Goal: Task Accomplishment & Management: Manage account settings

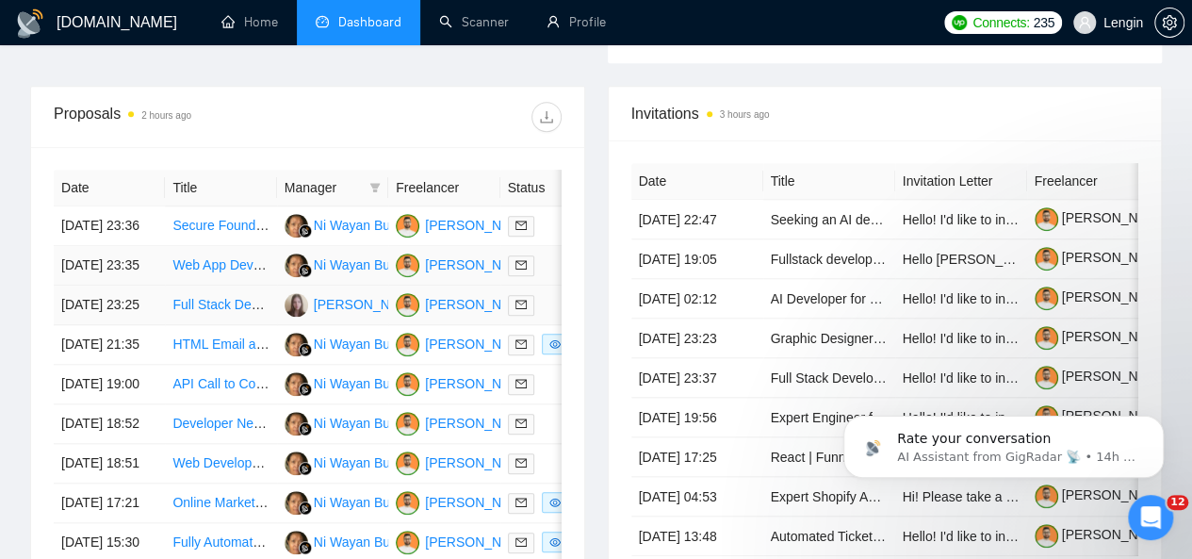
scroll to position [715, 0]
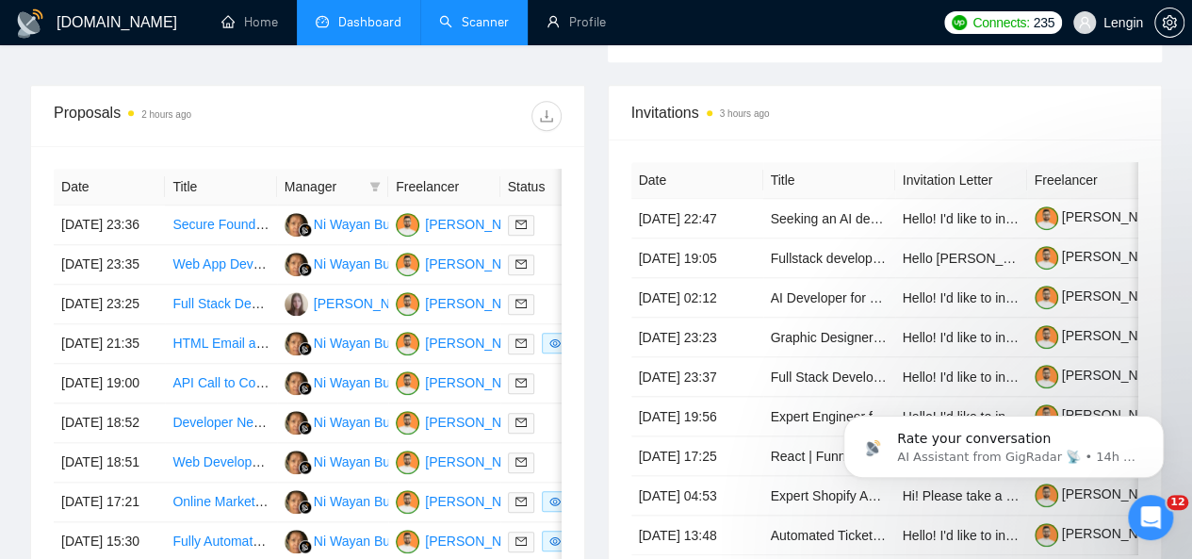
click at [482, 14] on link "Scanner" at bounding box center [474, 22] width 70 height 16
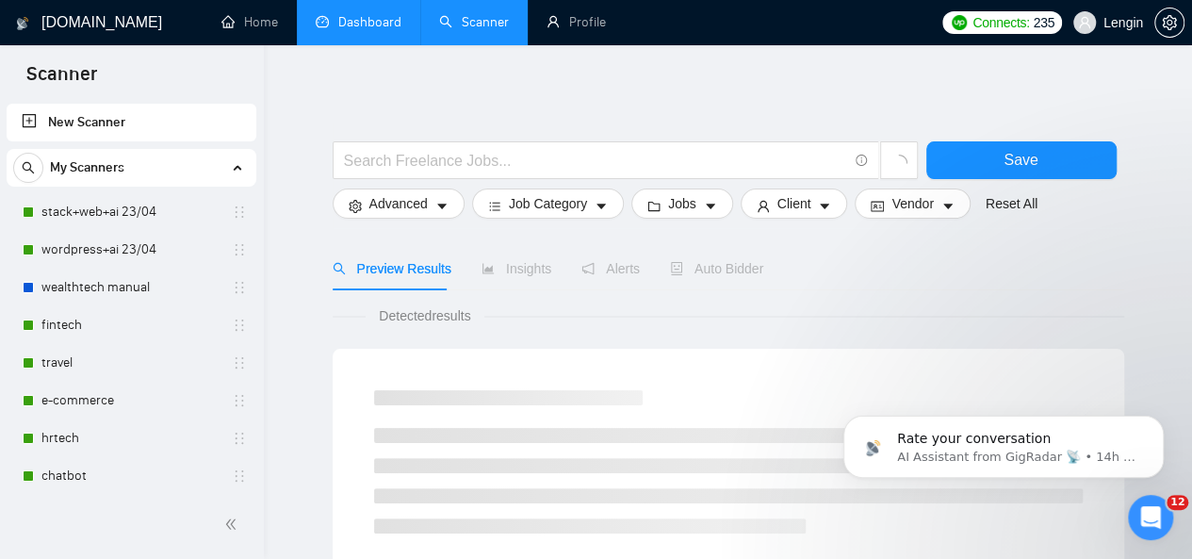
click at [357, 25] on link "Dashboard" at bounding box center [359, 22] width 86 height 16
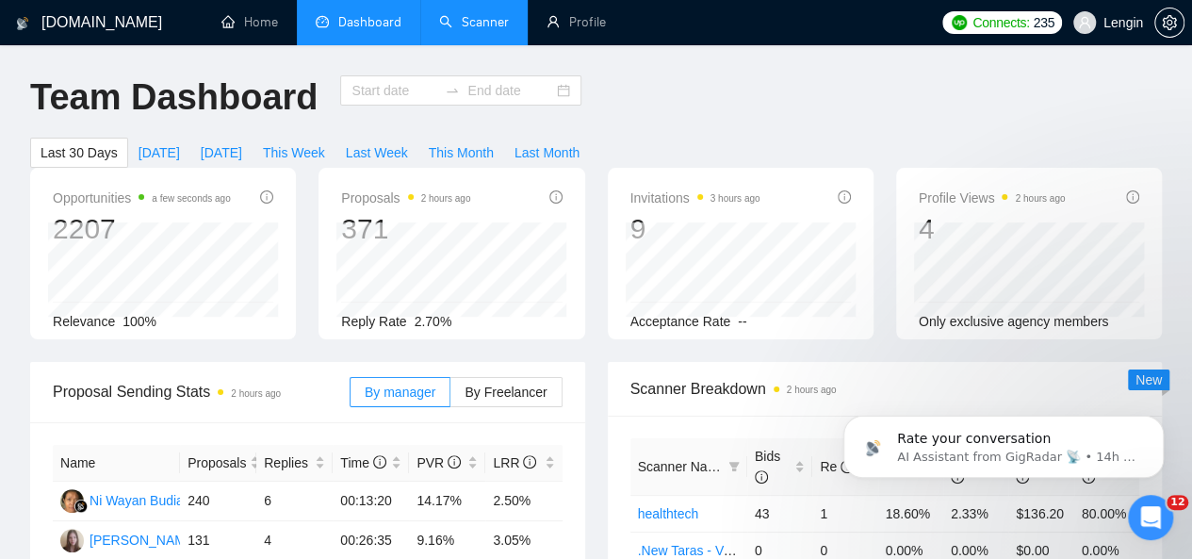
type input "[DATE]"
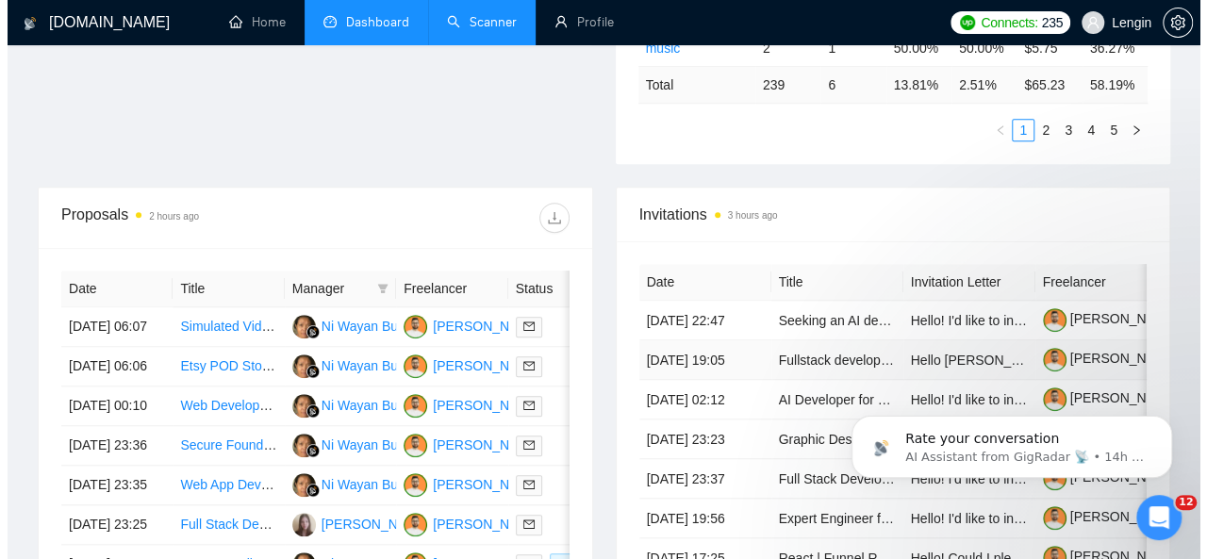
scroll to position [748, 0]
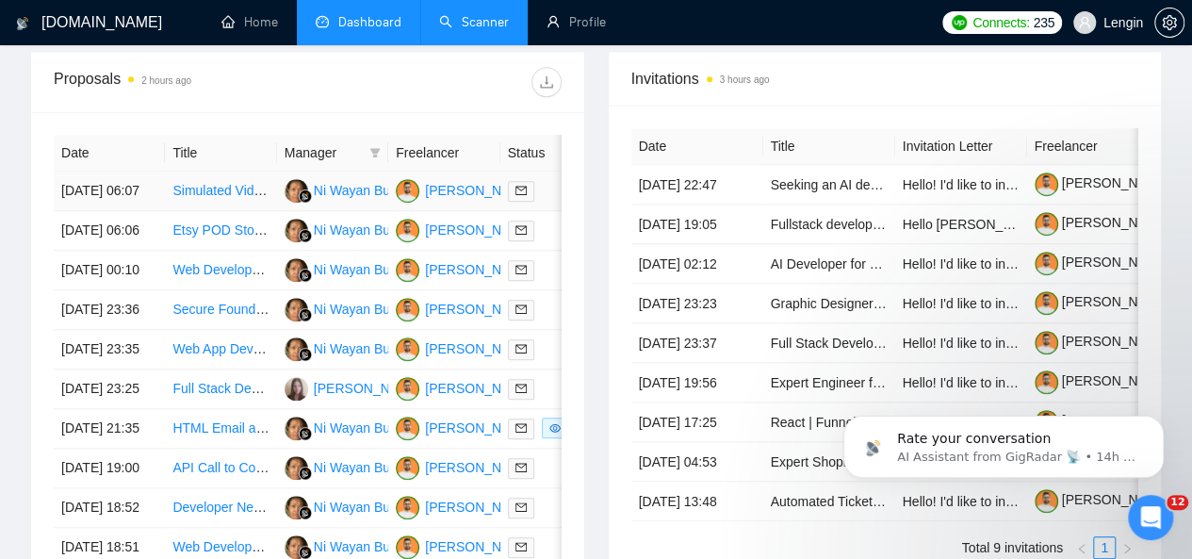
click at [189, 189] on td "Simulated Video Creation with AR/MR/3D simulation" at bounding box center [220, 192] width 111 height 40
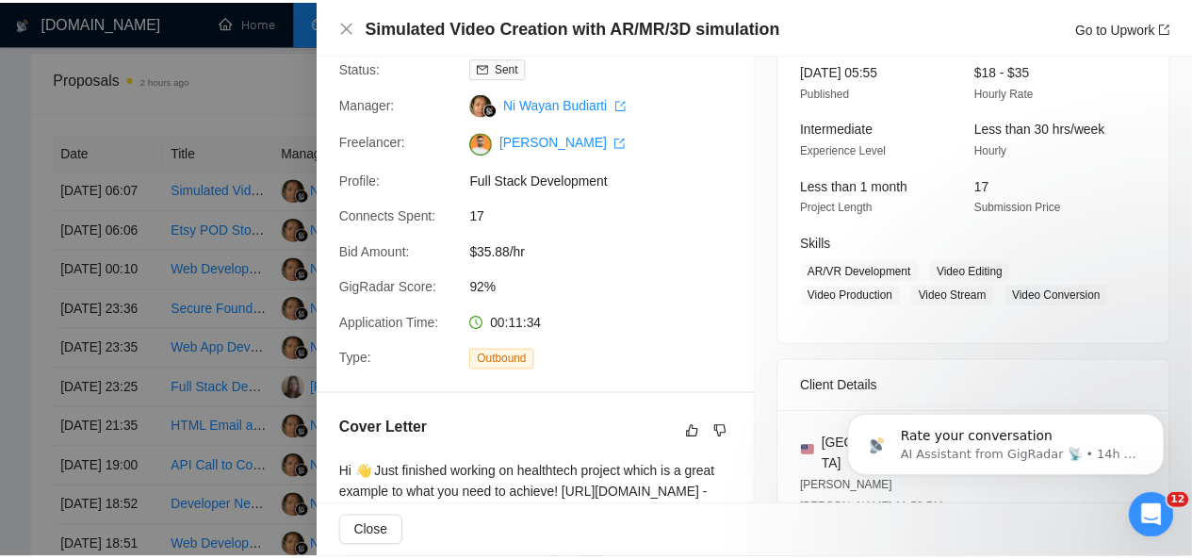
scroll to position [0, 0]
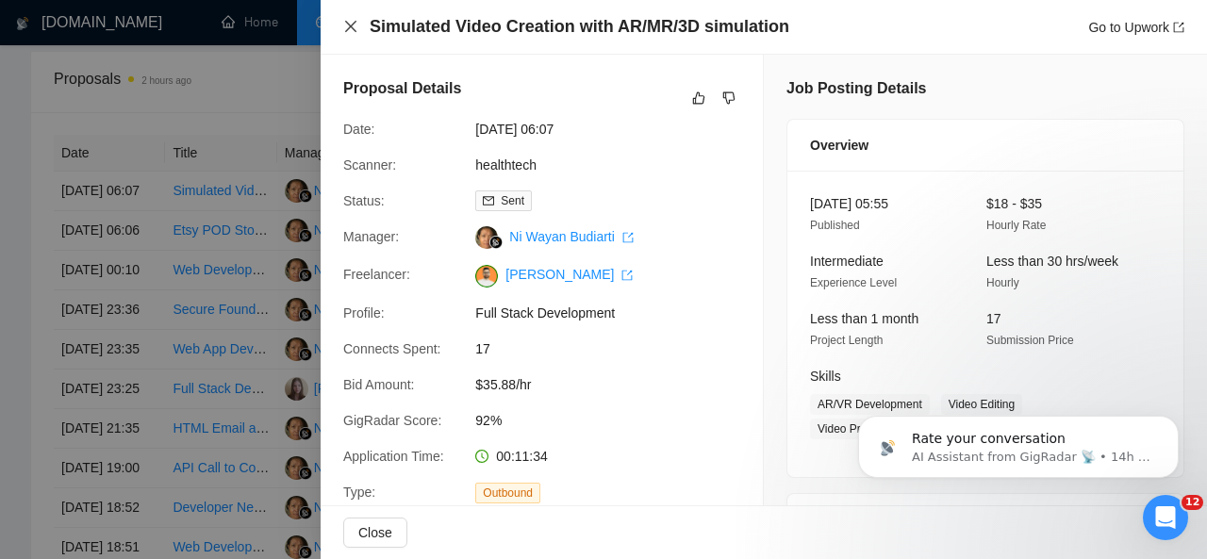
click at [351, 22] on icon "close" at bounding box center [350, 26] width 15 height 15
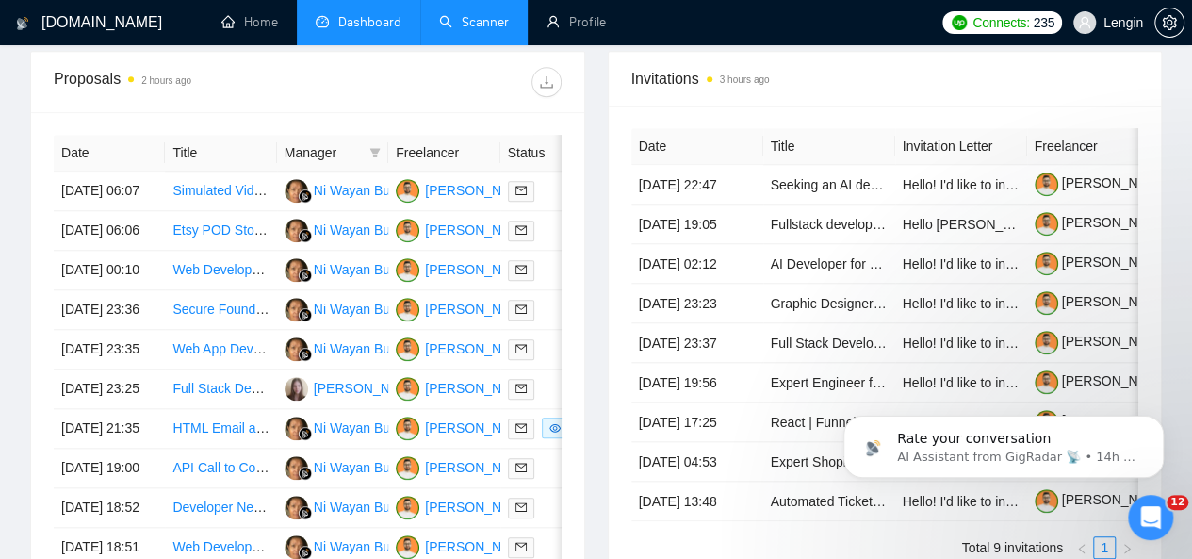
click at [501, 16] on link "Scanner" at bounding box center [474, 22] width 70 height 16
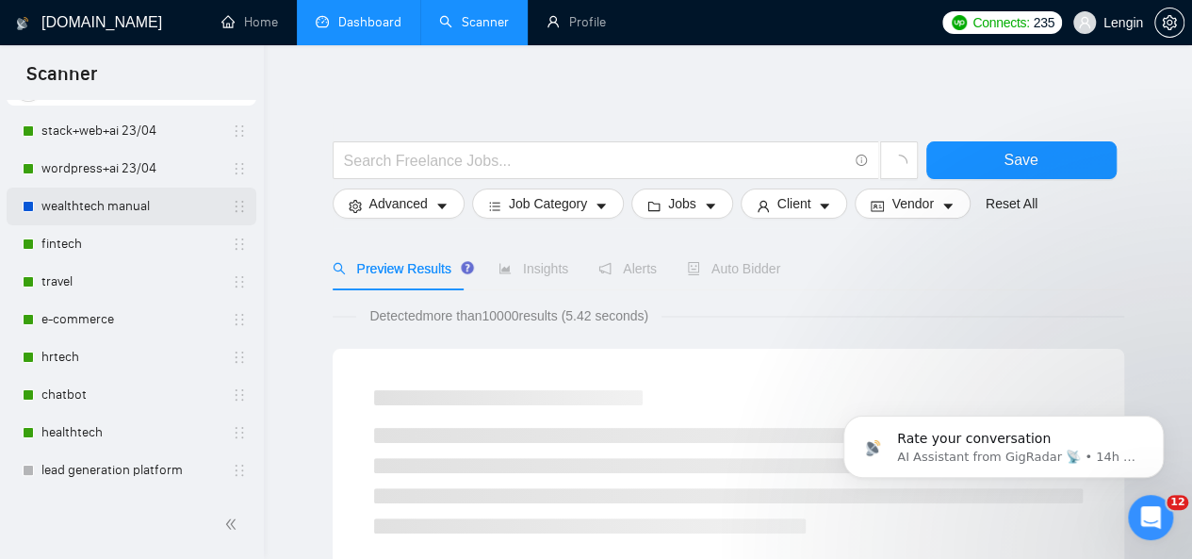
scroll to position [8, 0]
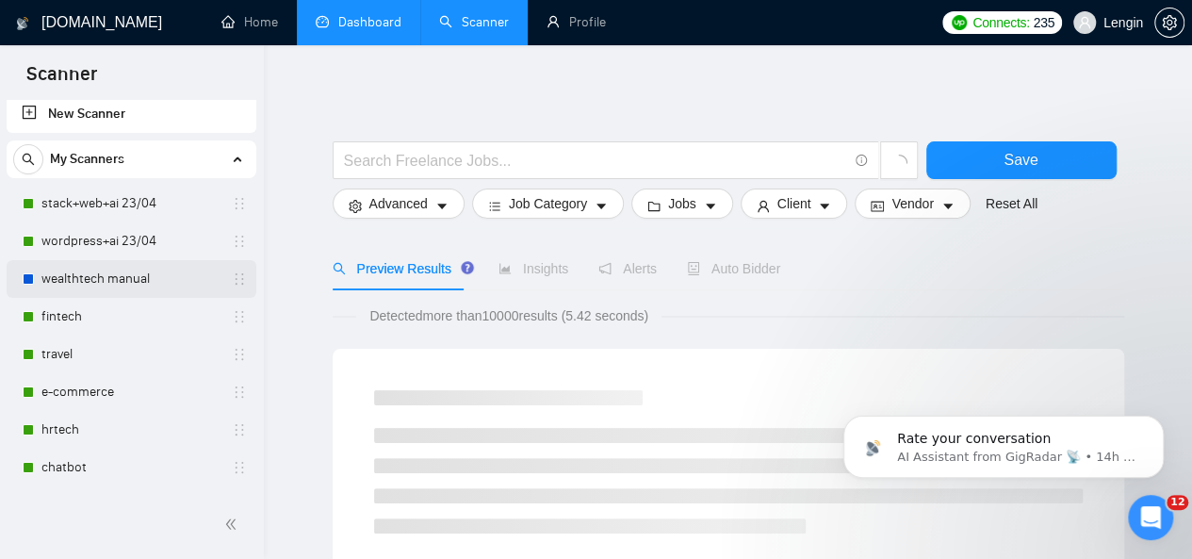
click at [138, 218] on link "stack+web+ai 23/04" at bounding box center [130, 204] width 179 height 38
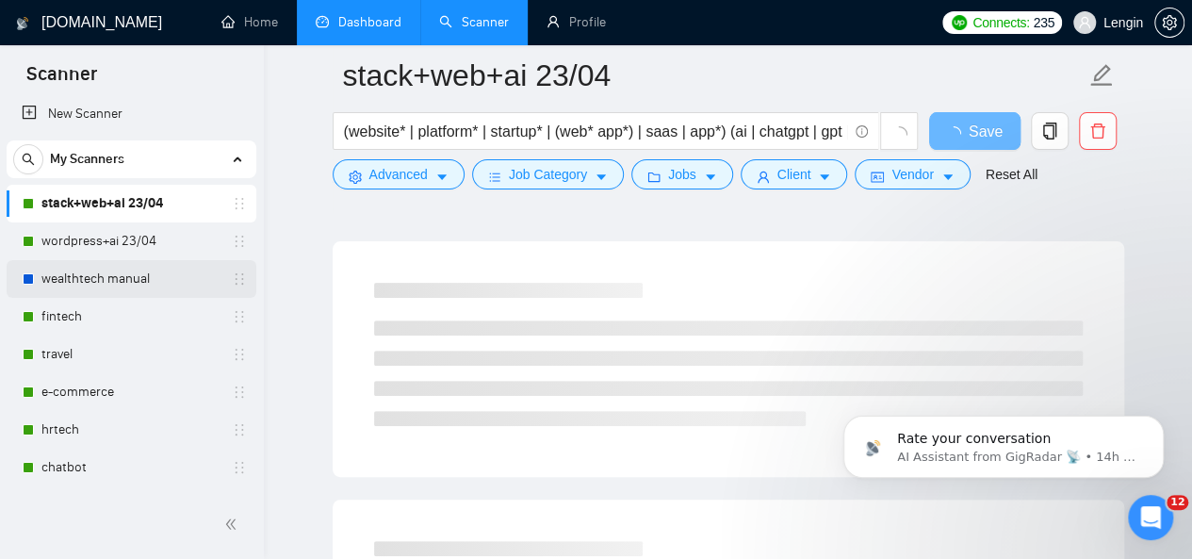
scroll to position [271, 0]
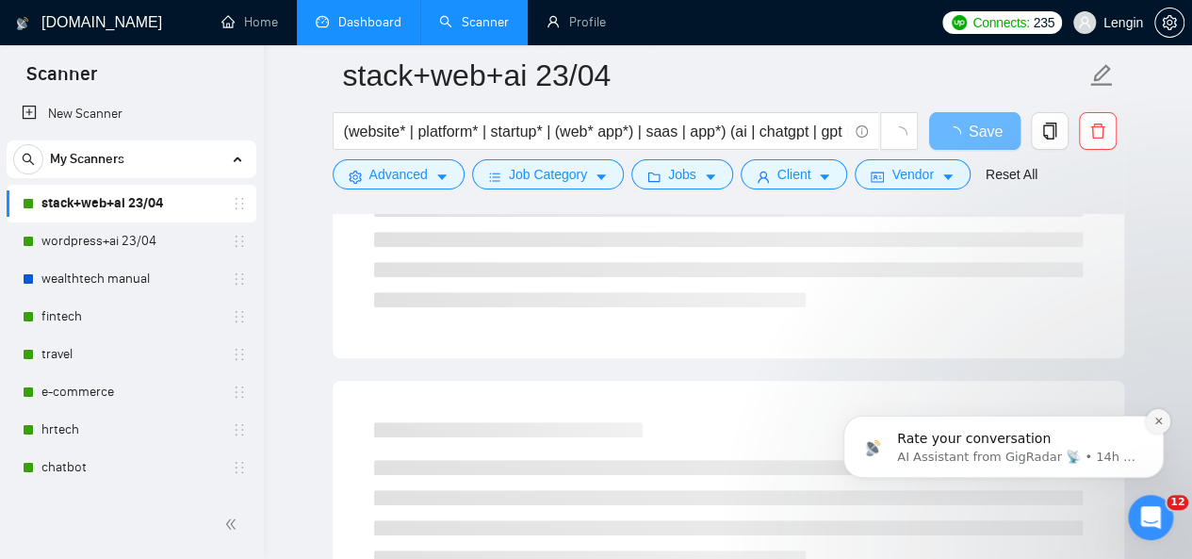
click at [1155, 424] on icon "Dismiss notification" at bounding box center [1159, 421] width 10 height 10
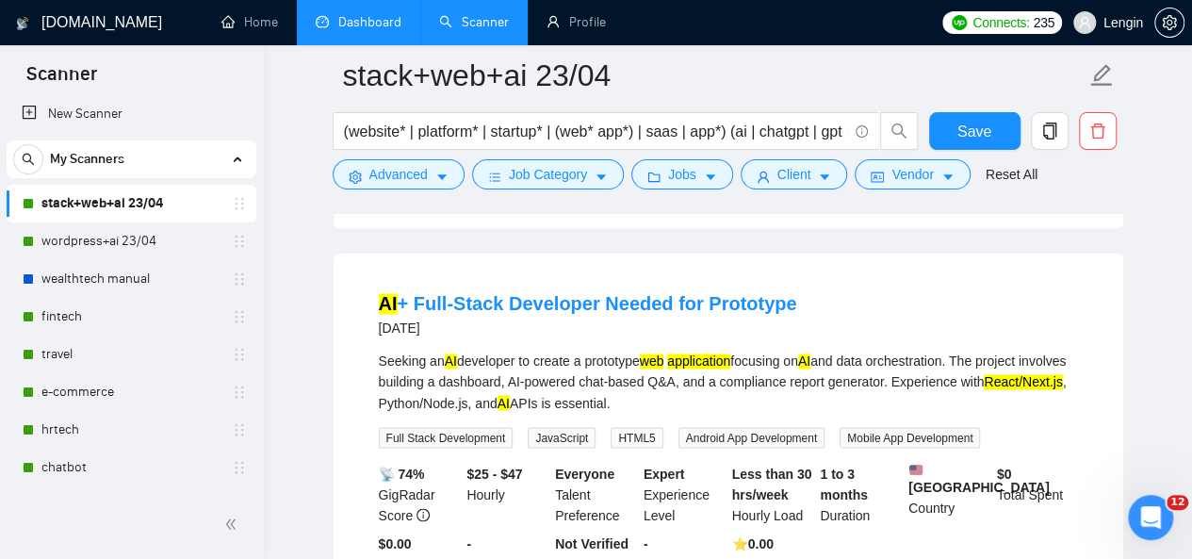
scroll to position [1386, 0]
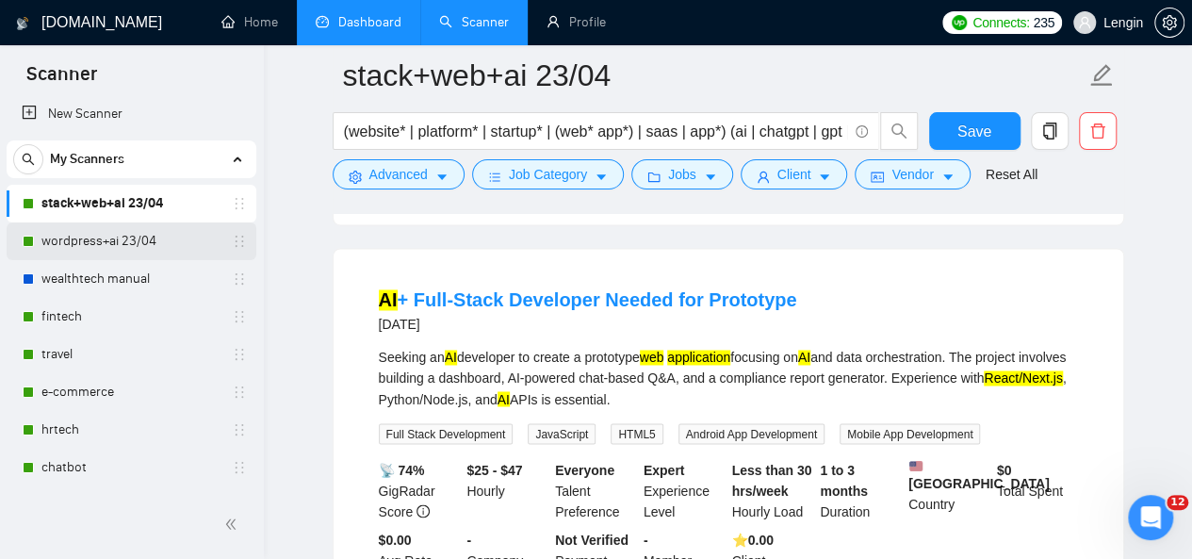
click at [77, 242] on link "wordpress+ai 23/04" at bounding box center [130, 241] width 179 height 38
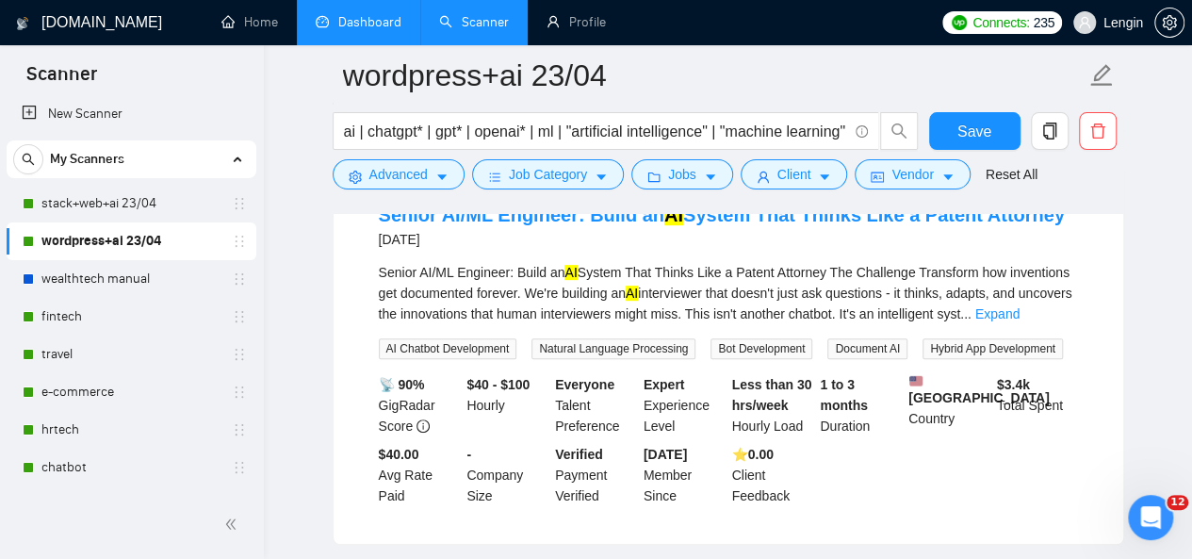
scroll to position [233, 0]
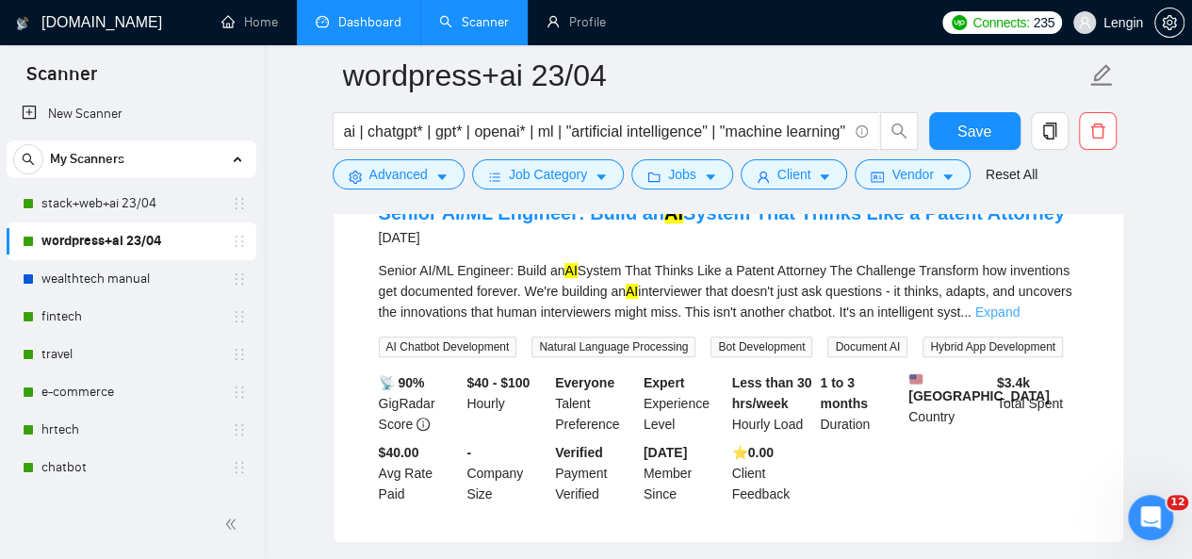
click at [1020, 315] on link "Expand" at bounding box center [998, 311] width 44 height 15
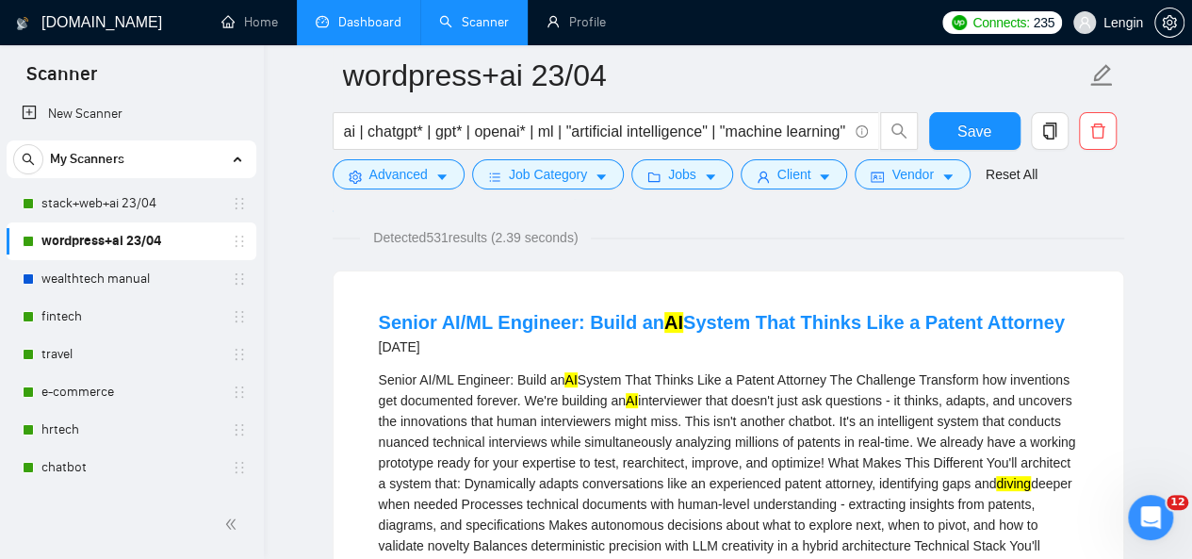
scroll to position [119, 0]
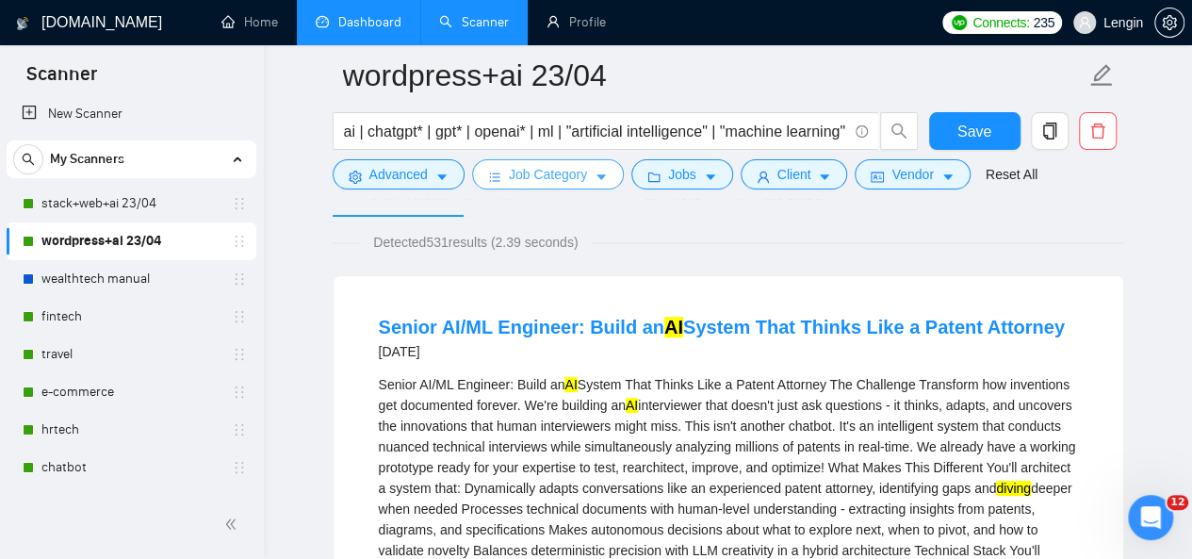
click at [584, 163] on button "Job Category" at bounding box center [548, 174] width 152 height 30
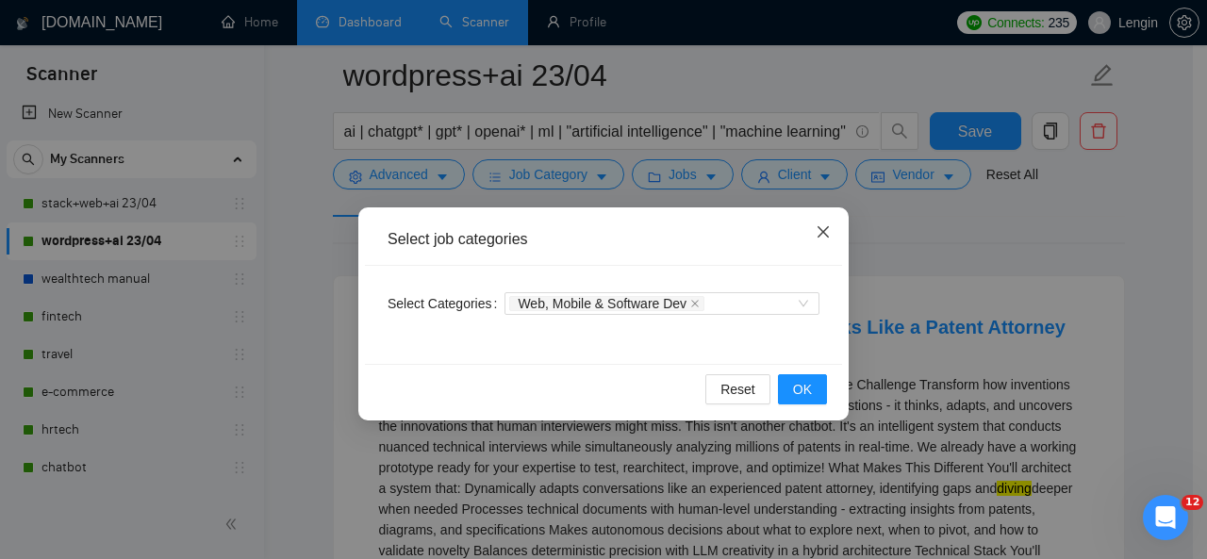
click at [820, 231] on icon "close" at bounding box center [822, 231] width 11 height 11
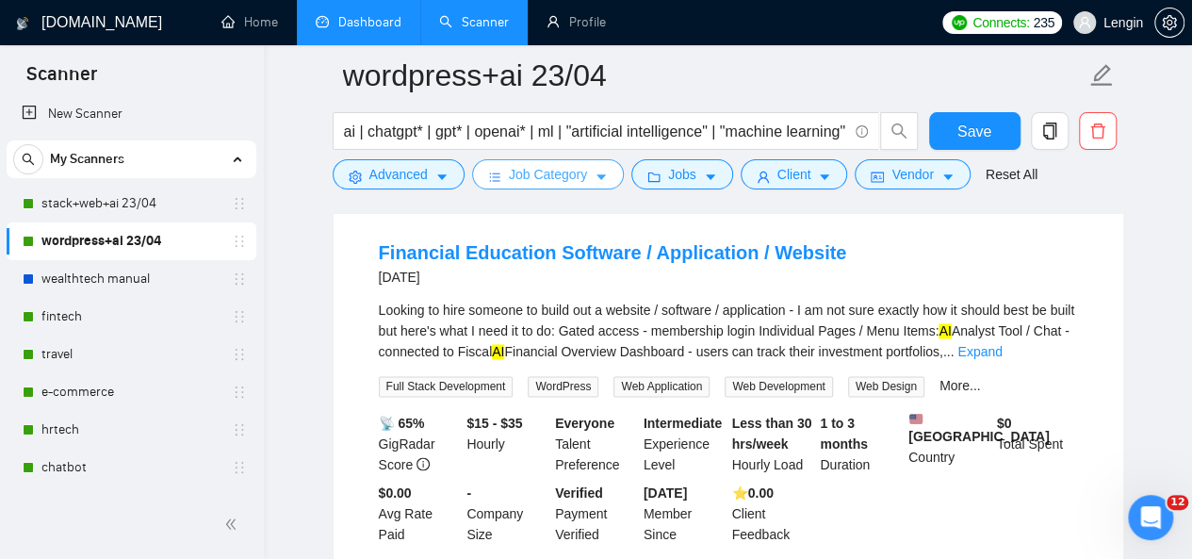
scroll to position [1376, 0]
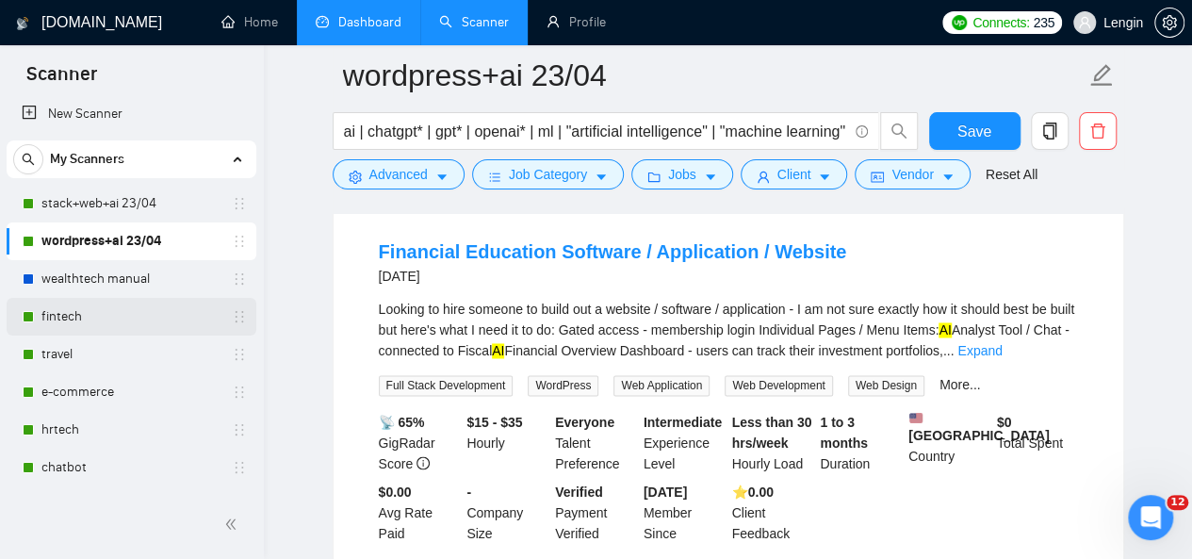
click at [83, 310] on link "fintech" at bounding box center [130, 317] width 179 height 38
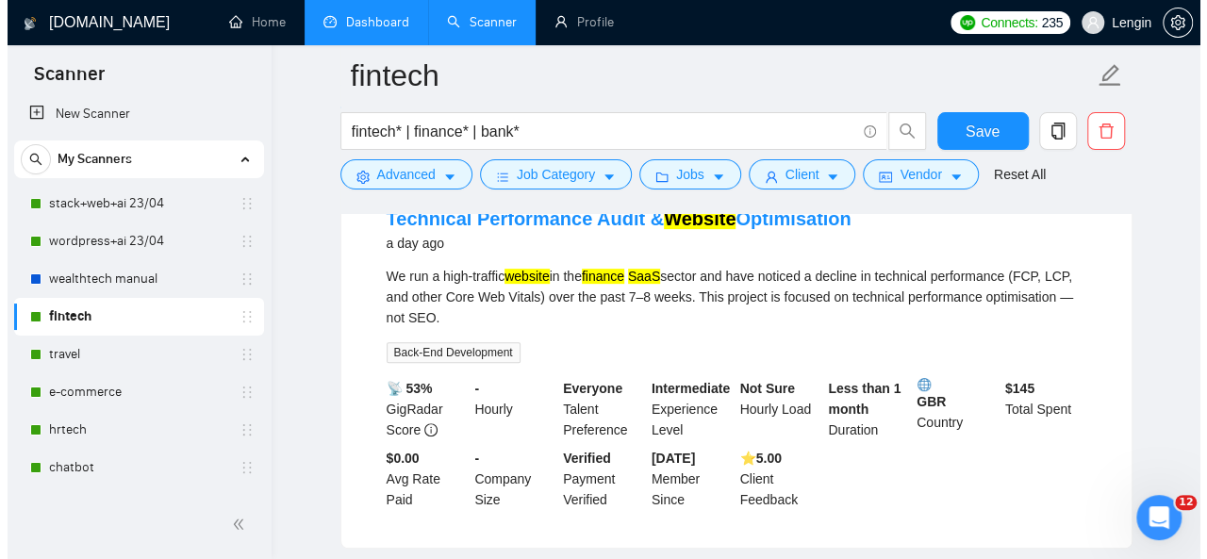
scroll to position [155, 0]
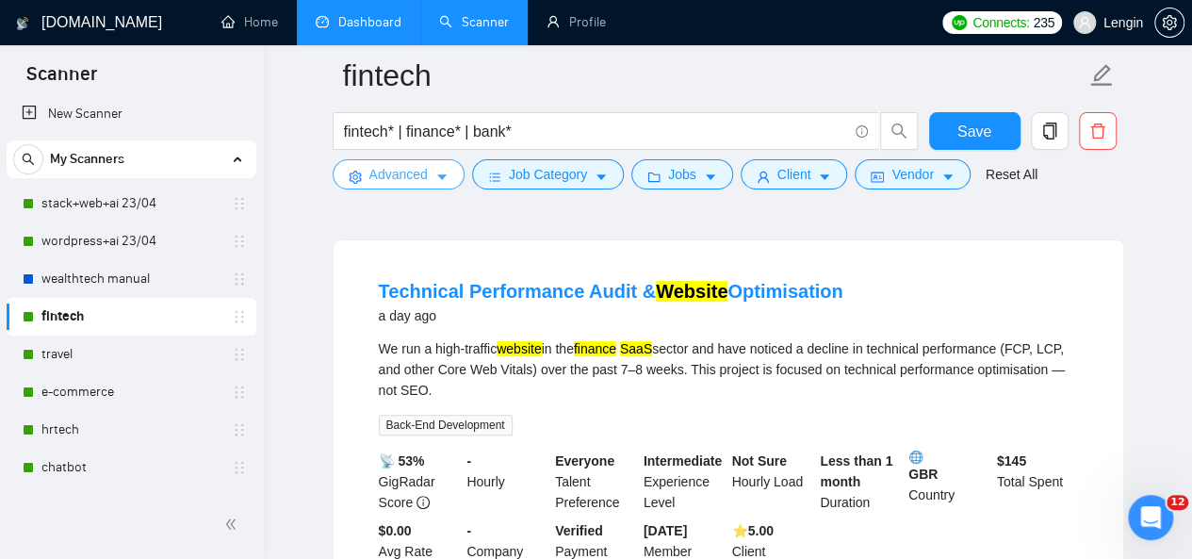
click at [431, 185] on button "Advanced" at bounding box center [399, 174] width 132 height 30
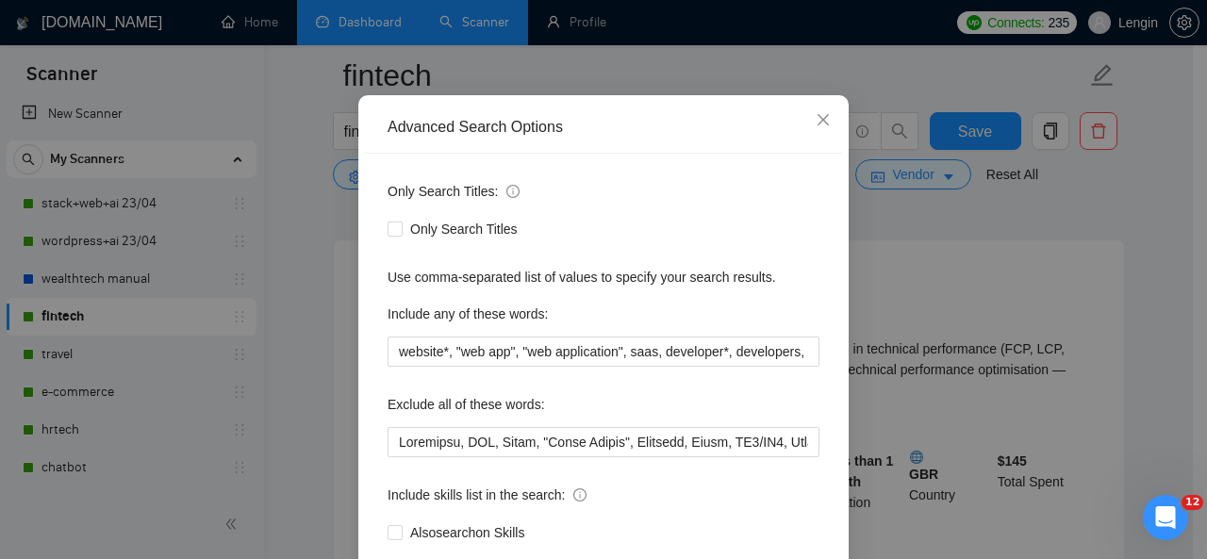
scroll to position [113, 0]
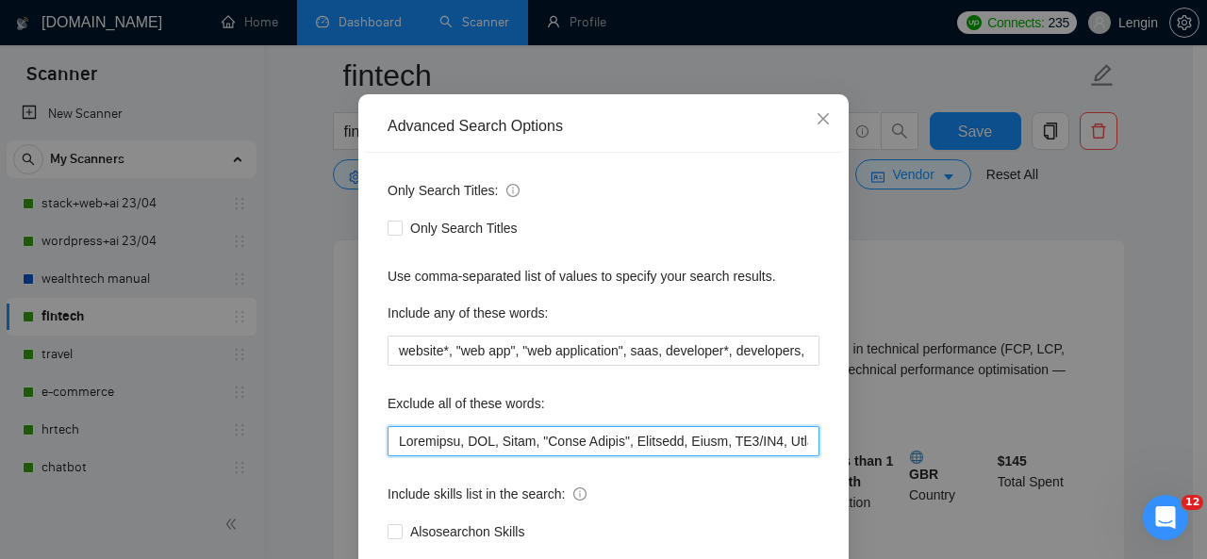
click at [387, 444] on input "text" at bounding box center [603, 441] width 432 height 30
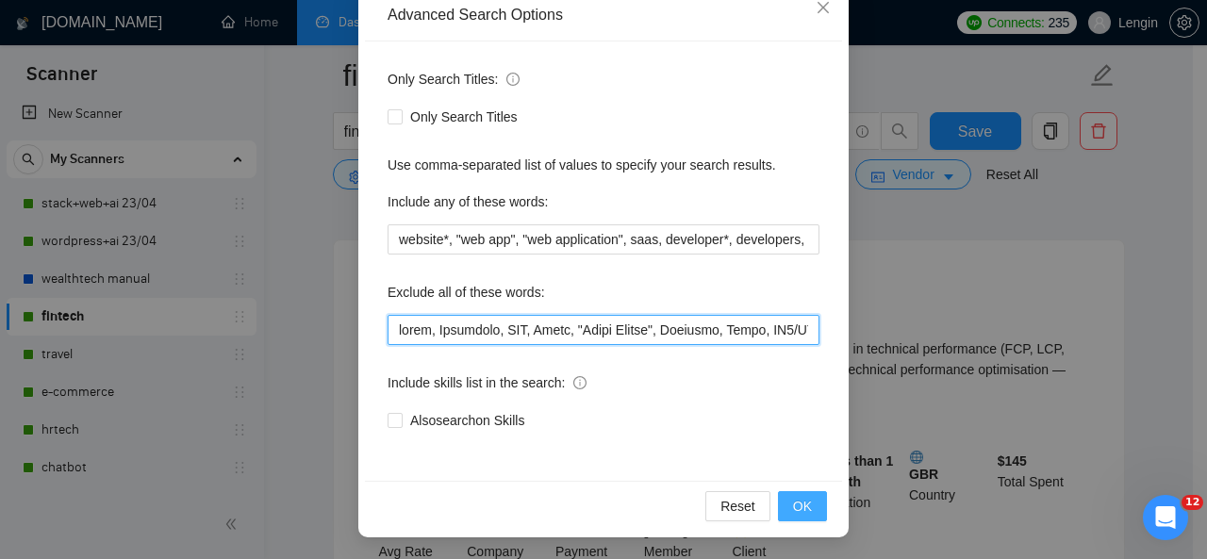
type input "lorem, Ipsumdolo, SIT, Ametc, "Adipi Elitse", Doeiusmo, Tempo, IN3/UT4, Labor, …"
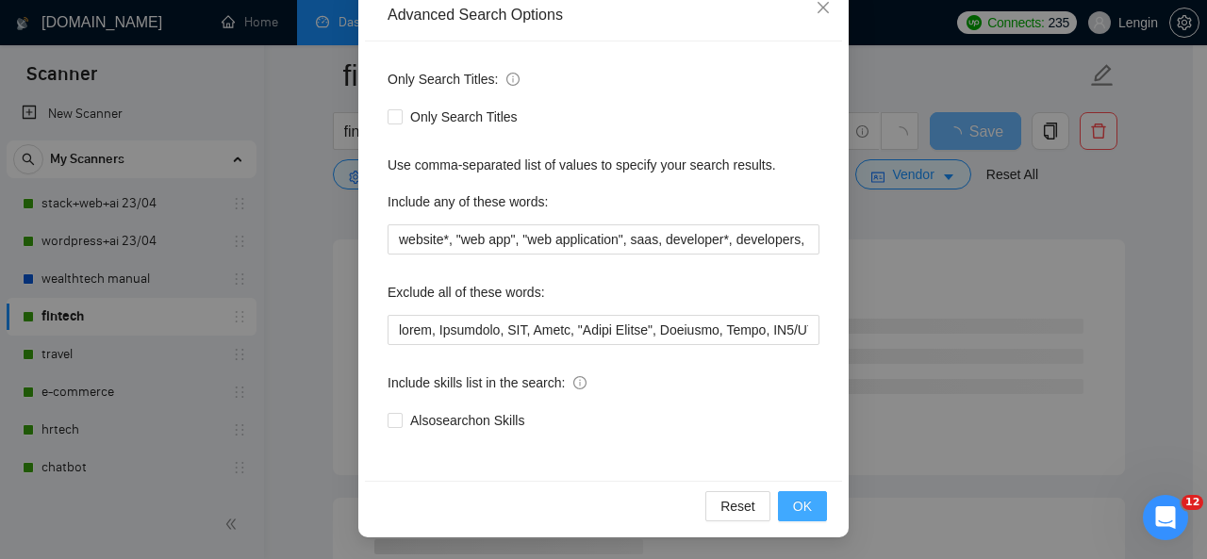
click at [793, 502] on span "OK" at bounding box center [802, 506] width 19 height 21
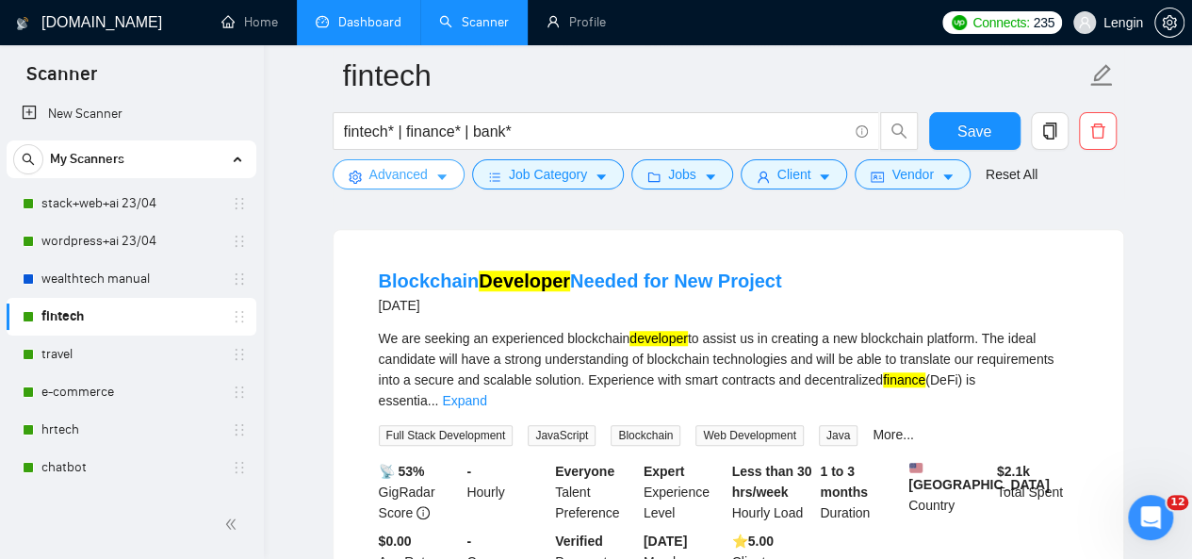
scroll to position [593, 0]
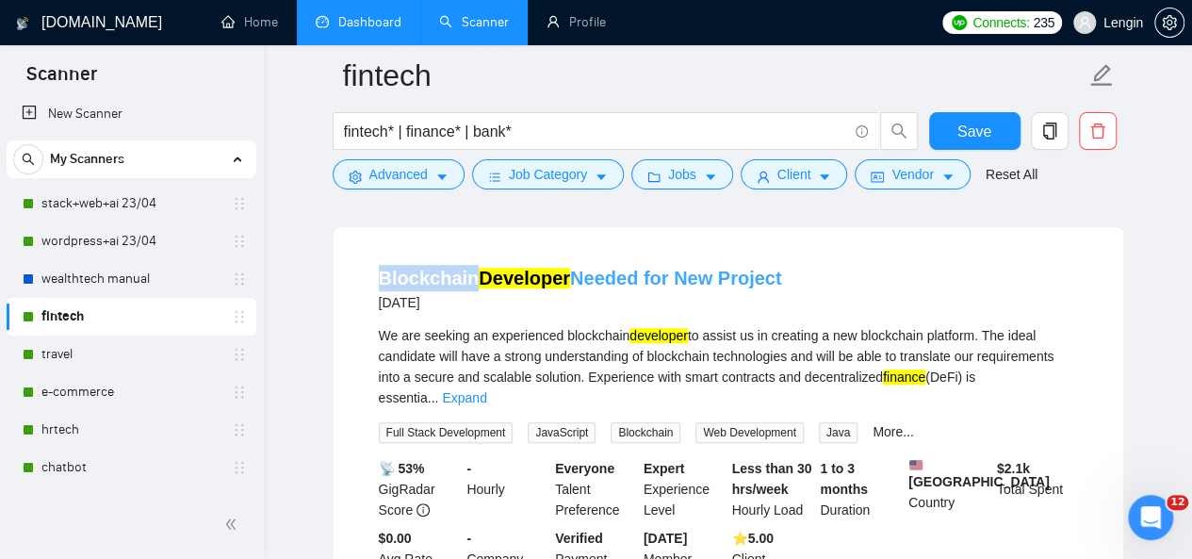
drag, startPoint x: 355, startPoint y: 273, endPoint x: 467, endPoint y: 286, distance: 111.9
click at [467, 286] on li "Blockchain Developer Needed for New Project [DATE] We are seeking an experience…" at bounding box center [728, 427] width 745 height 355
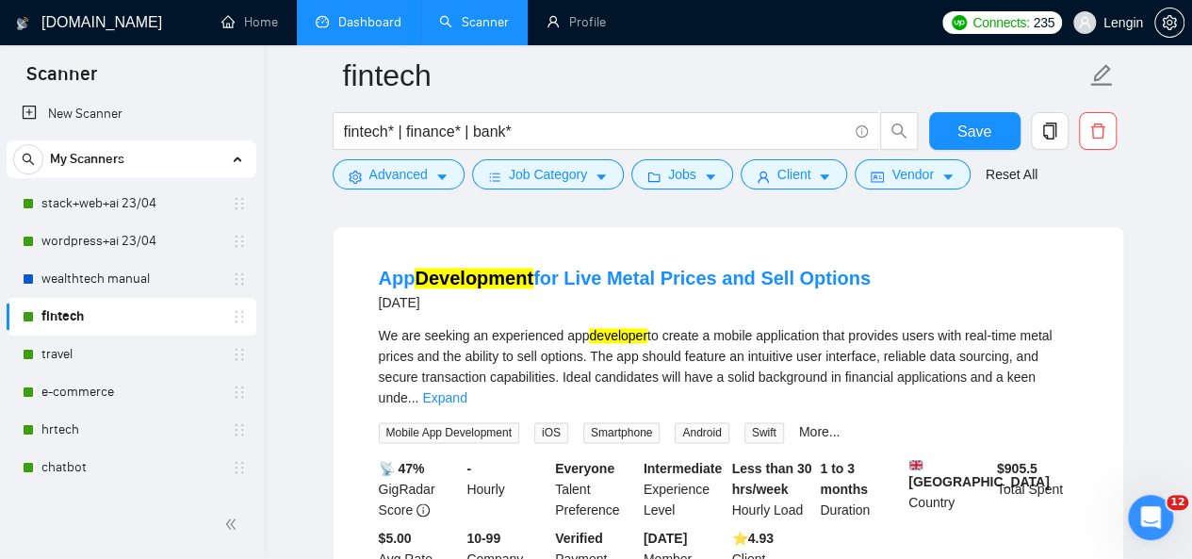
scroll to position [1019, 0]
click at [467, 389] on link "Expand" at bounding box center [444, 396] width 44 height 15
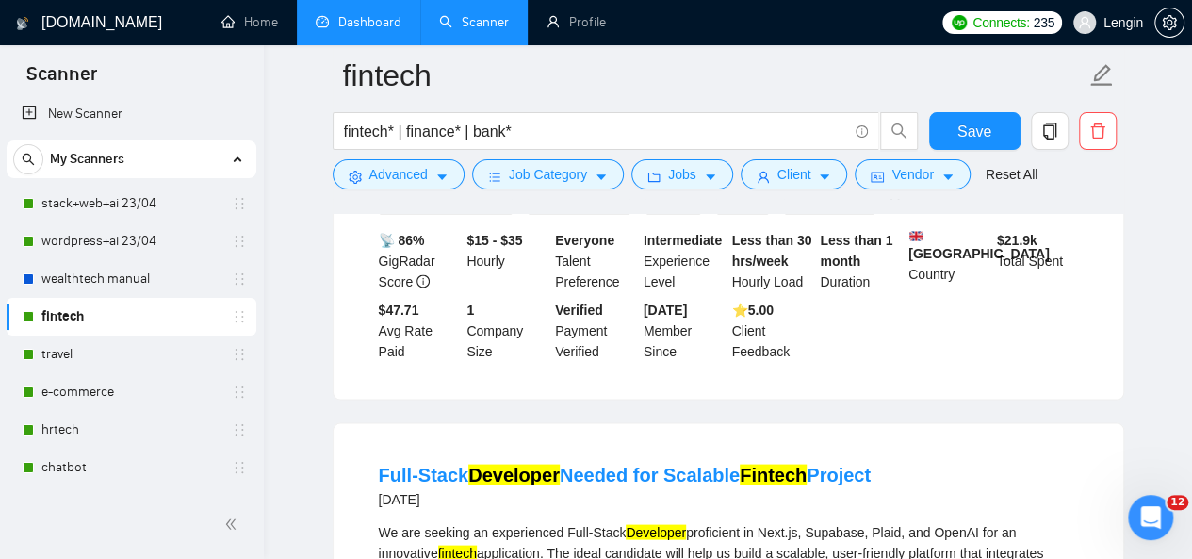
scroll to position [1674, 0]
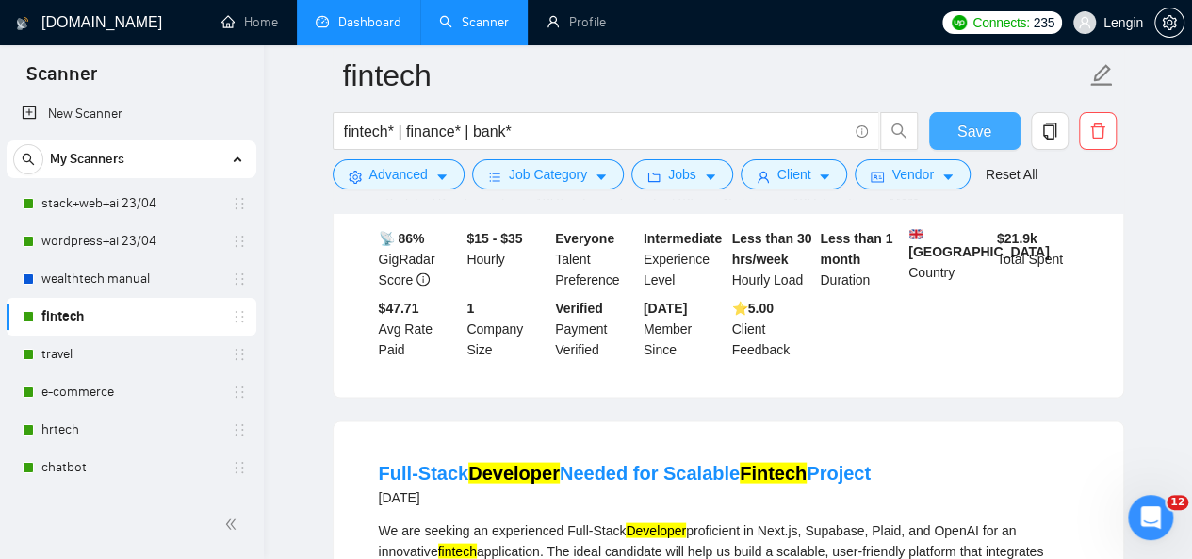
click at [998, 130] on button "Save" at bounding box center [974, 131] width 91 height 38
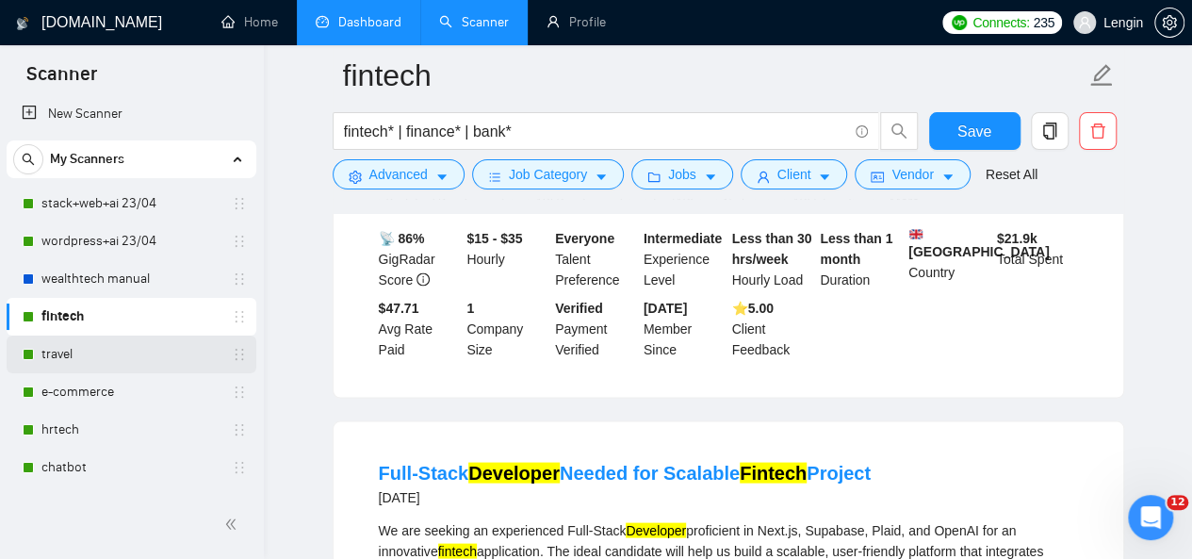
click at [76, 350] on link "travel" at bounding box center [130, 355] width 179 height 38
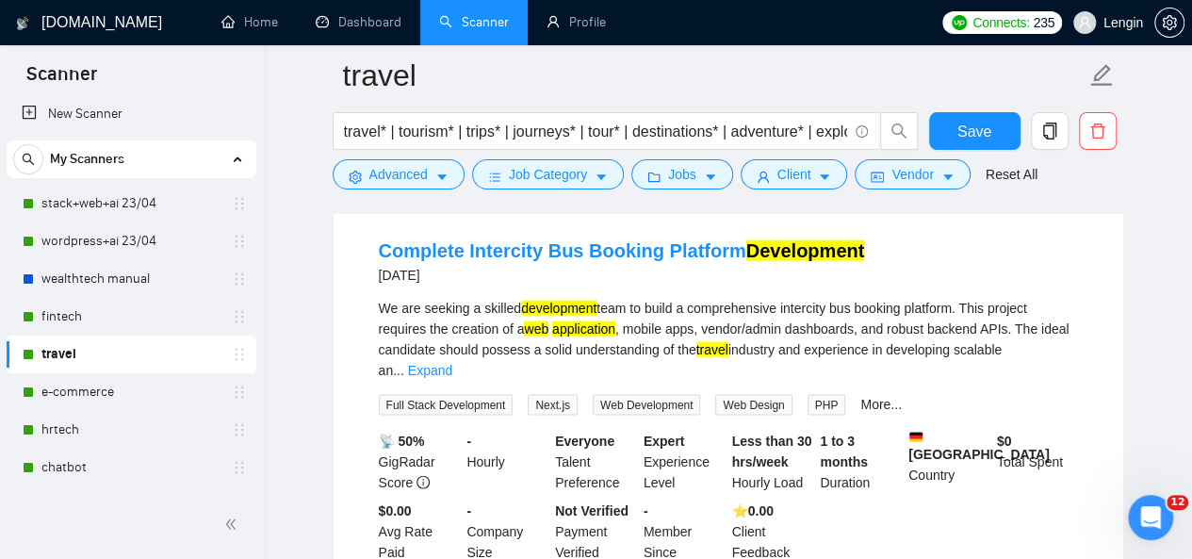
scroll to position [1814, 0]
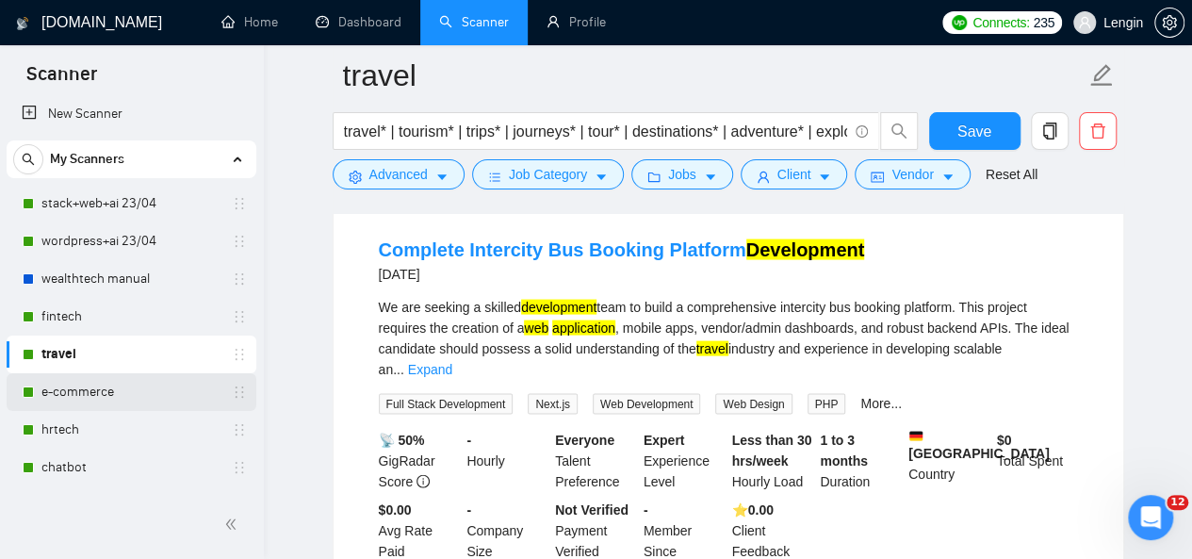
click at [74, 378] on link "e-commerce" at bounding box center [130, 392] width 179 height 38
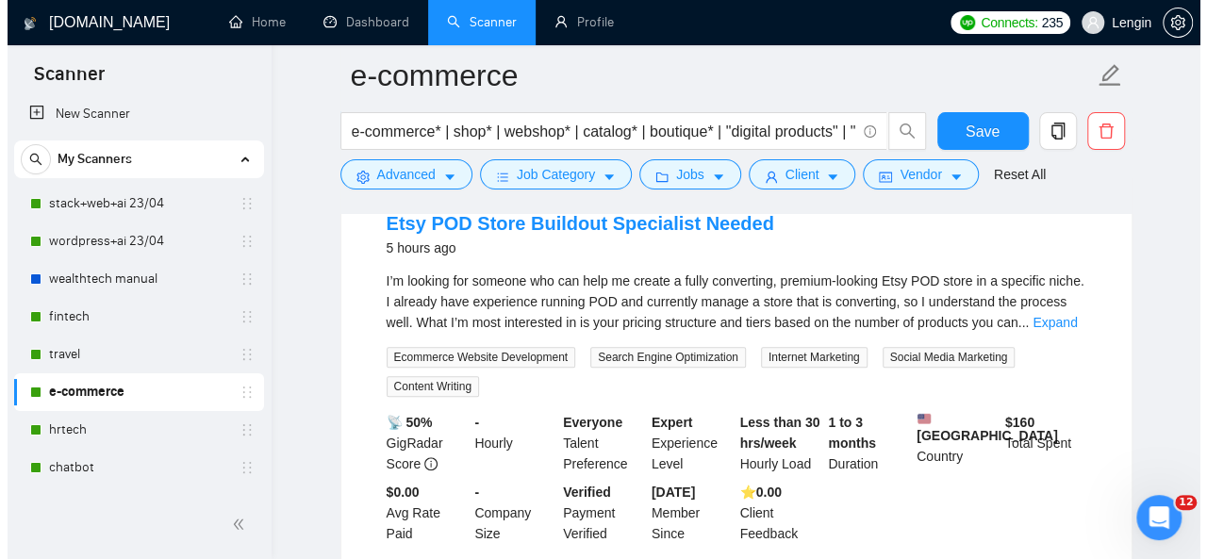
scroll to position [116, 0]
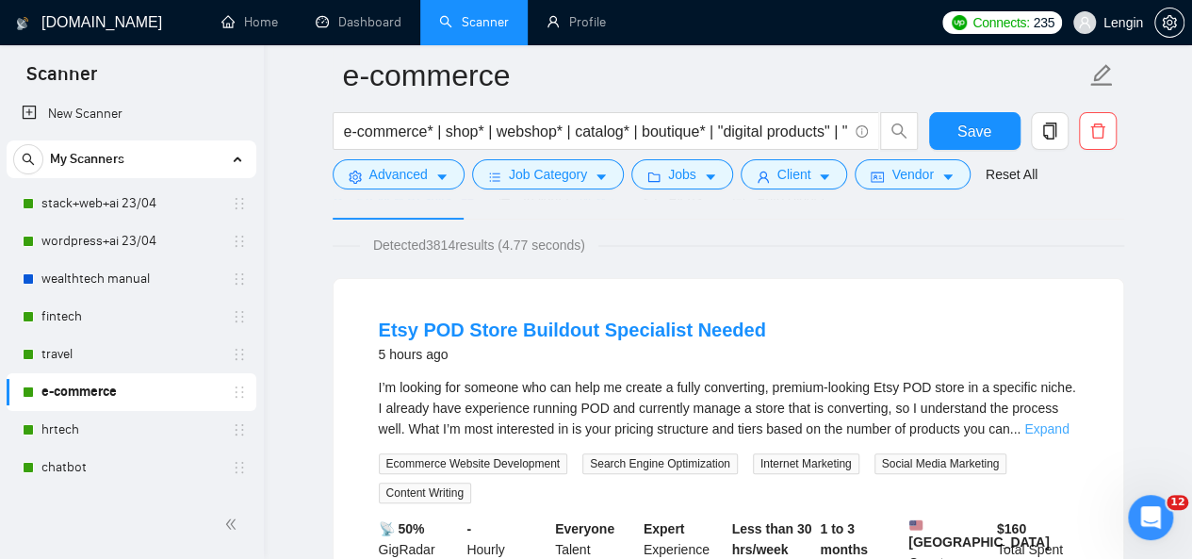
click at [1060, 429] on link "Expand" at bounding box center [1047, 428] width 44 height 15
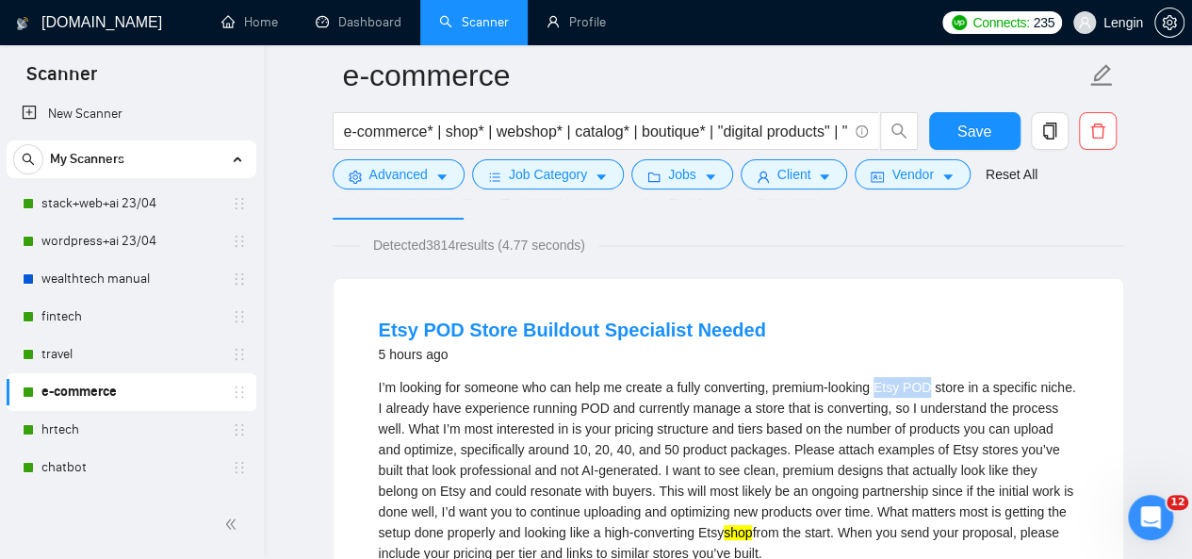
drag, startPoint x: 879, startPoint y: 386, endPoint x: 928, endPoint y: 385, distance: 49.1
click at [928, 385] on div "I’m looking for someone who can help me create a fully converting, premium-look…" at bounding box center [728, 470] width 699 height 187
copy div "Etsy POD"
click at [428, 176] on button "Advanced" at bounding box center [399, 174] width 132 height 30
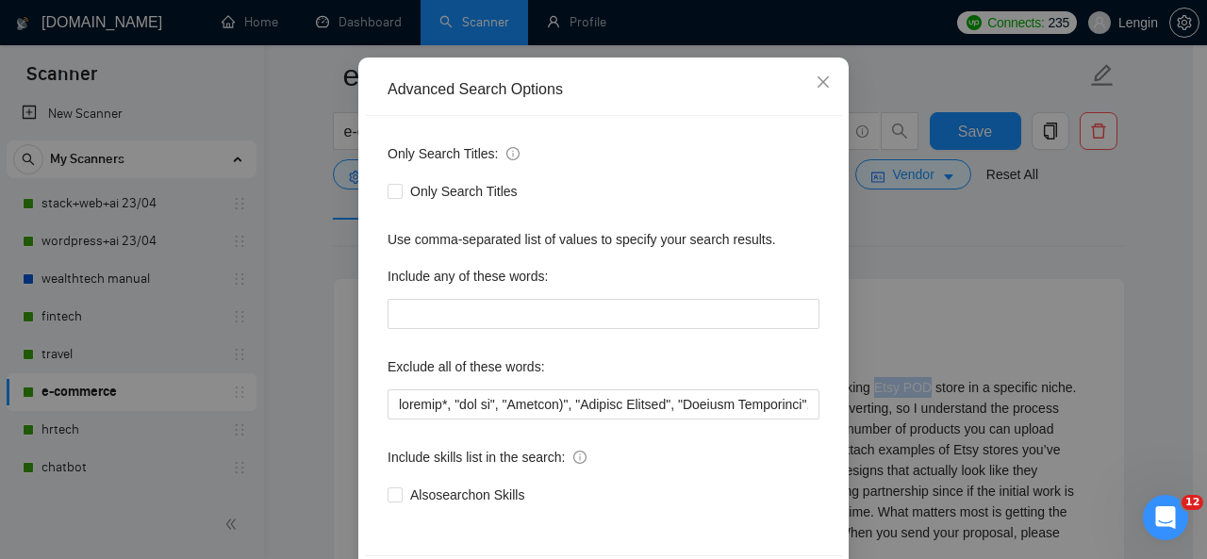
scroll to position [173, 0]
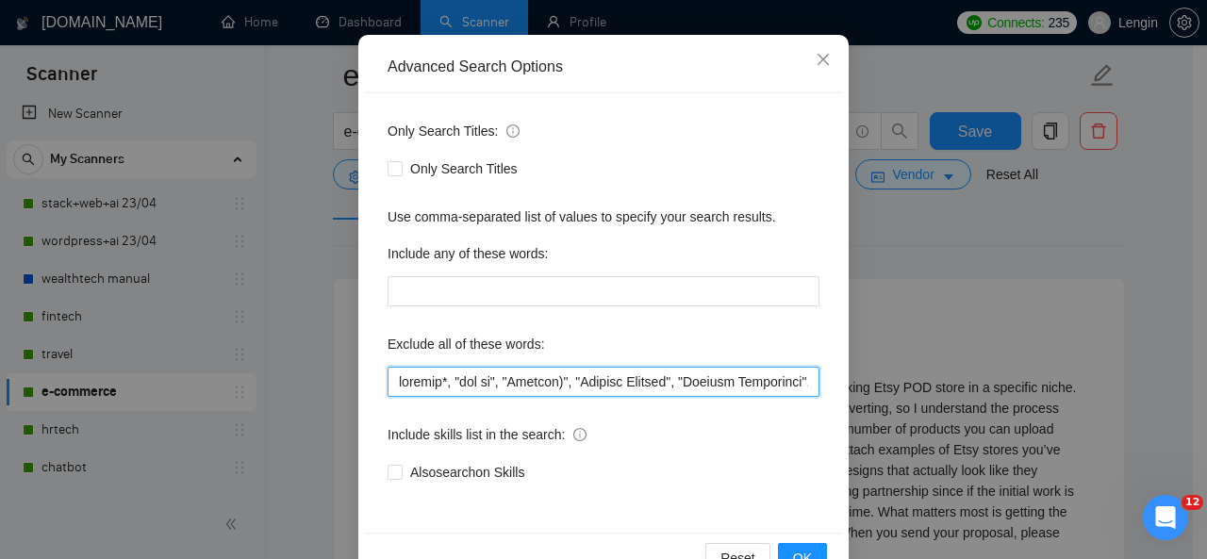
click at [391, 374] on input "text" at bounding box center [603, 382] width 432 height 30
paste input "Etsy POD"
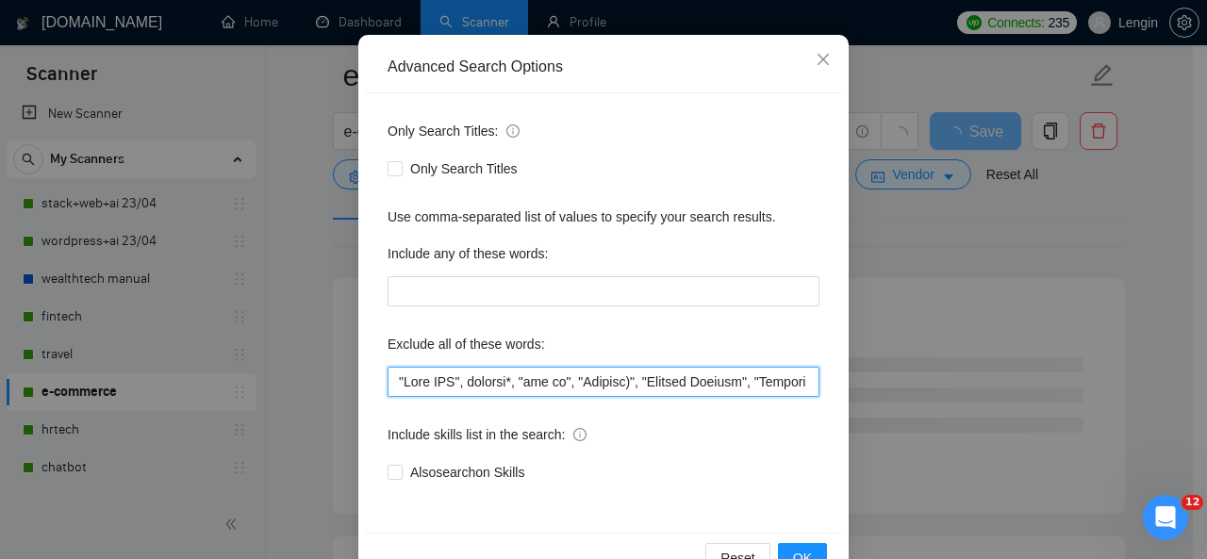
scroll to position [224, 0]
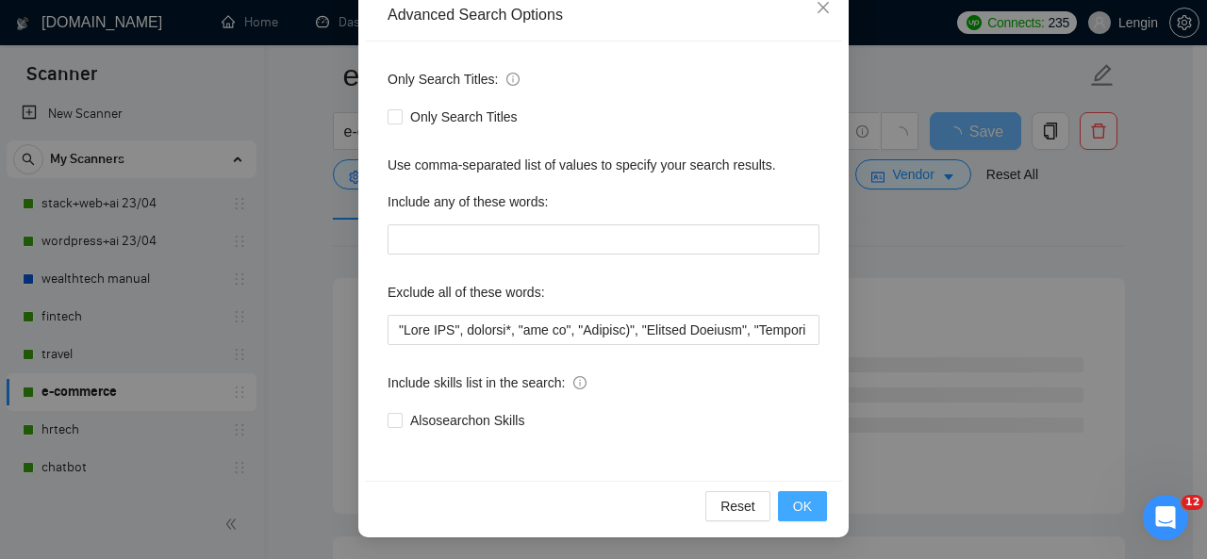
click at [805, 503] on button "OK" at bounding box center [802, 506] width 49 height 30
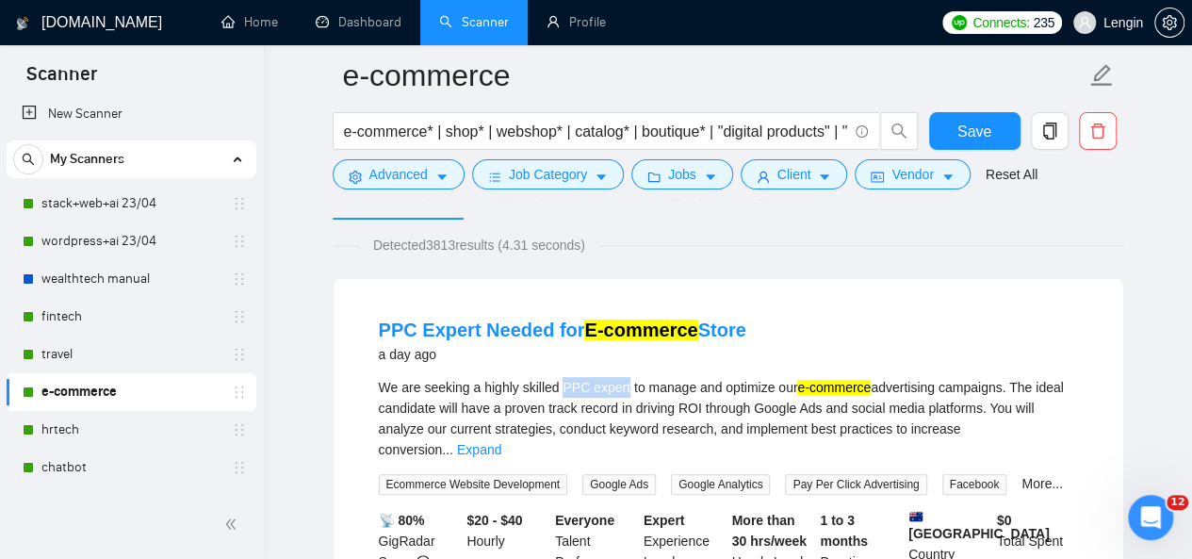
drag, startPoint x: 560, startPoint y: 387, endPoint x: 622, endPoint y: 383, distance: 62.4
click at [622, 383] on div "We are seeking a highly skilled PPC expert to manage and optimize our e-commerc…" at bounding box center [728, 418] width 699 height 83
copy div "PPC expert"
click at [392, 175] on span "Advanced" at bounding box center [399, 174] width 58 height 21
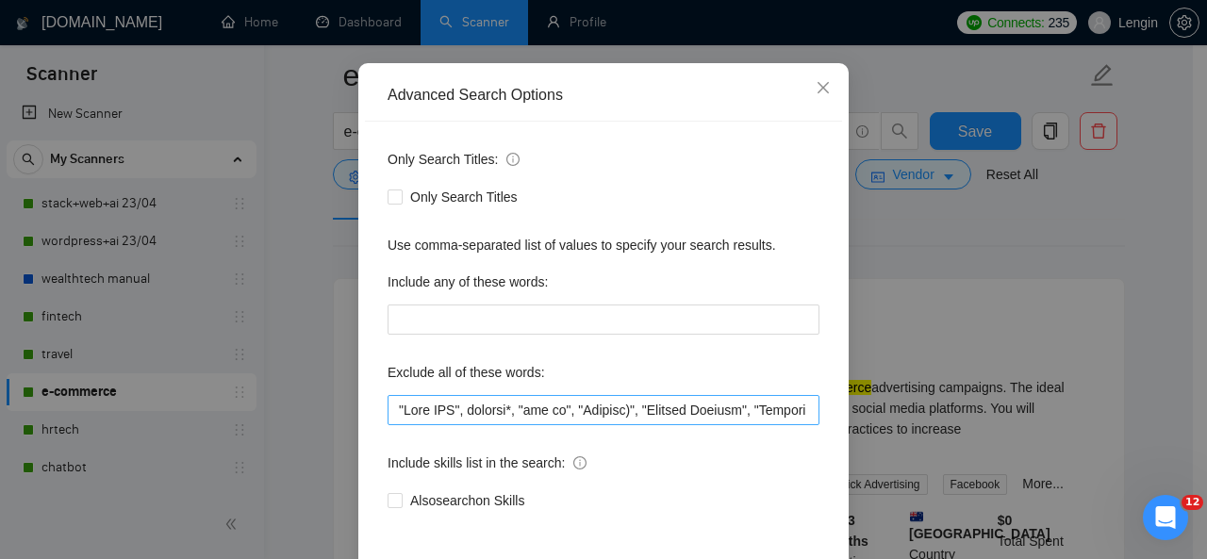
scroll to position [154, 0]
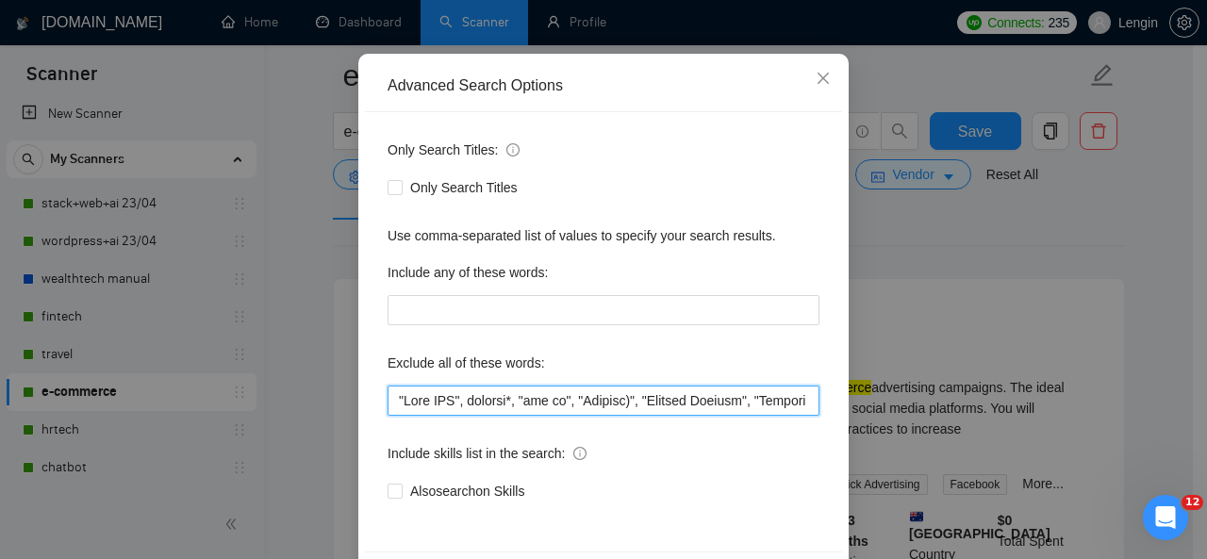
click at [388, 394] on input "text" at bounding box center [603, 401] width 432 height 30
paste input "PPC expert"
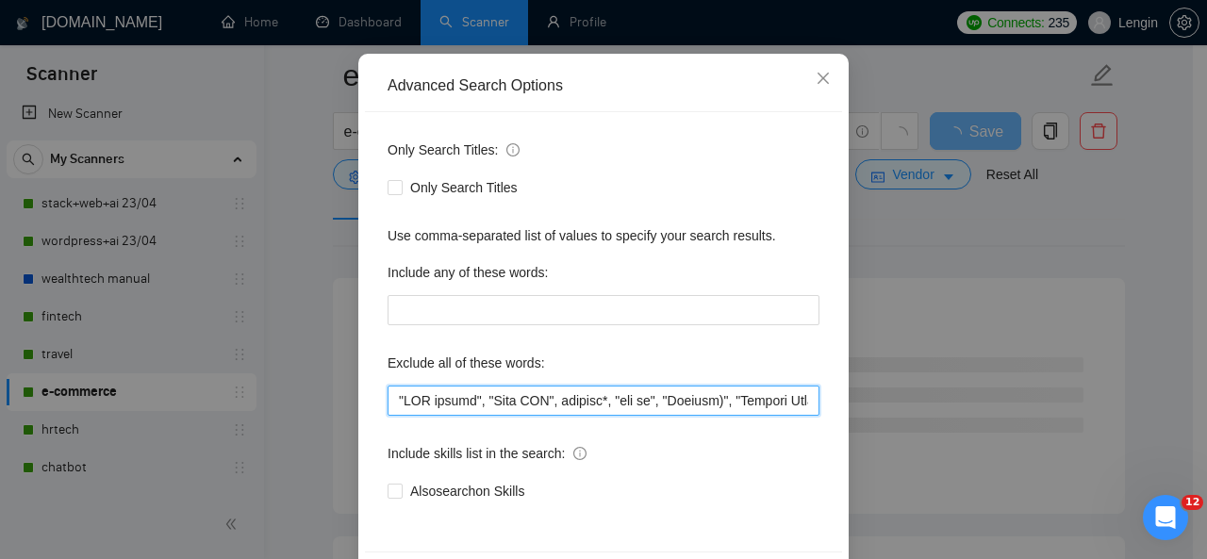
scroll to position [224, 0]
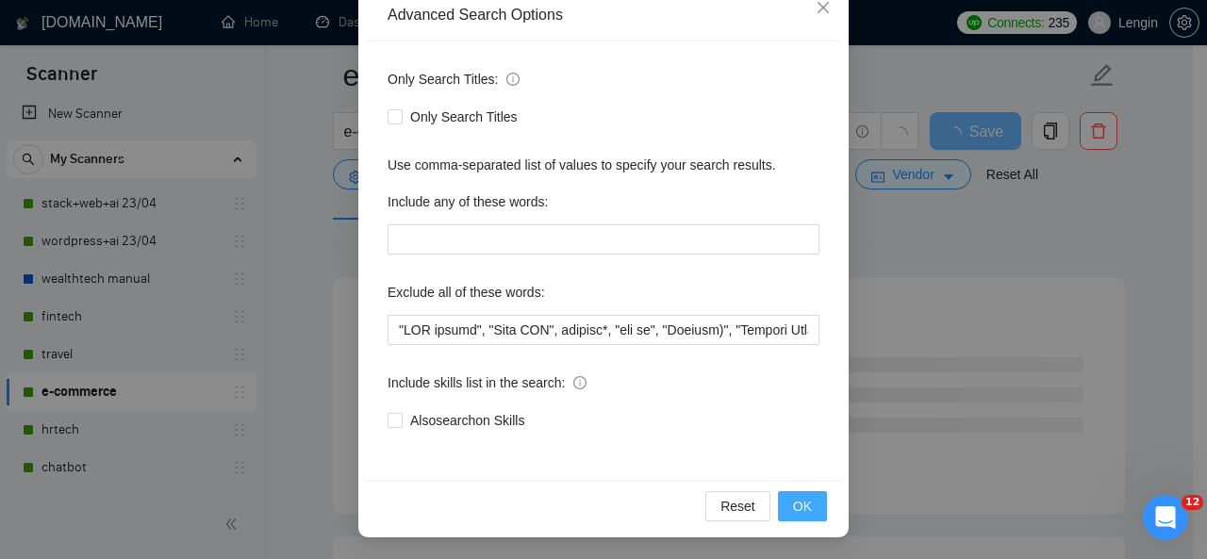
click at [803, 502] on span "OK" at bounding box center [802, 506] width 19 height 21
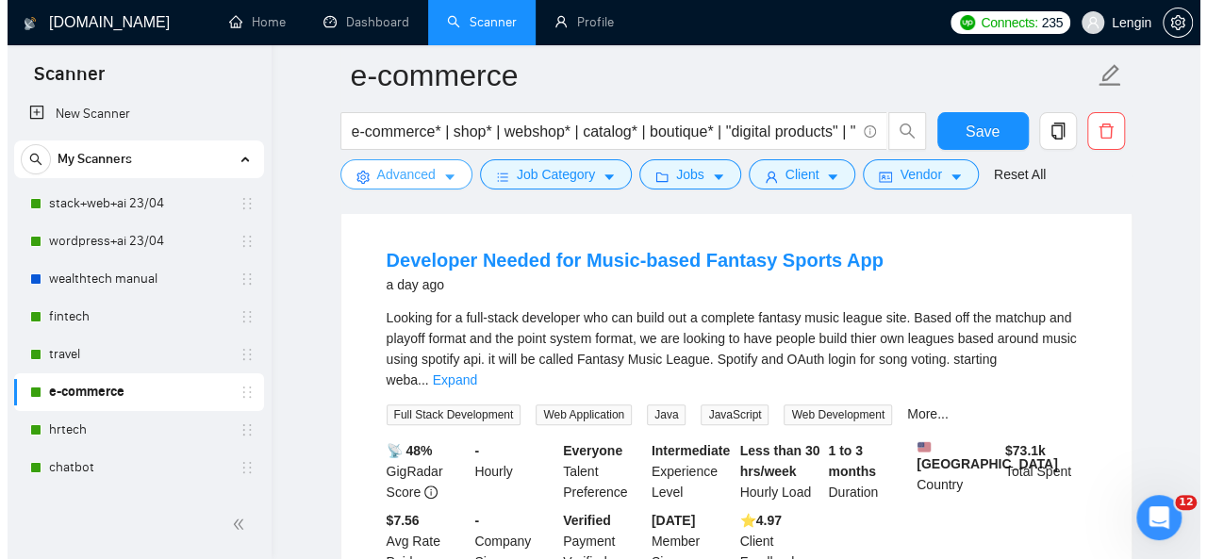
scroll to position [150, 0]
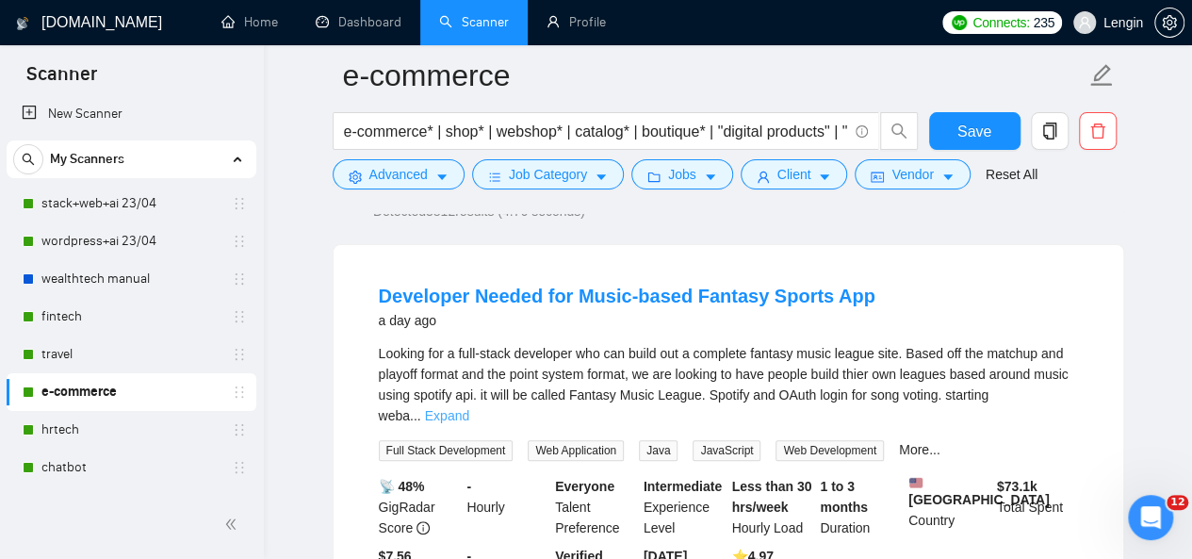
click at [469, 408] on link "Expand" at bounding box center [447, 415] width 44 height 15
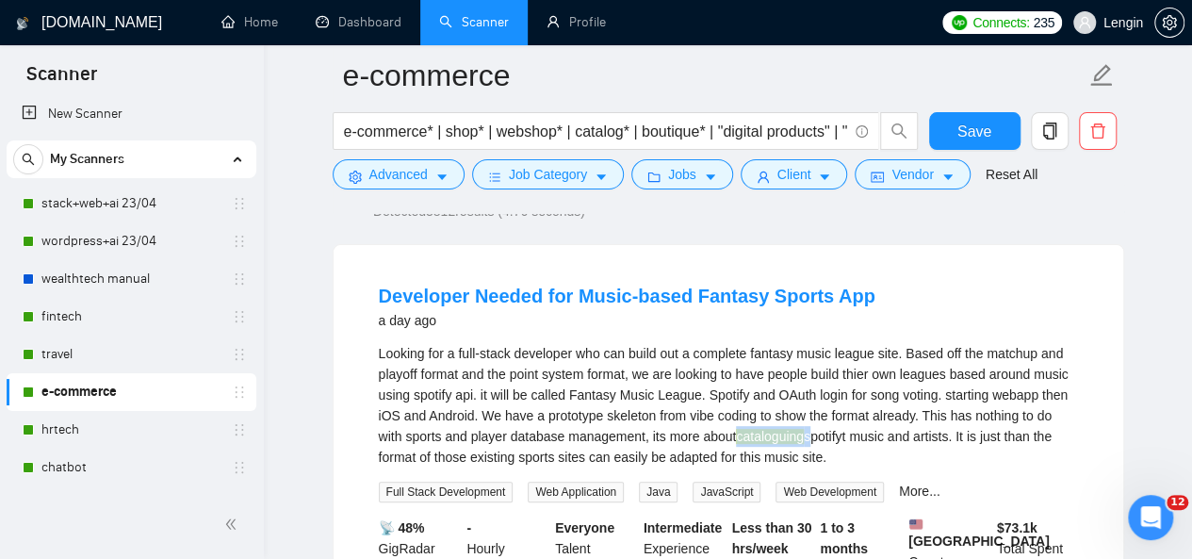
drag, startPoint x: 735, startPoint y: 437, endPoint x: 812, endPoint y: 432, distance: 76.6
click at [812, 432] on div "Looking for a full-stack developer who can build out a complete fantasy music l…" at bounding box center [728, 405] width 699 height 124
copy div "cataloguing"
click at [436, 170] on span "caret-down" at bounding box center [442, 177] width 13 height 14
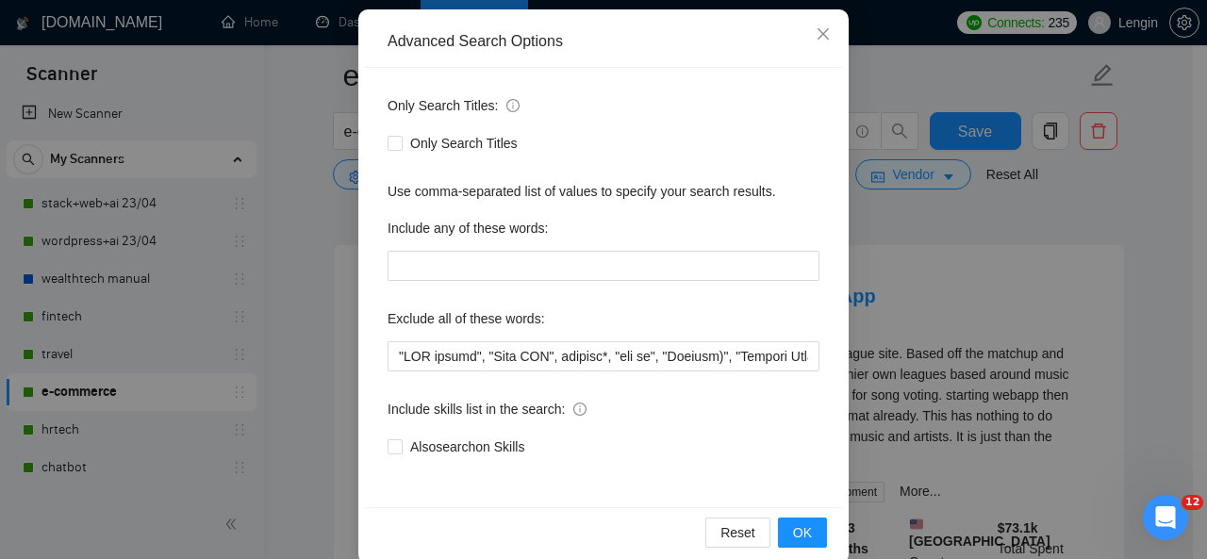
scroll to position [199, 0]
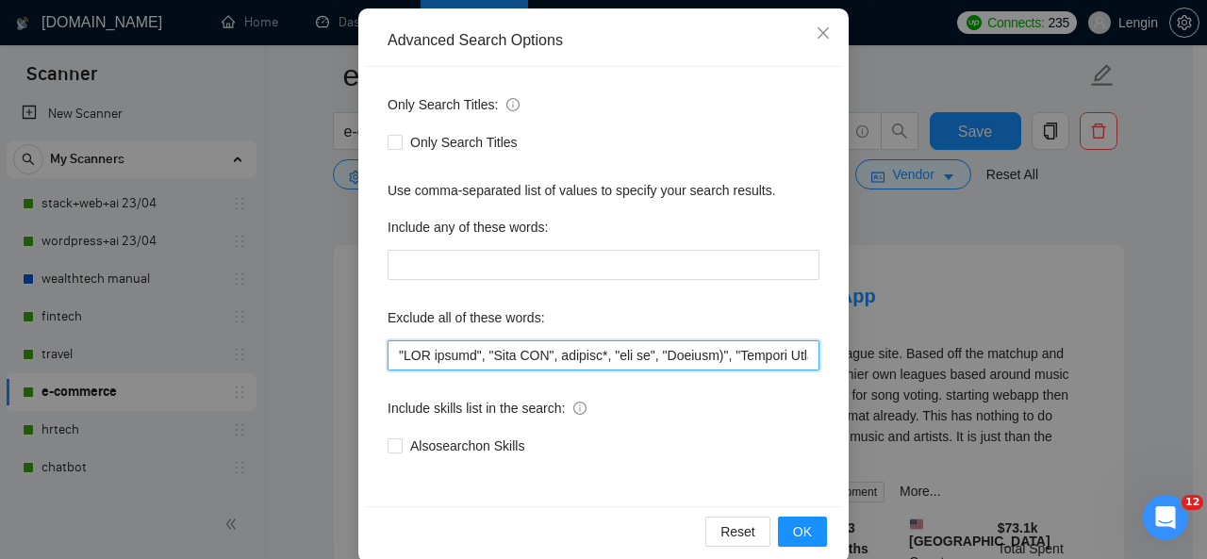
click at [388, 353] on input "text" at bounding box center [603, 355] width 432 height 30
paste input "cataloguing"
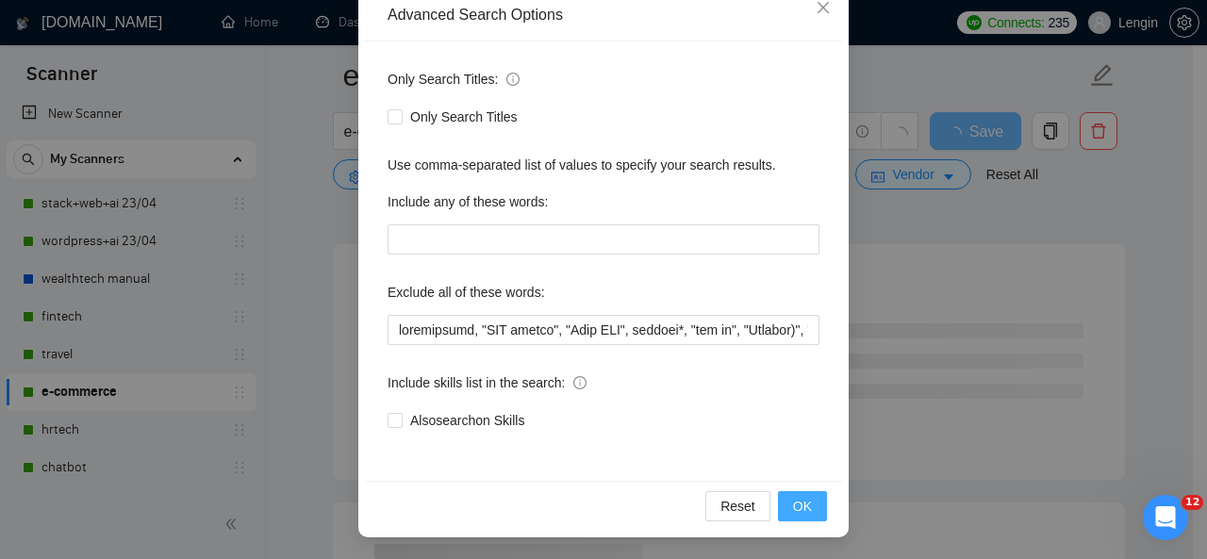
click at [798, 501] on span "OK" at bounding box center [802, 506] width 19 height 21
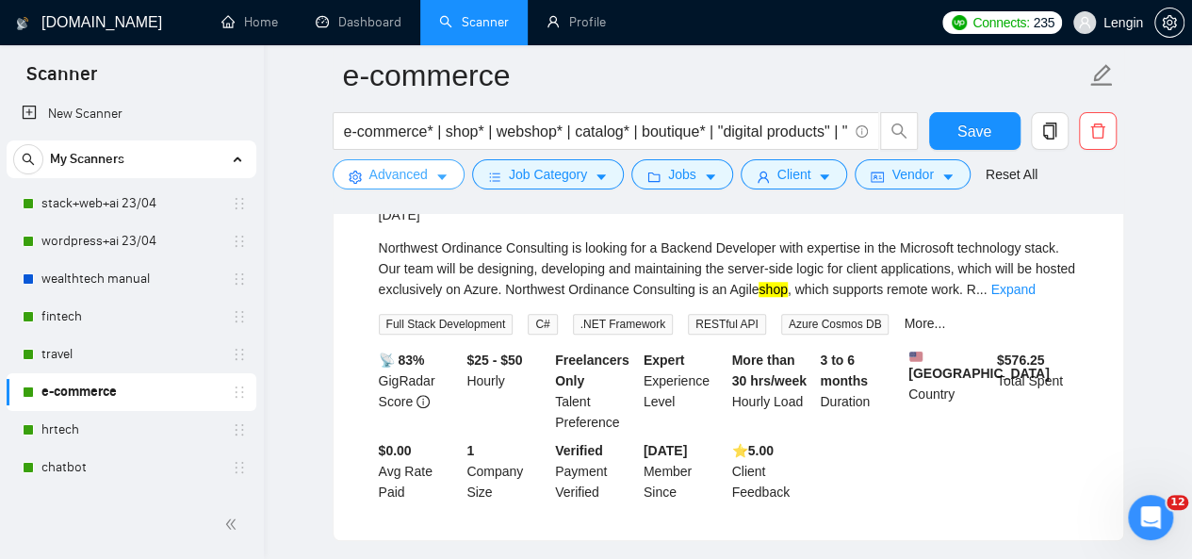
scroll to position [648, 0]
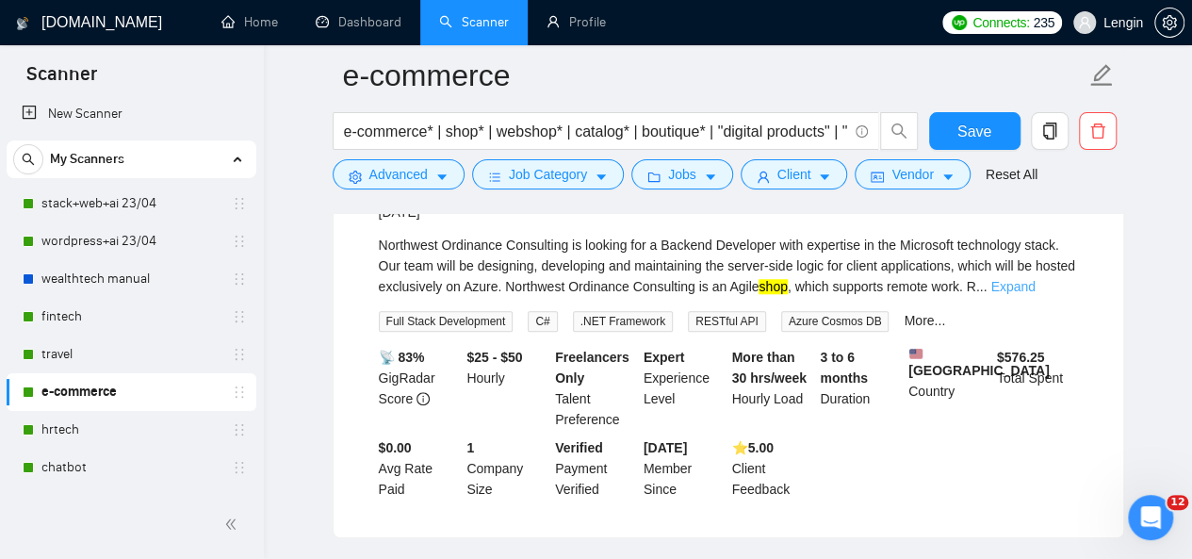
click at [1035, 285] on link "Expand" at bounding box center [1013, 286] width 44 height 15
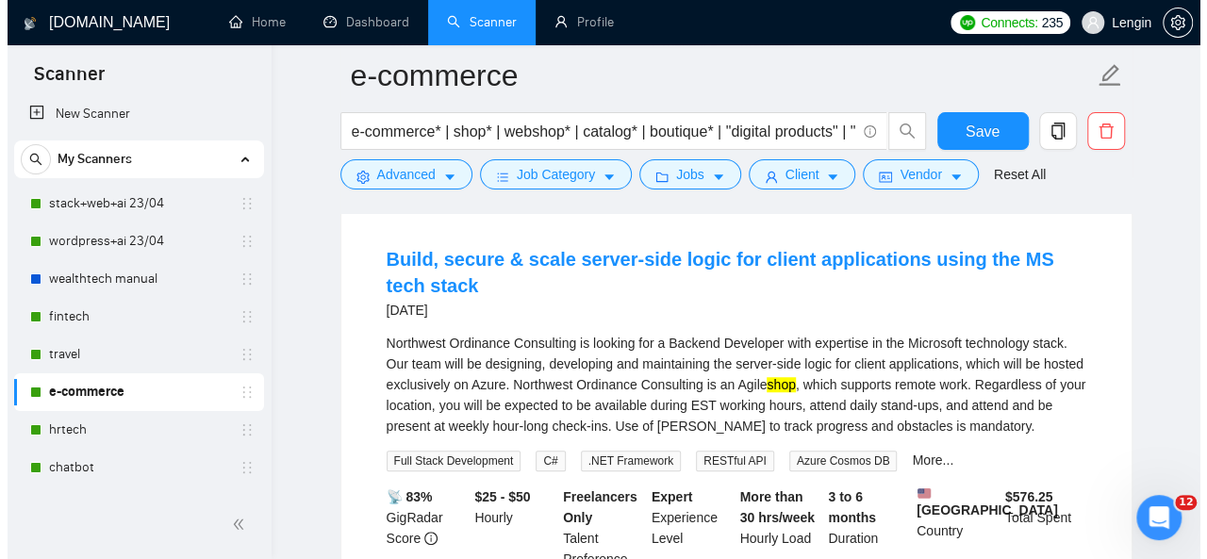
scroll to position [548, 0]
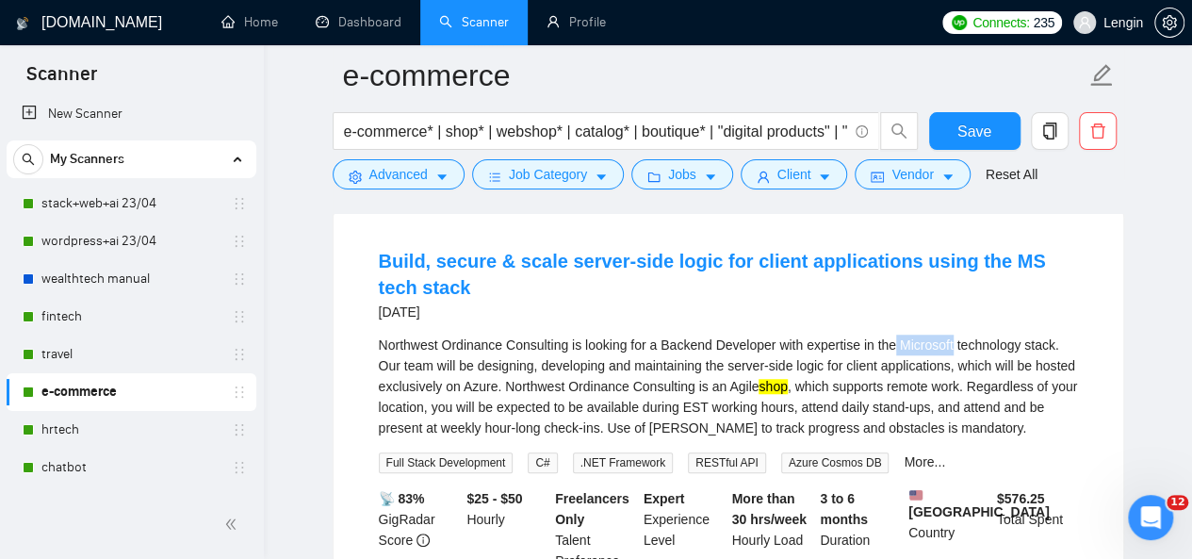
drag, startPoint x: 896, startPoint y: 337, endPoint x: 952, endPoint y: 340, distance: 55.7
click at [952, 340] on div "Northwest Ordinance Consulting is looking for a Backend Developer with expertis…" at bounding box center [728, 387] width 699 height 104
copy div "Microsoft"
click at [967, 316] on div "[DATE]" at bounding box center [728, 312] width 699 height 23
click at [436, 167] on button "Advanced" at bounding box center [399, 174] width 132 height 30
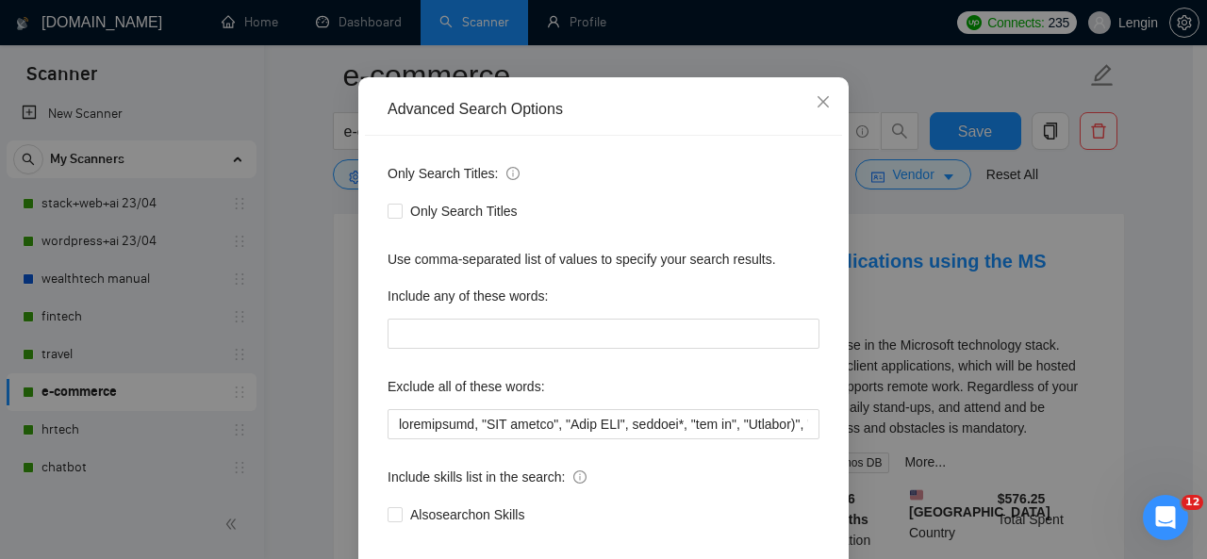
scroll to position [194, 0]
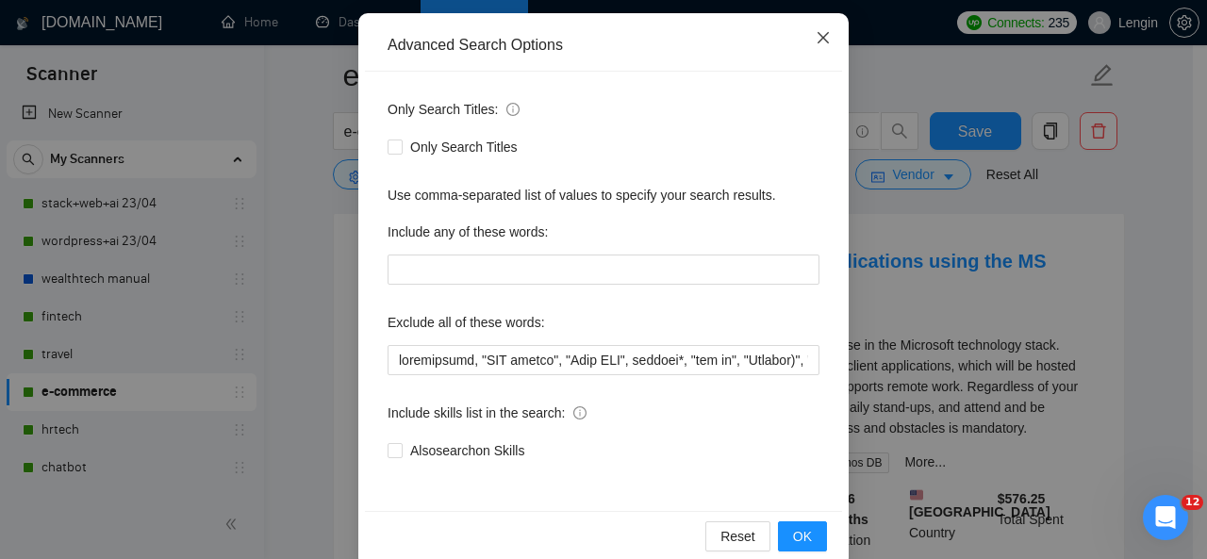
click at [824, 31] on span "Close" at bounding box center [822, 38] width 51 height 51
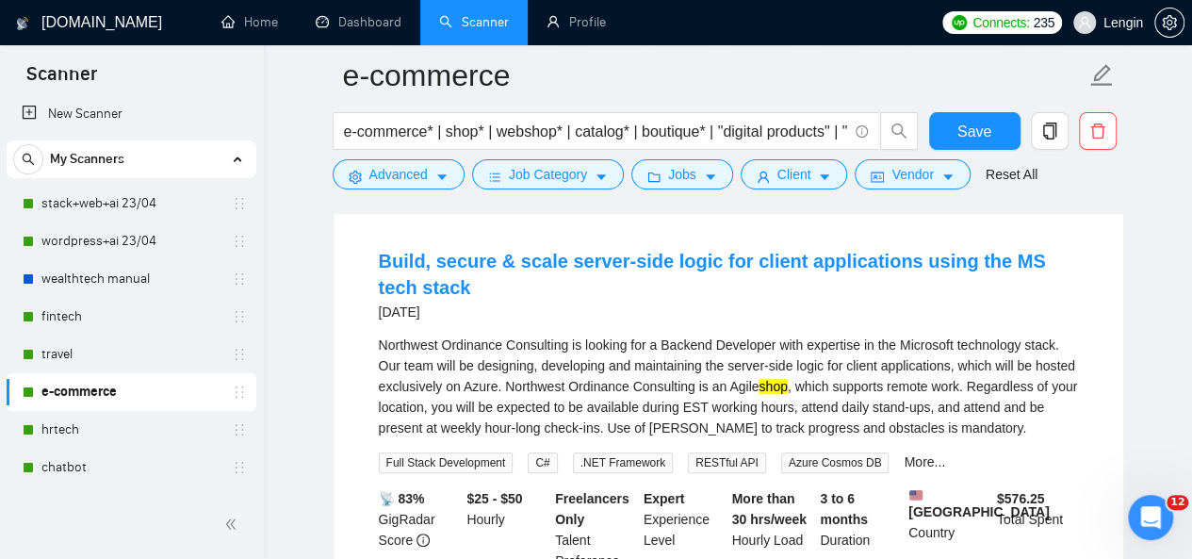
click at [943, 344] on div "Northwest Ordinance Consulting is looking for a Backend Developer with expertis…" at bounding box center [728, 387] width 699 height 104
copy div "Microsoft"
click at [424, 167] on span "Advanced" at bounding box center [399, 174] width 58 height 21
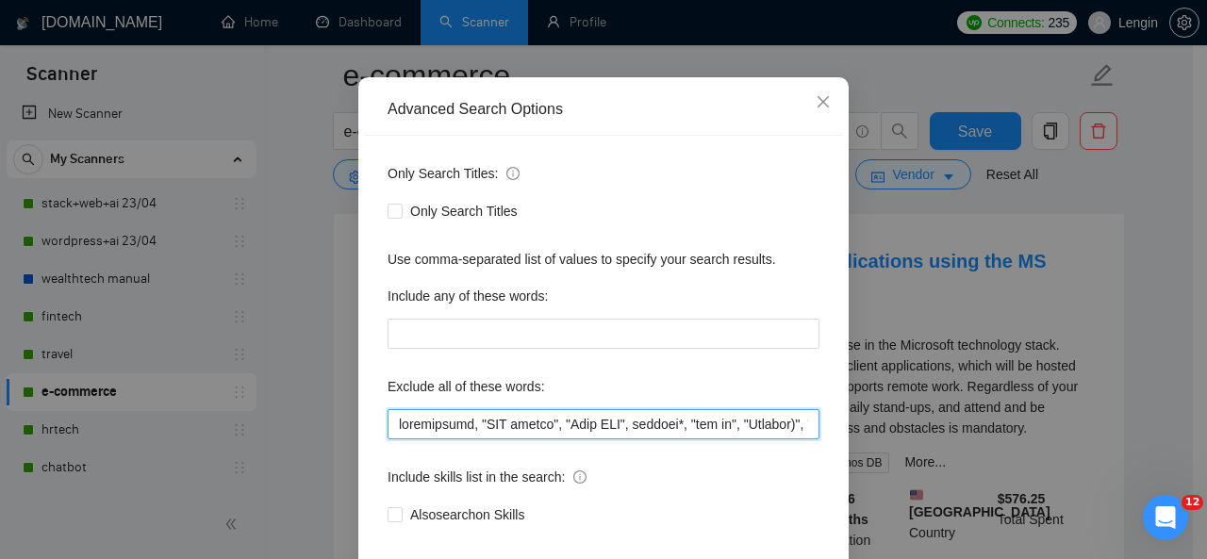
click at [387, 418] on input "text" at bounding box center [603, 424] width 432 height 30
paste input "Microsoft"
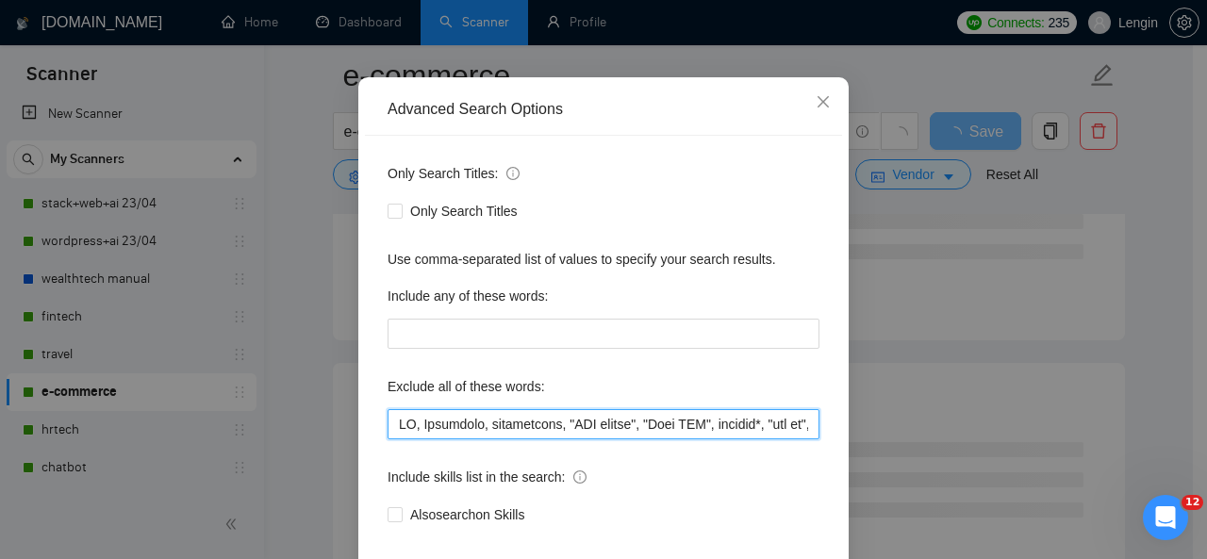
scroll to position [224, 0]
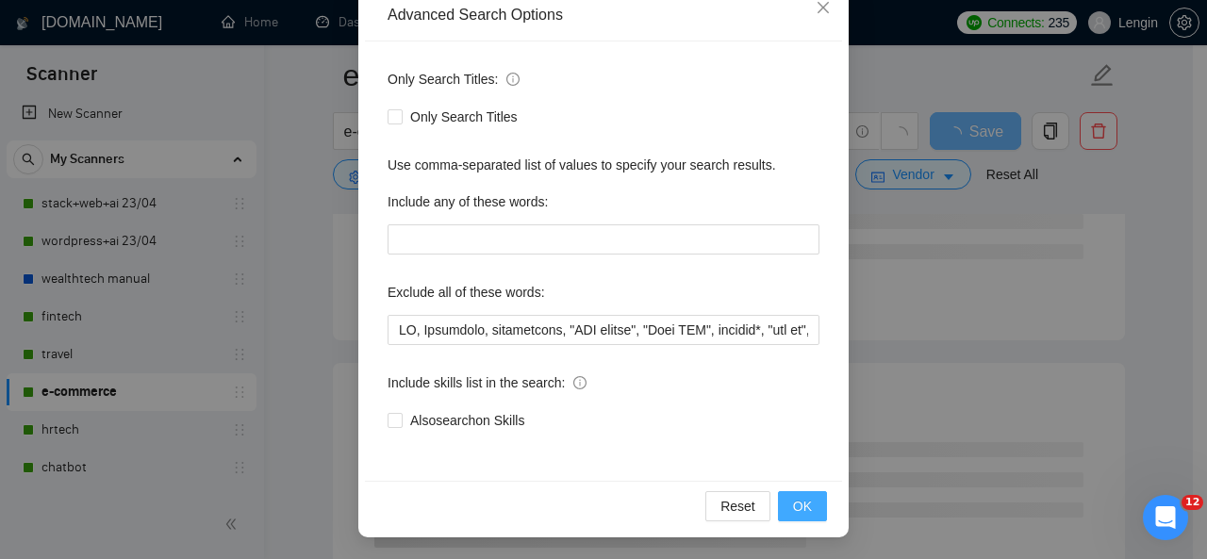
click at [785, 508] on button "OK" at bounding box center [802, 506] width 49 height 30
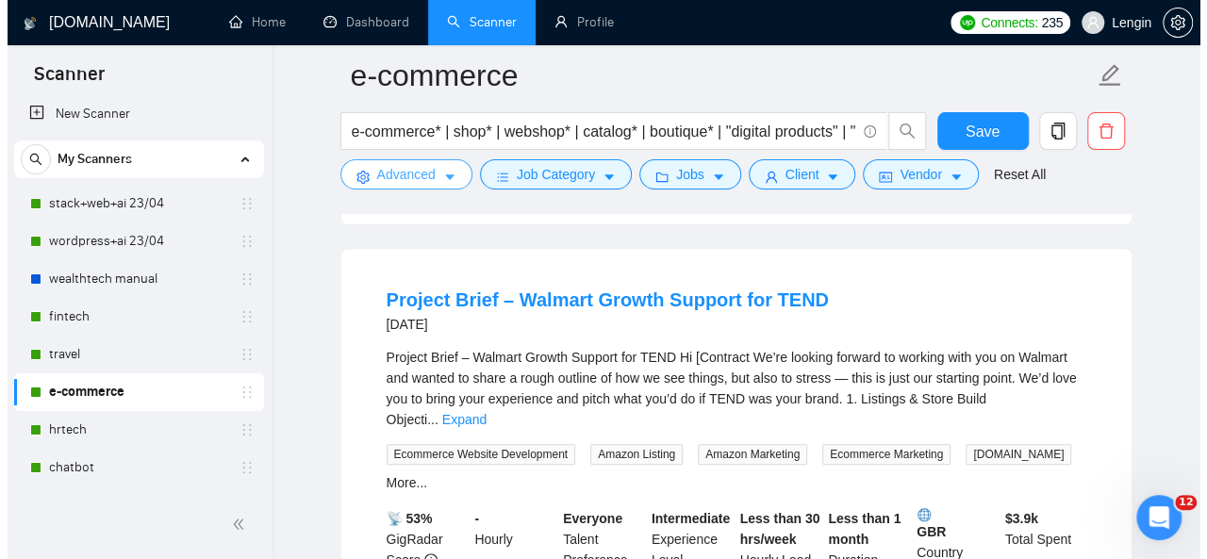
scroll to position [551, 0]
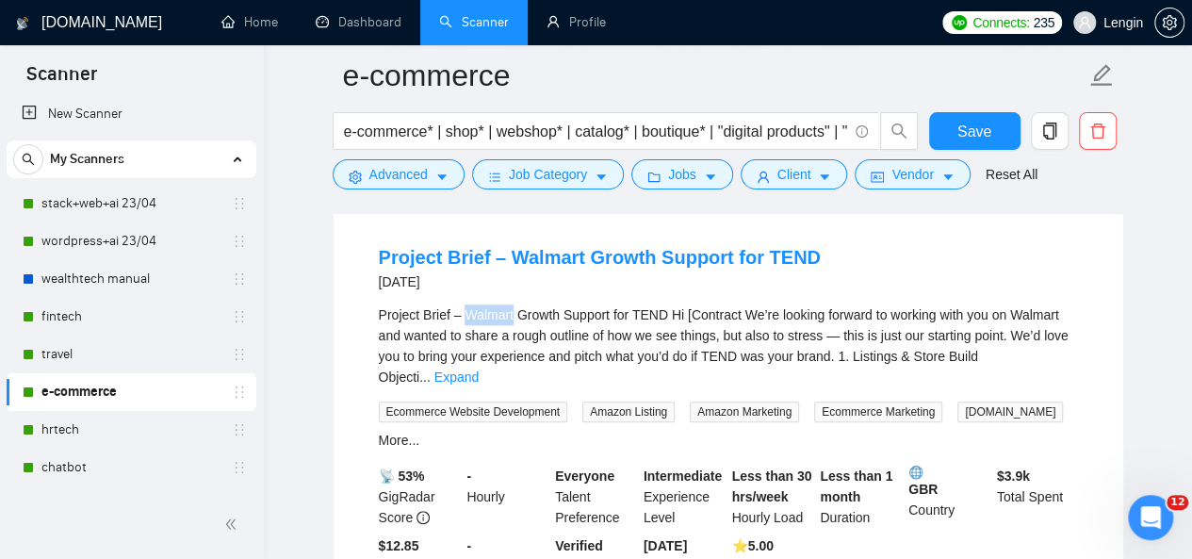
drag, startPoint x: 464, startPoint y: 316, endPoint x: 511, endPoint y: 308, distance: 47.7
click at [511, 308] on div "Project Brief – Walmart Growth Support for TEND Hi [Contract We’re looking forw…" at bounding box center [728, 345] width 699 height 83
copy div "Walmart"
click at [436, 171] on span "caret-down" at bounding box center [442, 177] width 13 height 14
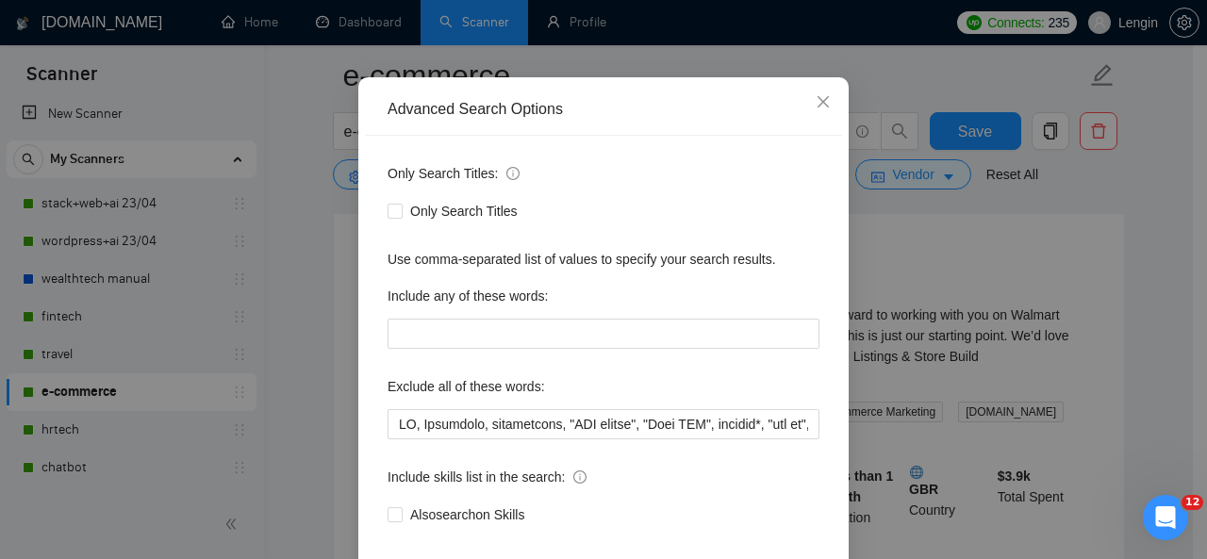
scroll to position [224, 0]
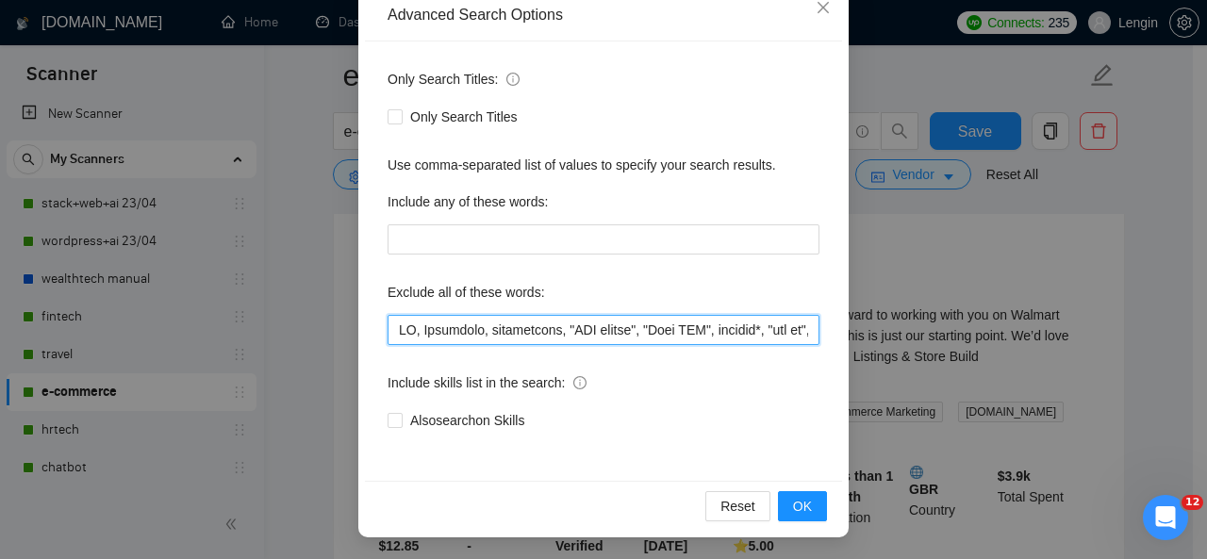
click at [392, 332] on input "text" at bounding box center [603, 330] width 432 height 30
paste input "Walmart"
type input "Loremip, DO, Sitametco, adipiscinge, "SED doeius", "Temp INC", utlabor*, "etd m…"
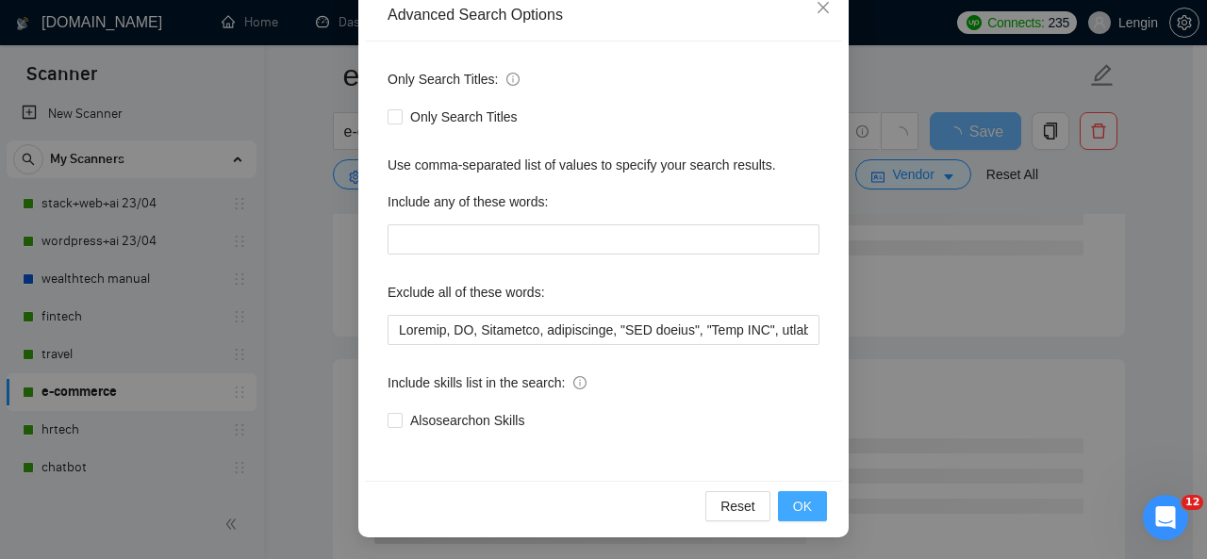
click at [799, 502] on span "OK" at bounding box center [802, 506] width 19 height 21
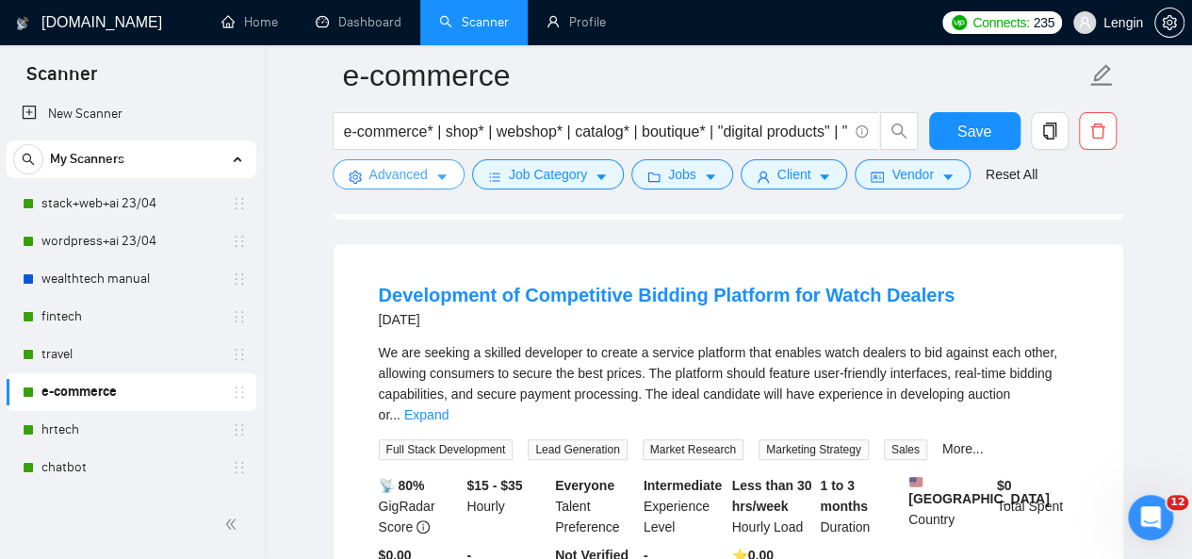
scroll to position [512, 0]
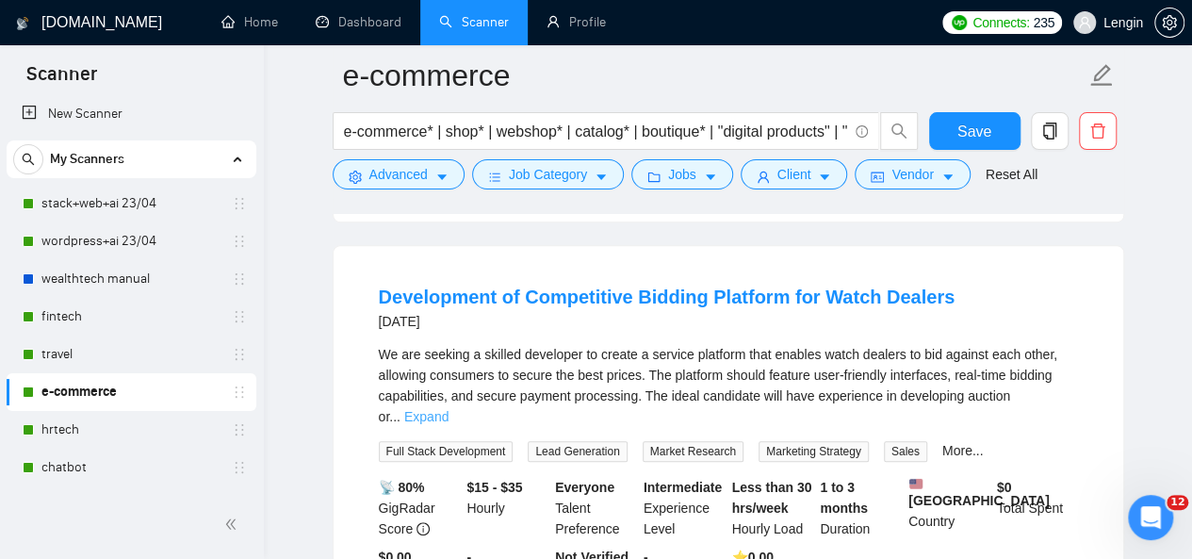
click at [449, 409] on link "Expand" at bounding box center [426, 416] width 44 height 15
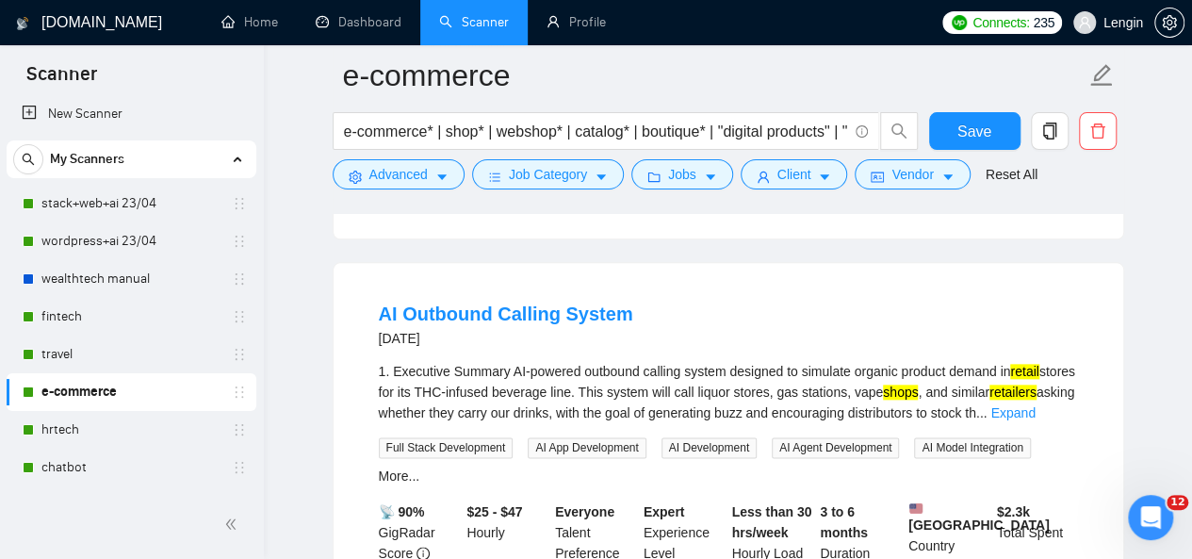
scroll to position [1020, 0]
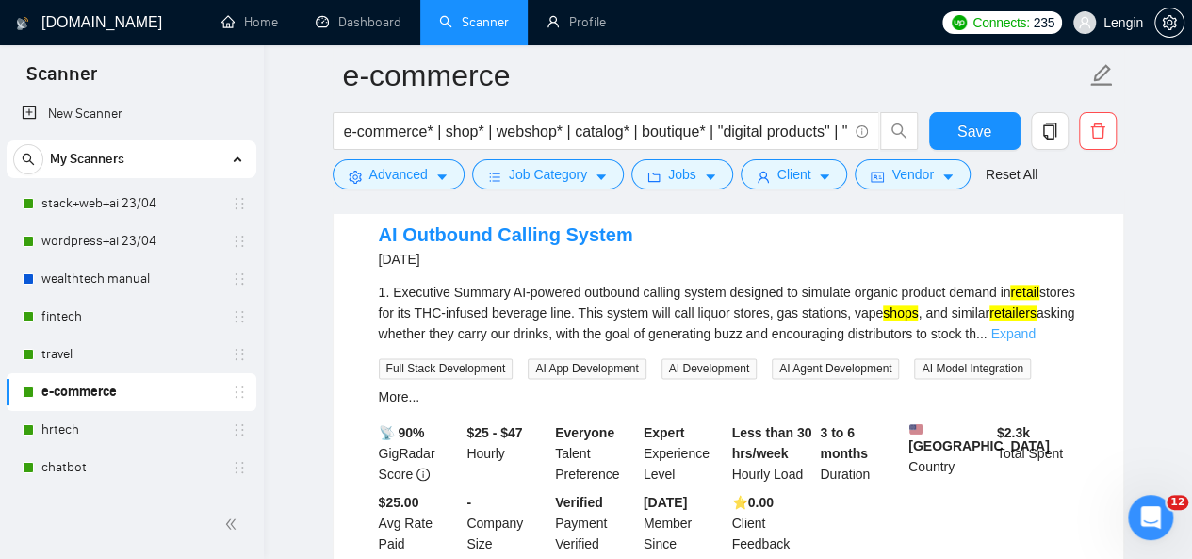
click at [1035, 341] on link "Expand" at bounding box center [1013, 333] width 44 height 15
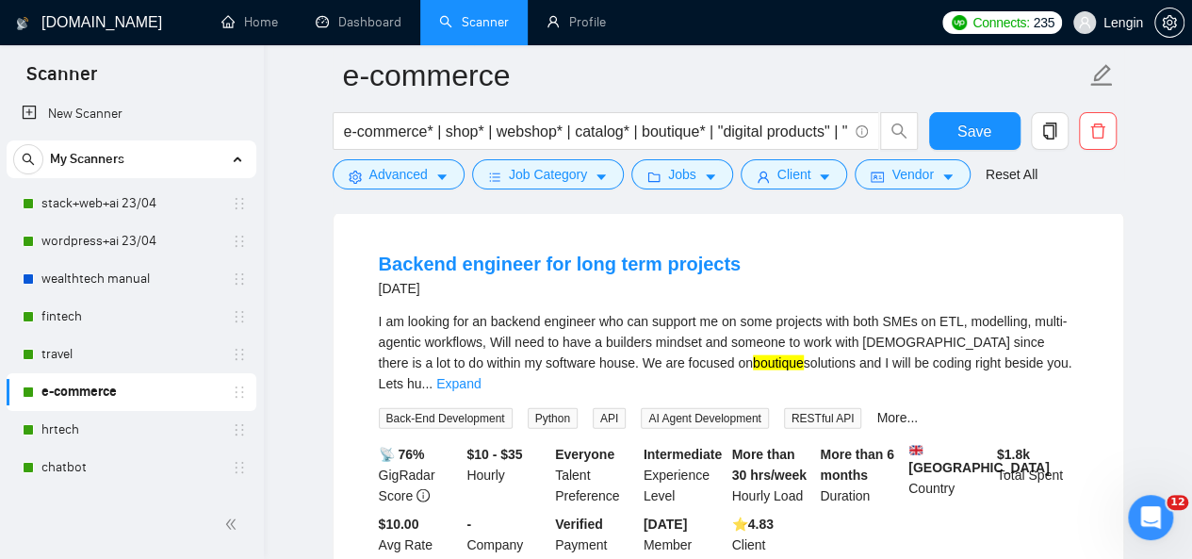
scroll to position [1977, 0]
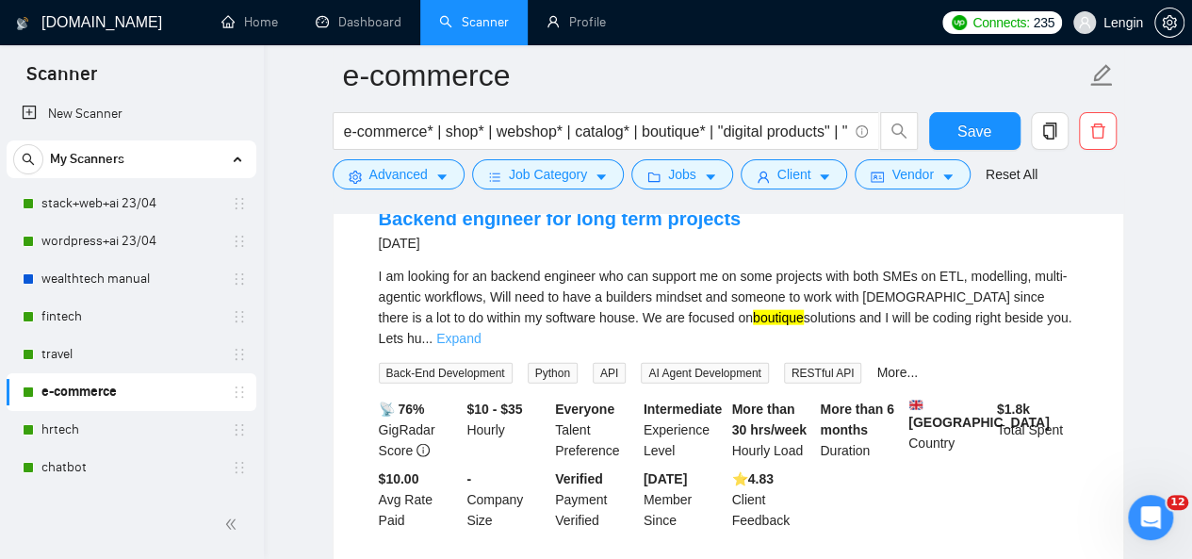
click at [481, 346] on link "Expand" at bounding box center [458, 338] width 44 height 15
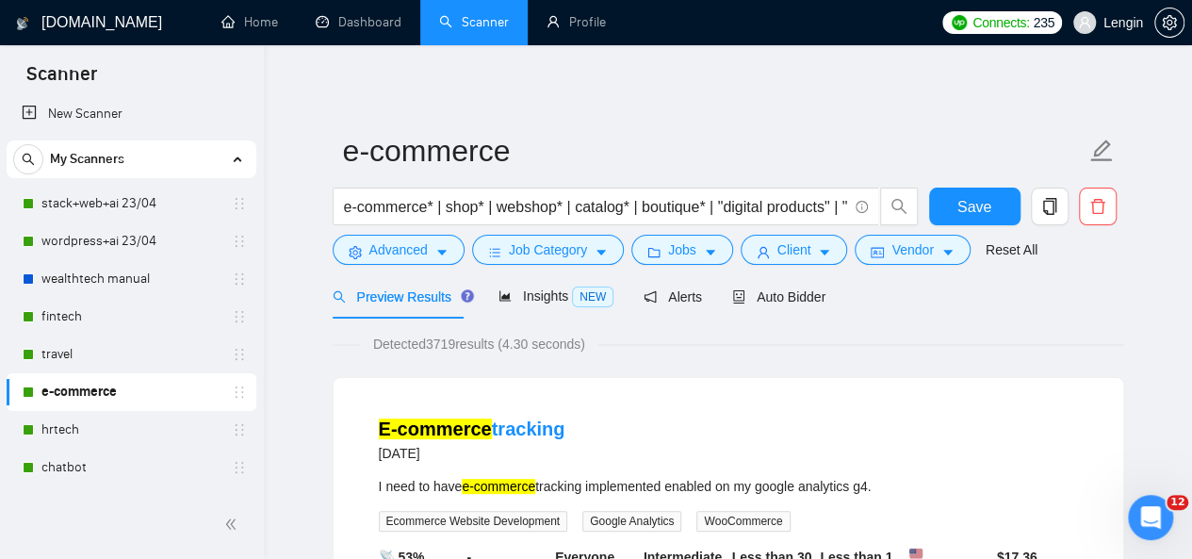
scroll to position [0, 0]
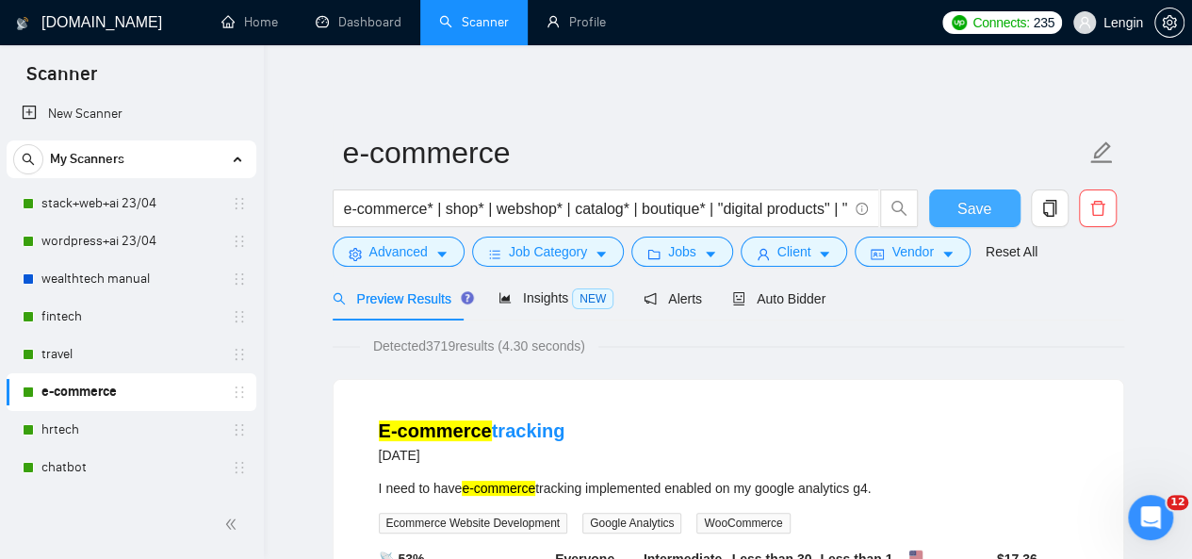
click at [999, 215] on button "Save" at bounding box center [974, 208] width 91 height 38
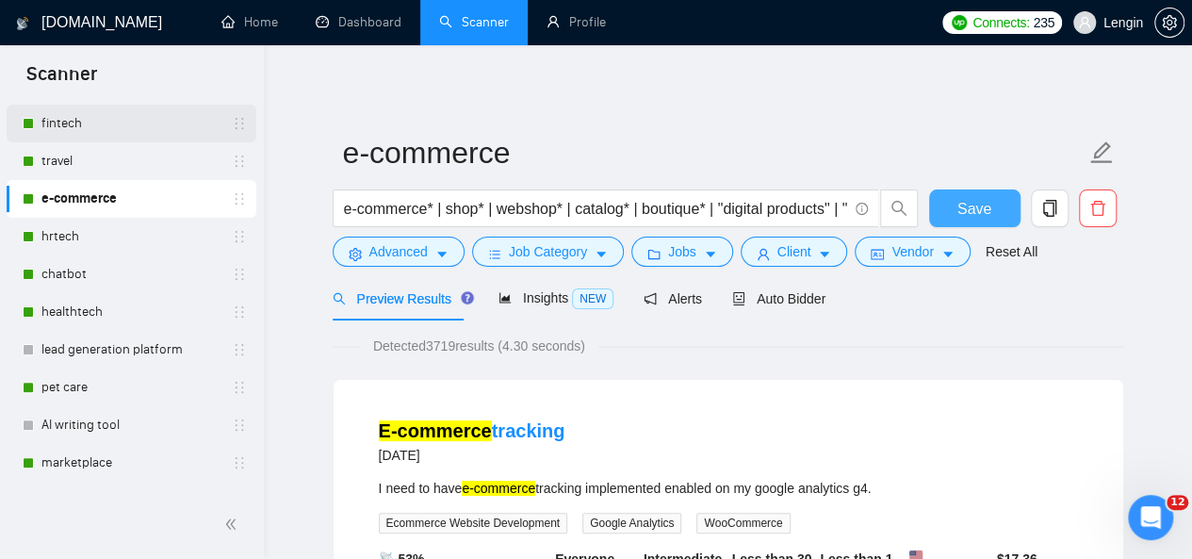
scroll to position [206, 0]
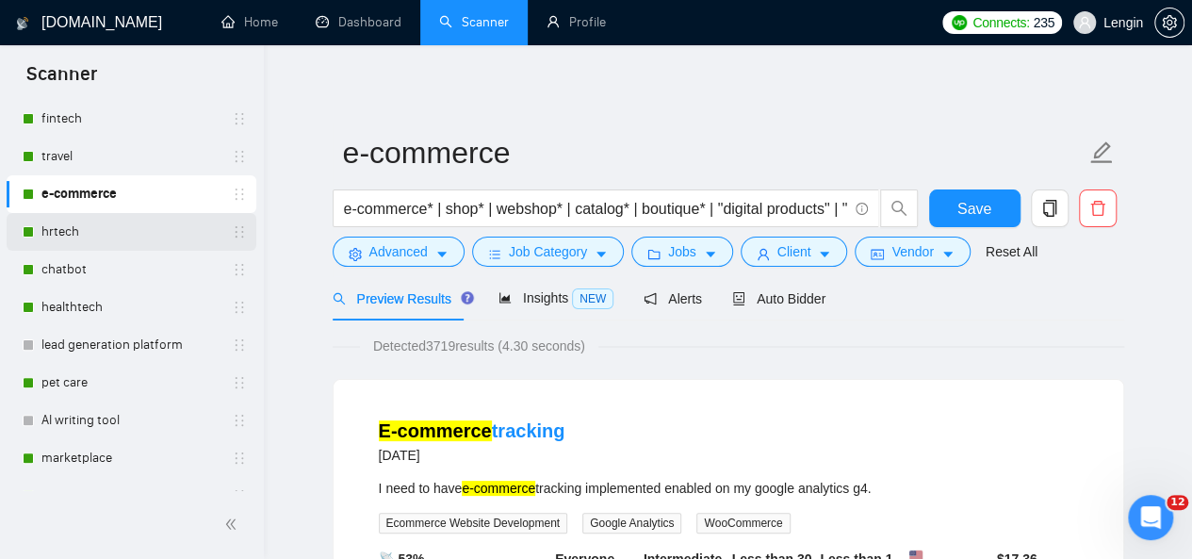
click at [124, 239] on link "hrtech" at bounding box center [130, 232] width 179 height 38
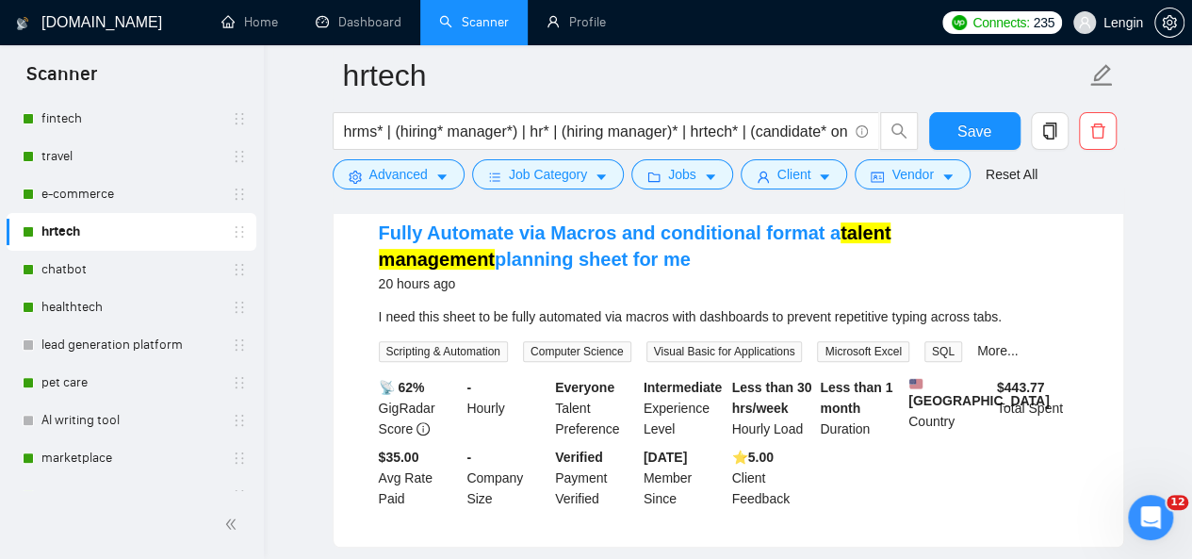
scroll to position [219, 0]
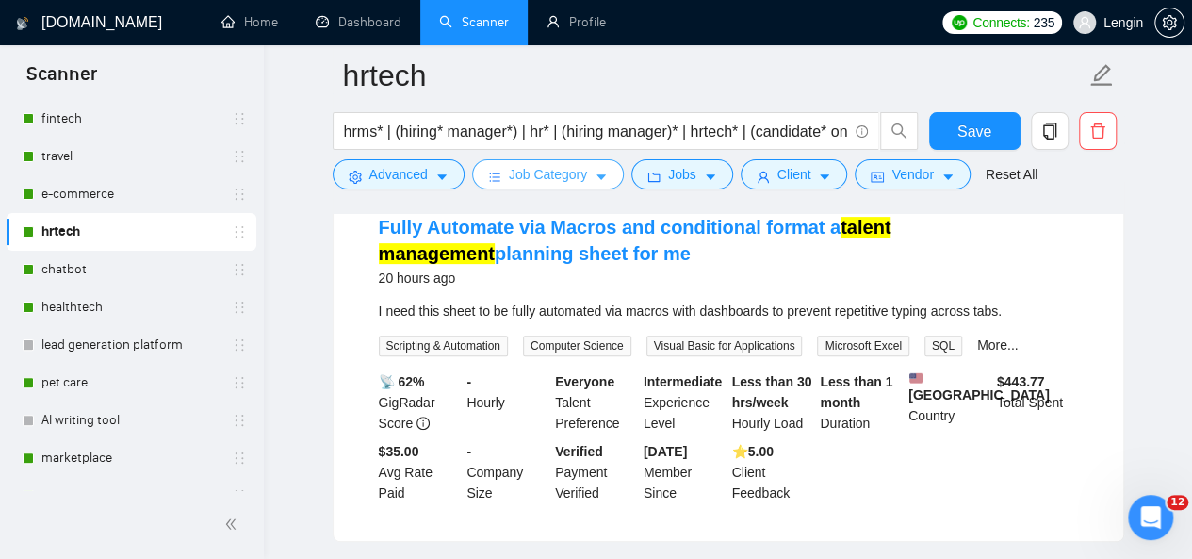
click at [551, 167] on span "Job Category" at bounding box center [548, 174] width 78 height 21
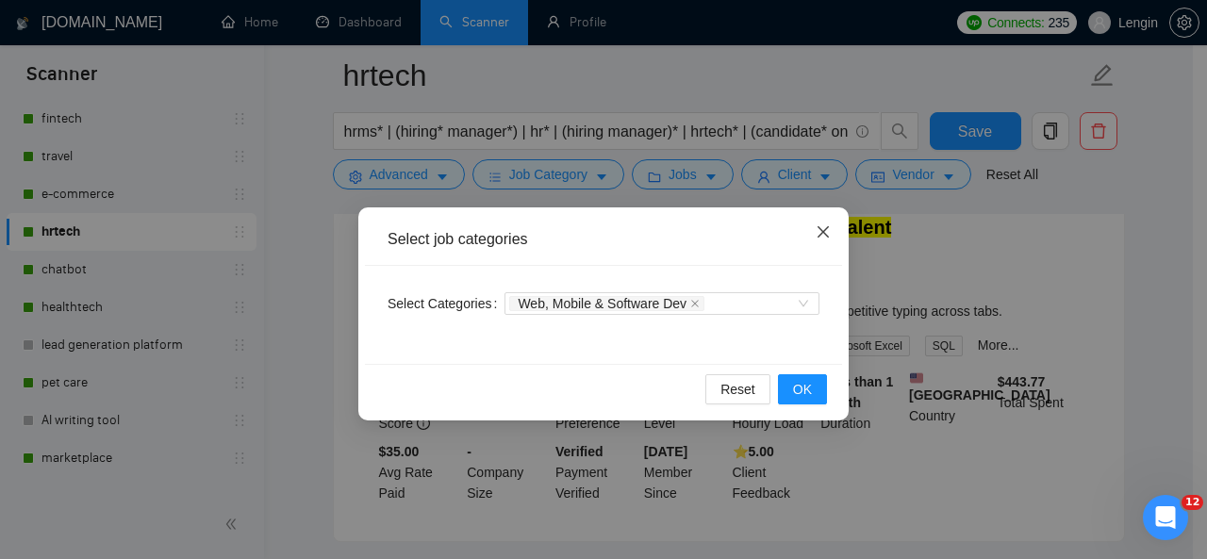
click at [822, 227] on icon "close" at bounding box center [822, 231] width 15 height 15
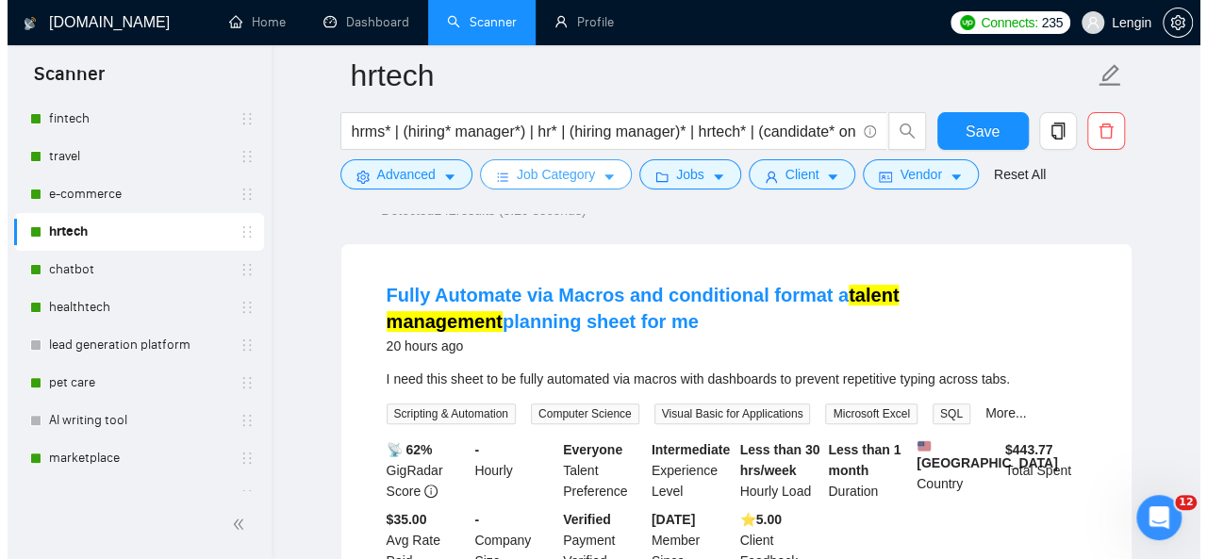
scroll to position [142, 0]
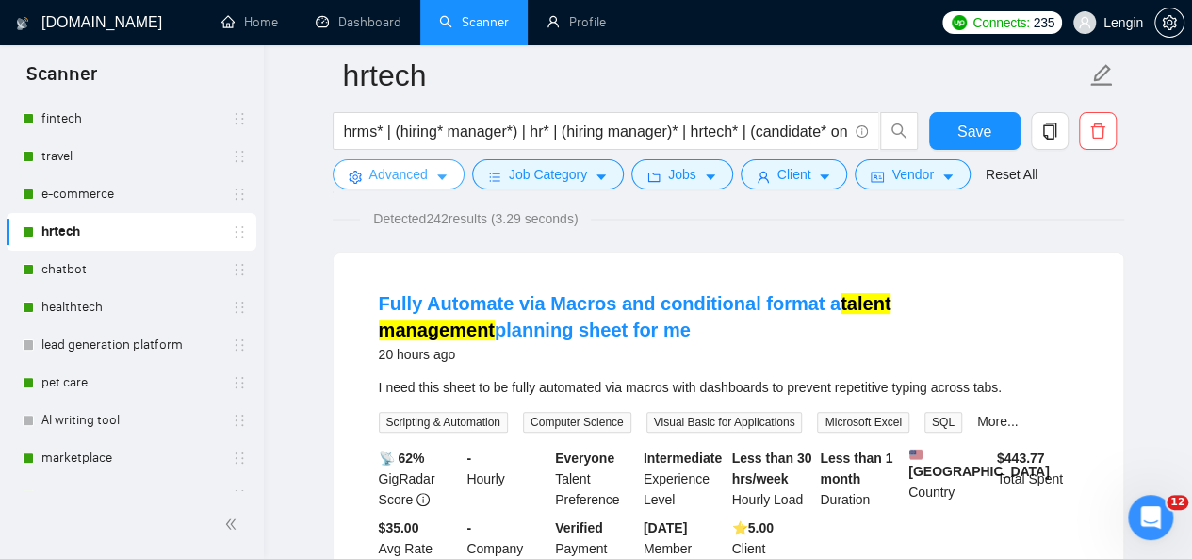
click at [420, 178] on span "Advanced" at bounding box center [399, 174] width 58 height 21
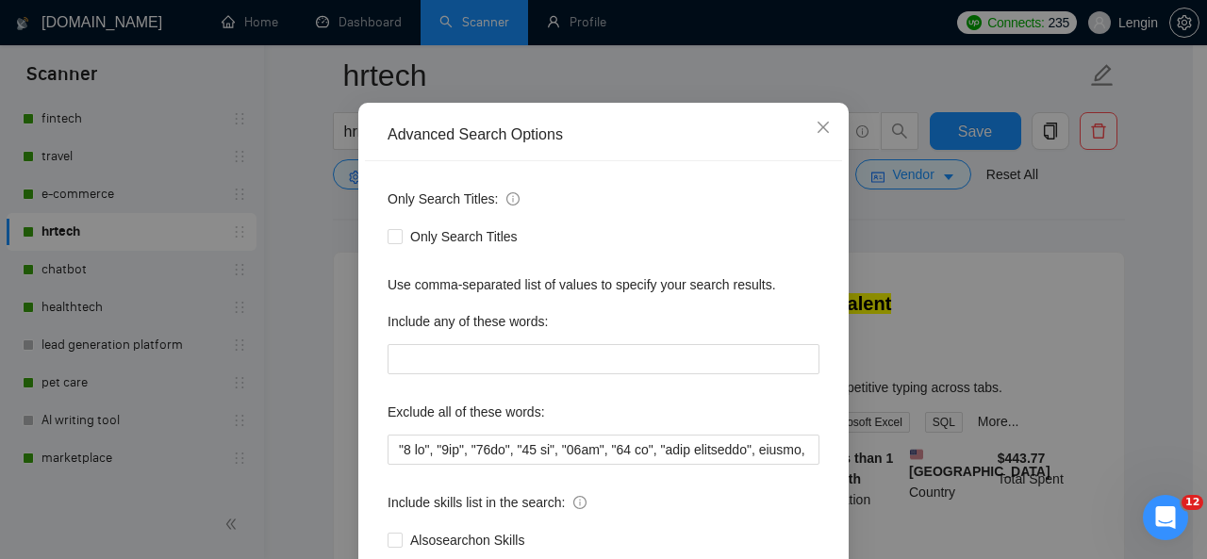
scroll to position [106, 0]
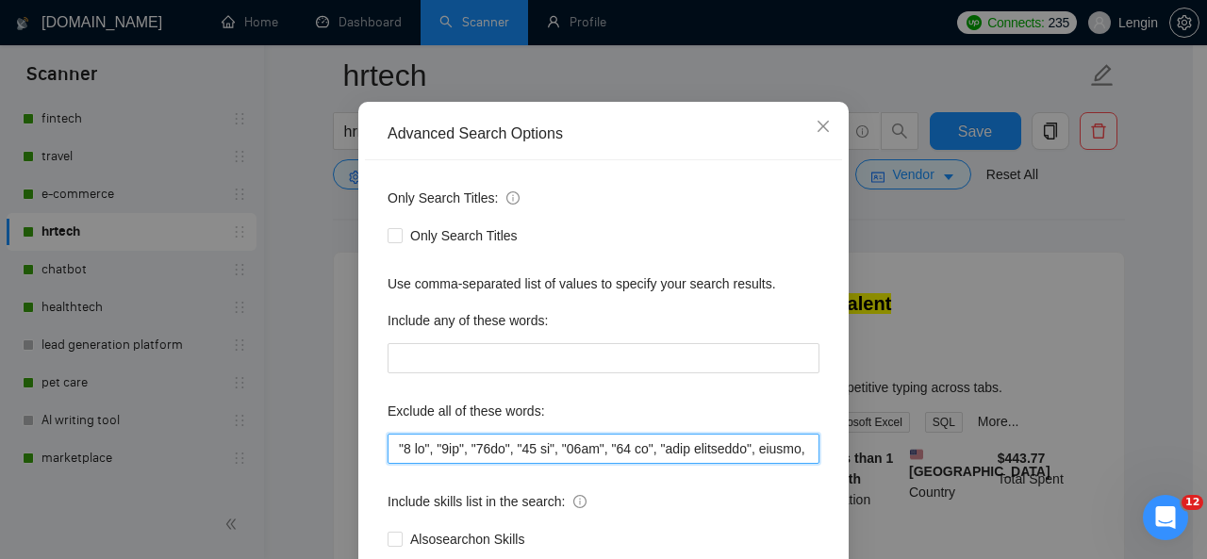
click at [388, 443] on input "text" at bounding box center [603, 449] width 432 height 30
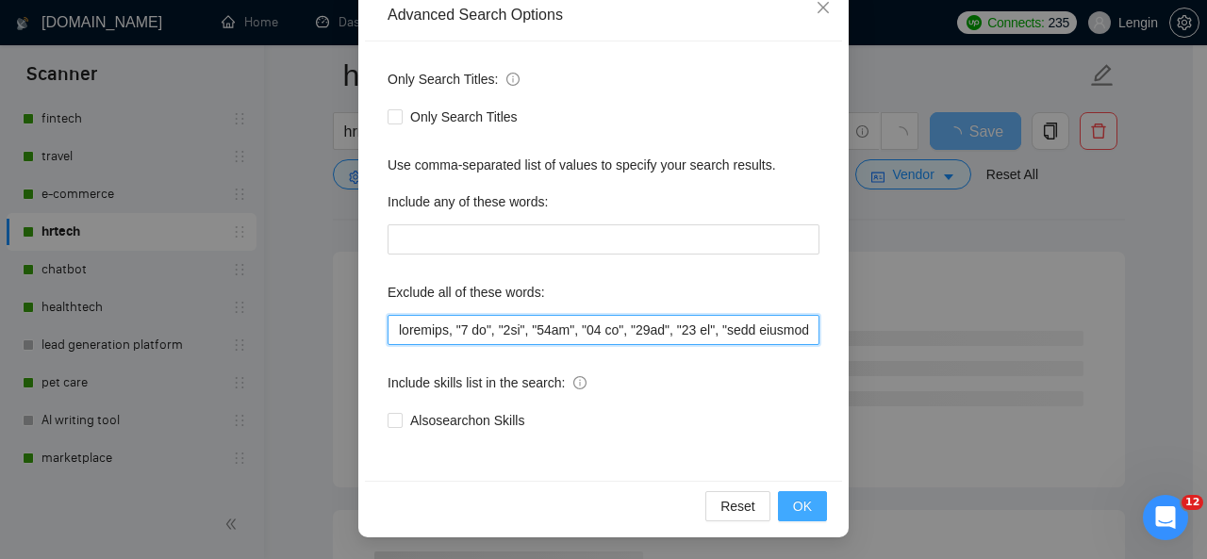
type input "loremips, "5 do", "5si", "18am", "30 co", "16ad", "81 el", "sedd eiusmodte", in…"
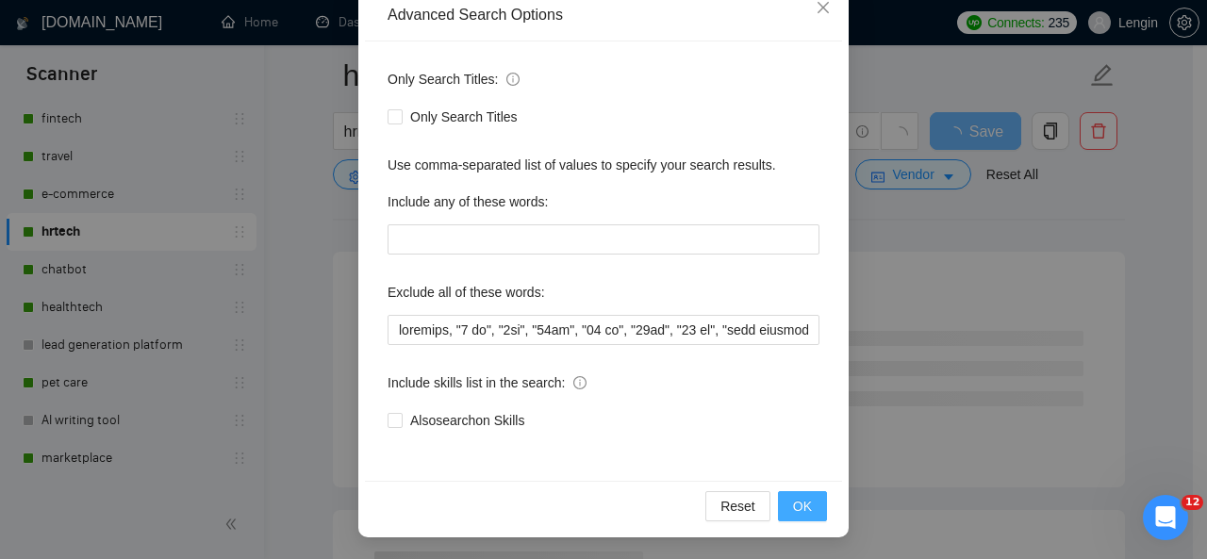
click at [794, 500] on span "OK" at bounding box center [802, 506] width 19 height 21
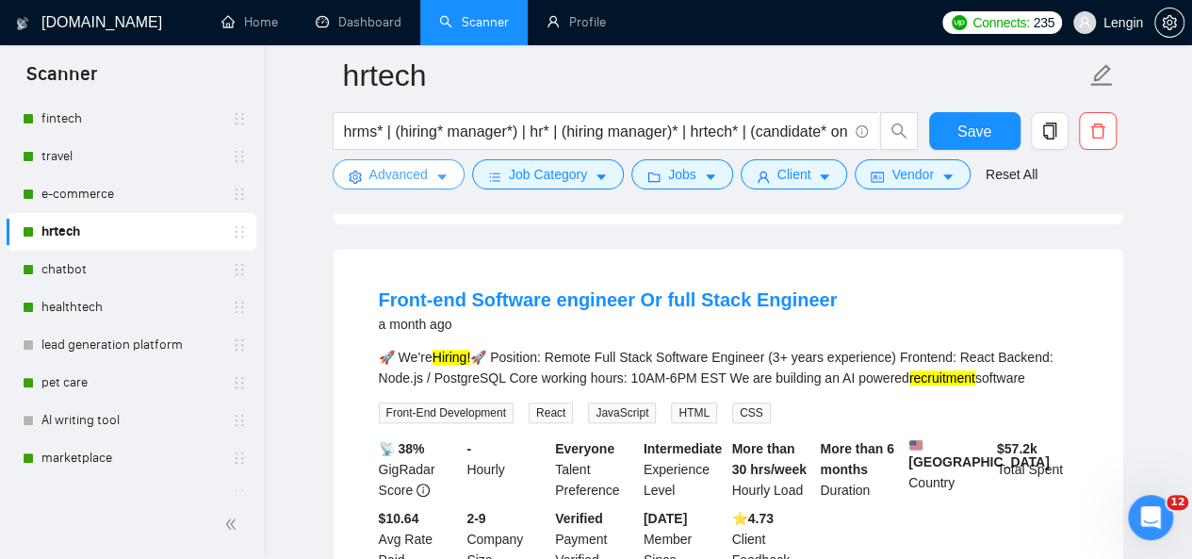
scroll to position [536, 0]
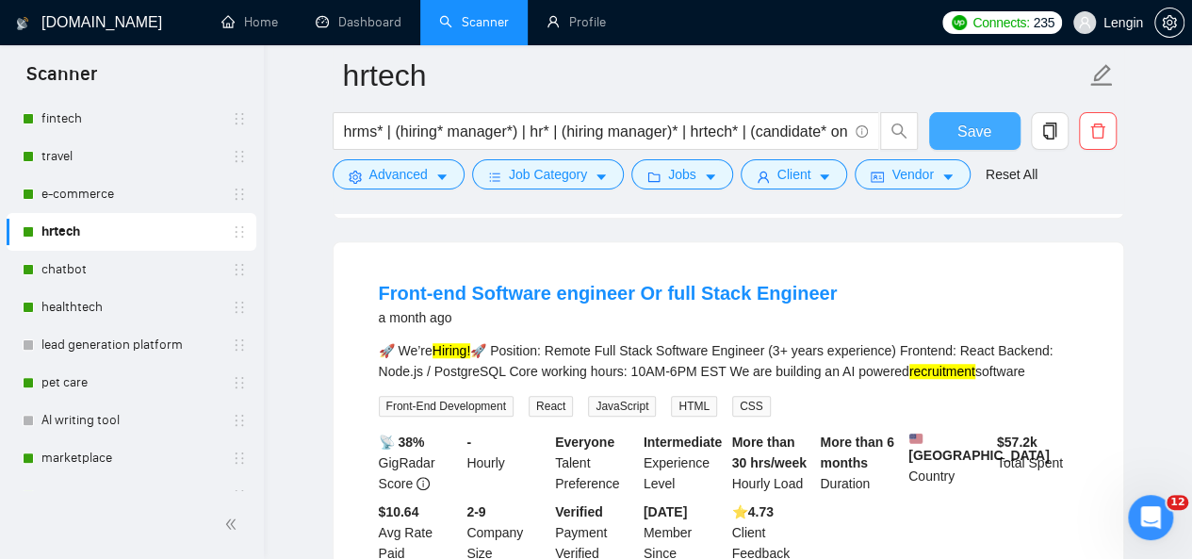
click at [995, 123] on button "Save" at bounding box center [974, 131] width 91 height 38
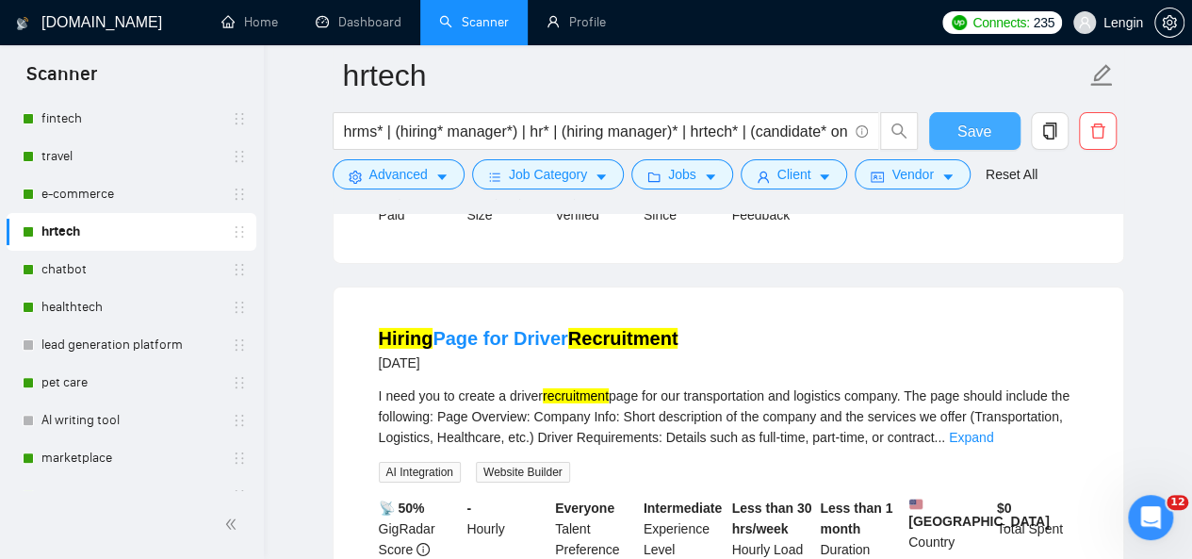
scroll to position [2919, 0]
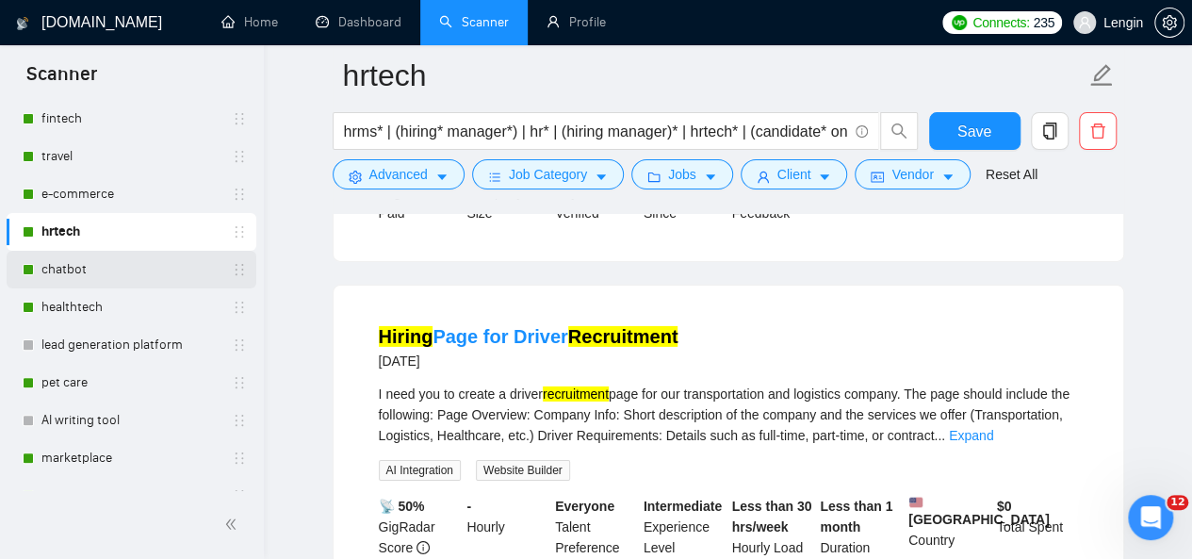
click at [65, 259] on link "chatbot" at bounding box center [130, 270] width 179 height 38
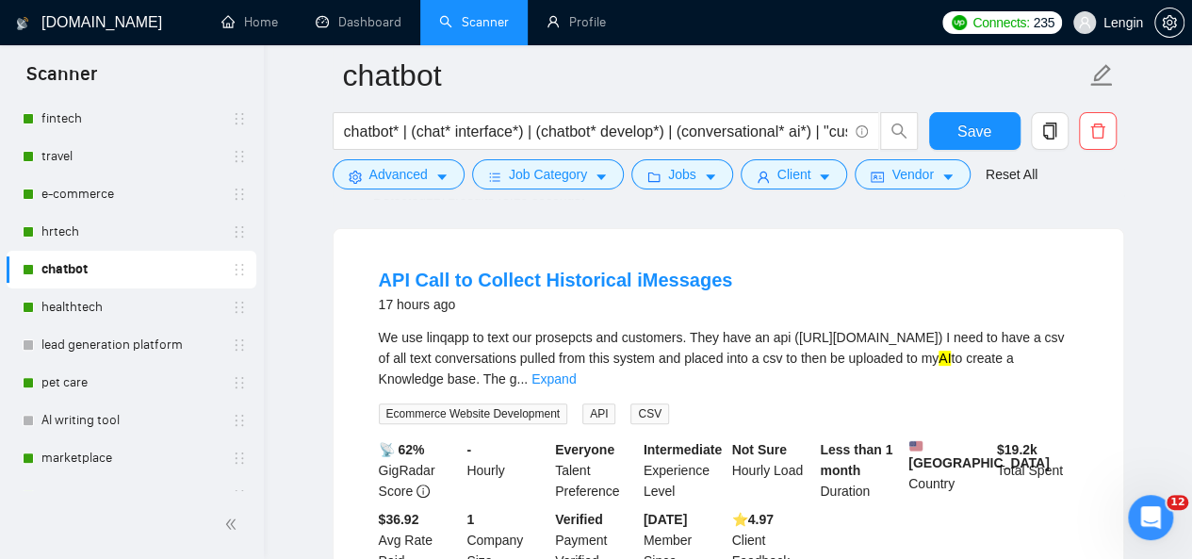
scroll to position [211, 0]
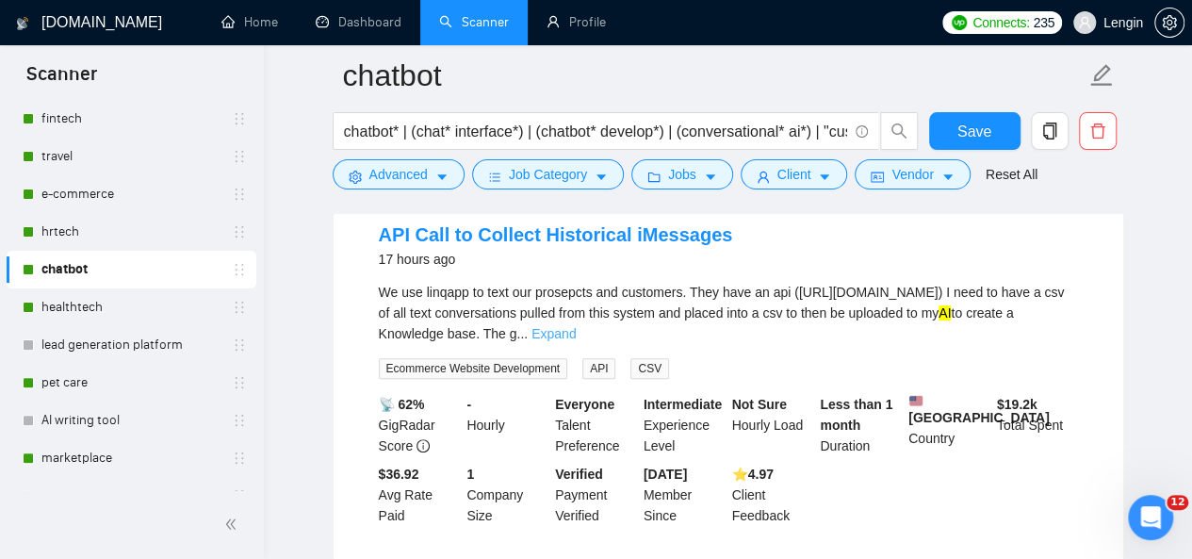
click at [576, 338] on link "Expand" at bounding box center [554, 333] width 44 height 15
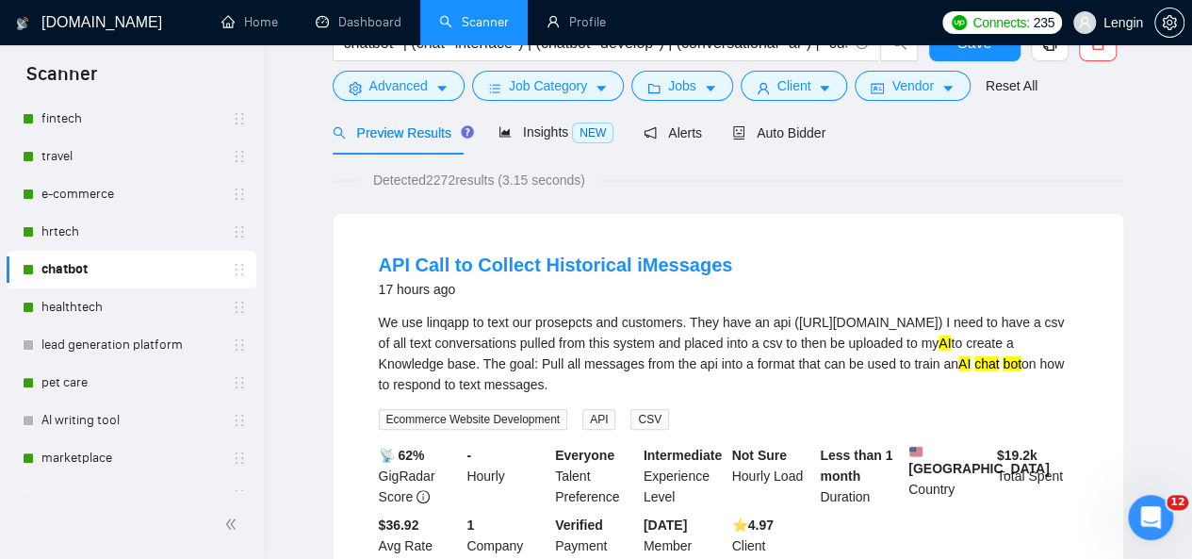
scroll to position [0, 0]
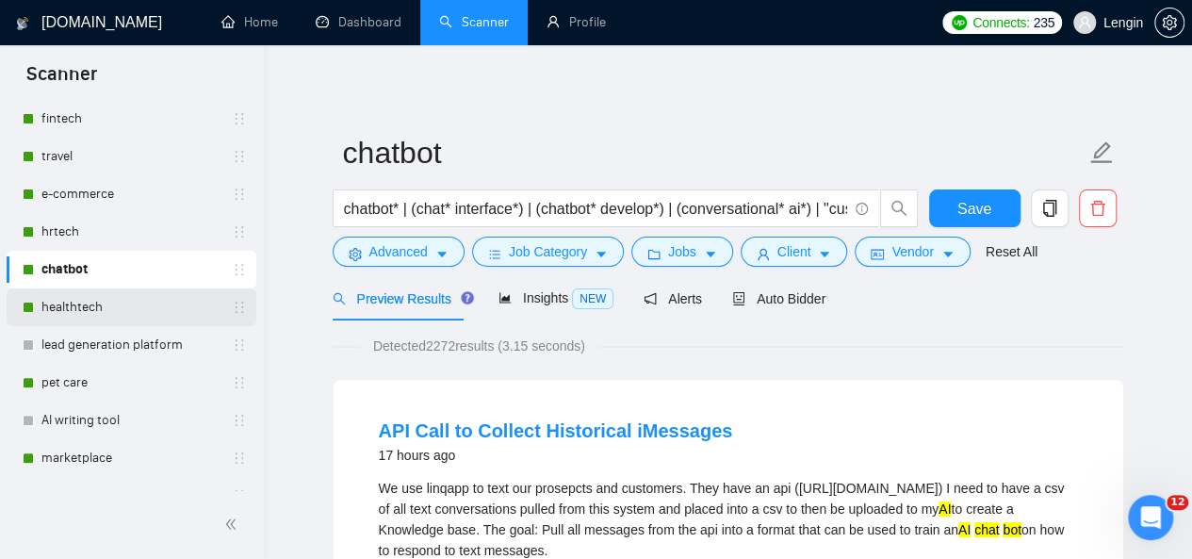
click at [76, 310] on link "healthtech" at bounding box center [130, 307] width 179 height 38
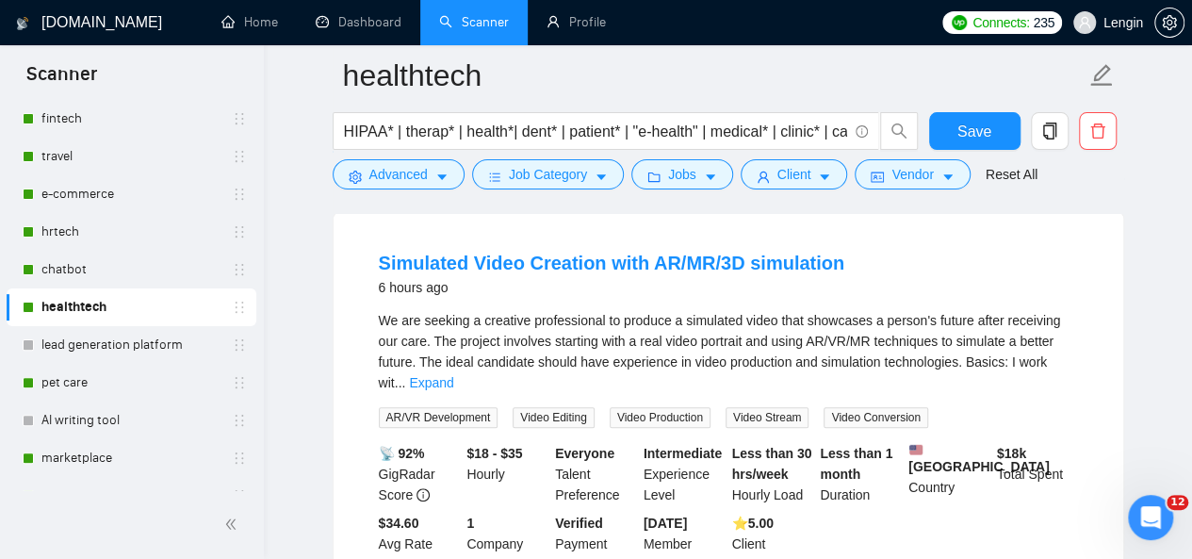
scroll to position [185, 0]
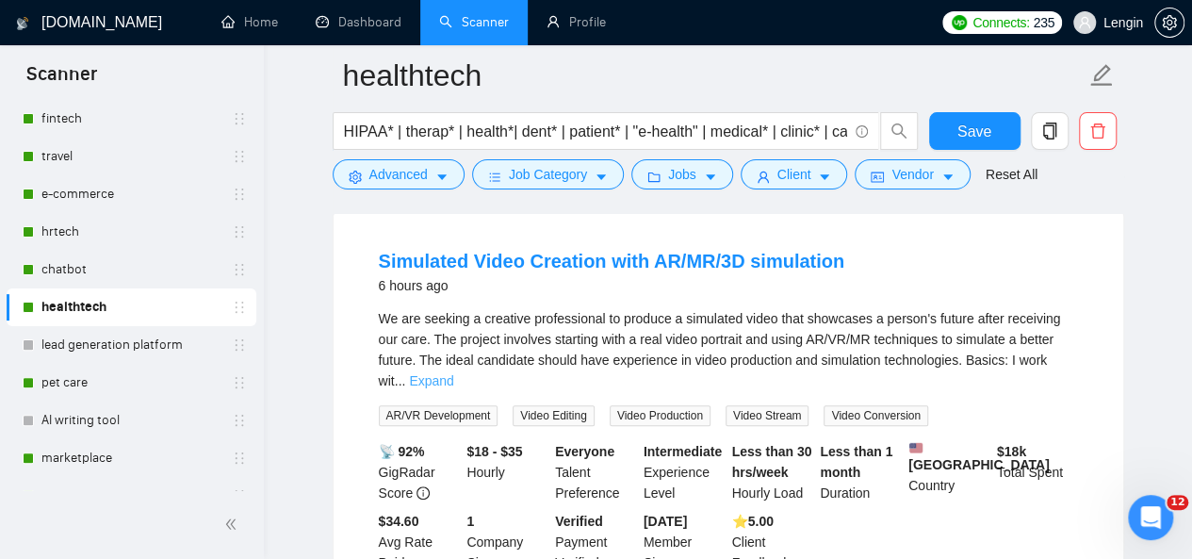
click at [453, 373] on link "Expand" at bounding box center [431, 380] width 44 height 15
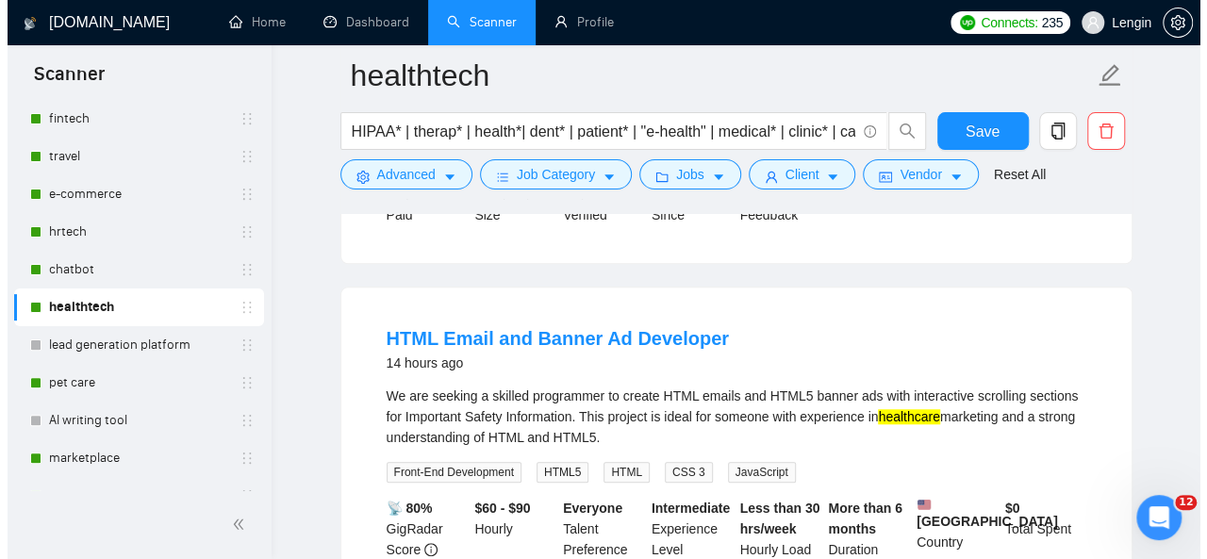
scroll to position [620, 0]
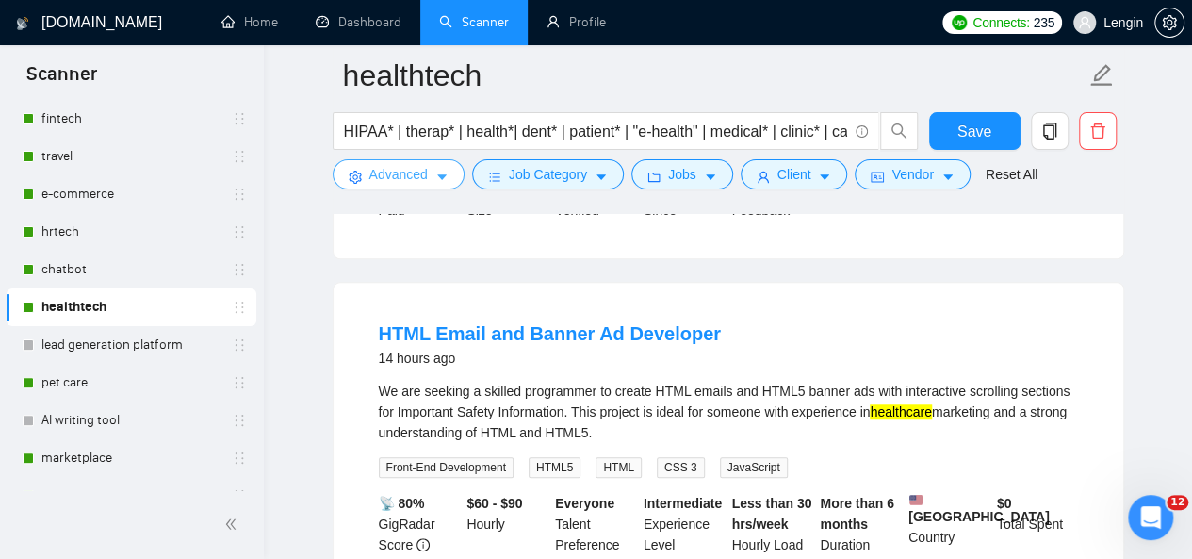
click at [431, 179] on button "Advanced" at bounding box center [399, 174] width 132 height 30
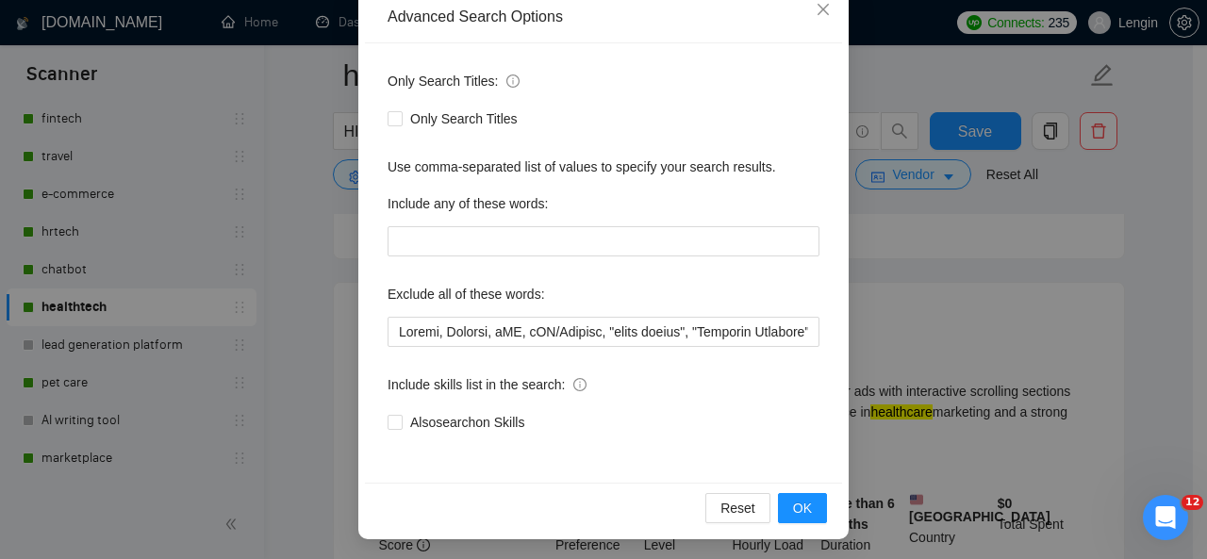
scroll to position [224, 0]
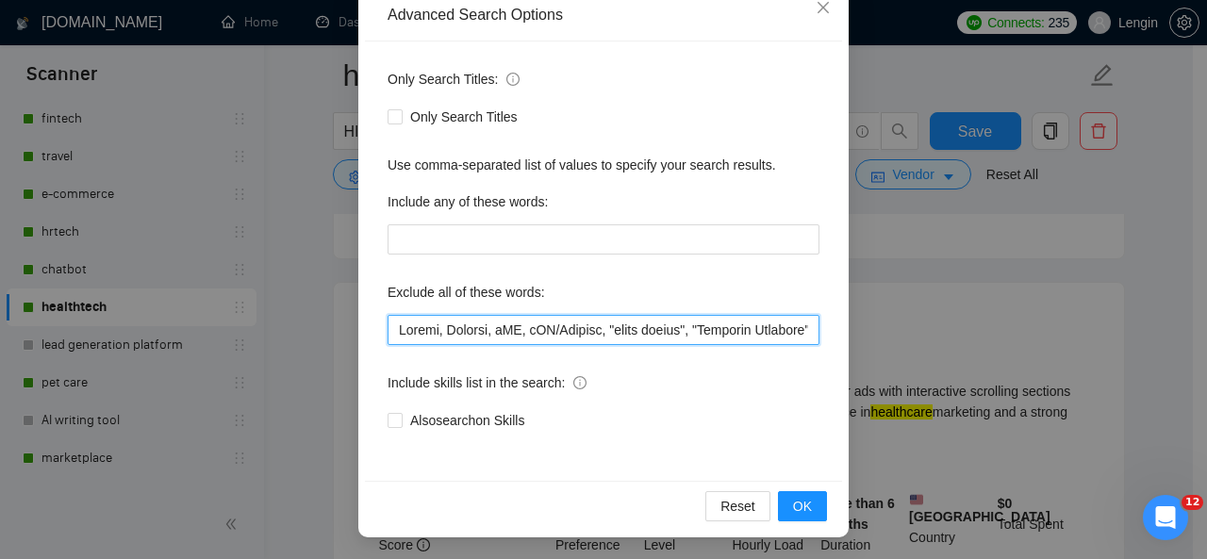
click at [388, 333] on input "text" at bounding box center [603, 330] width 432 height 30
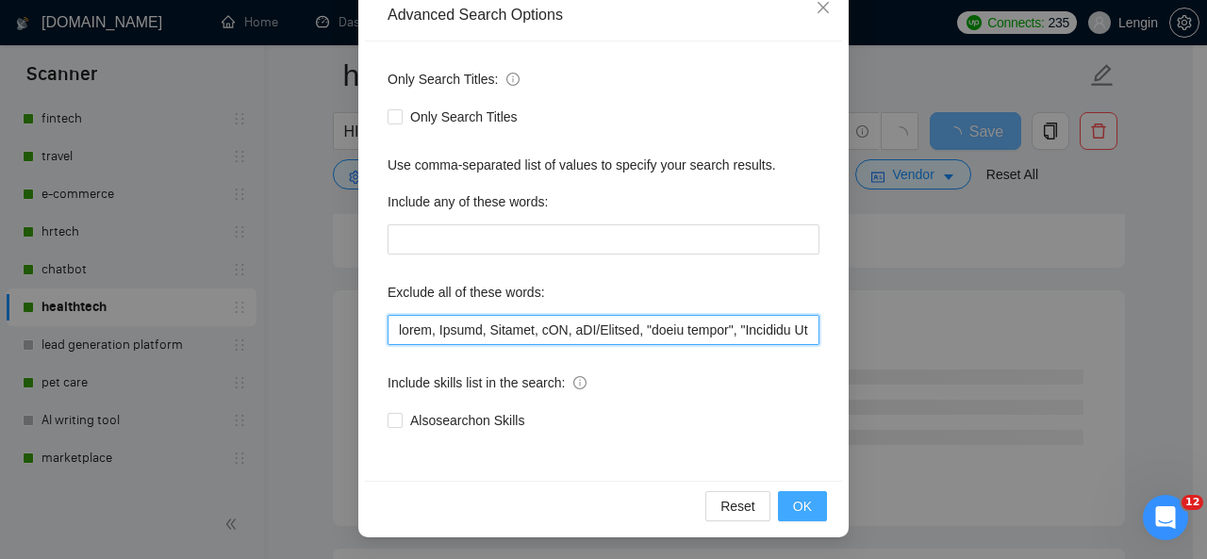
type input "lorem, Ipsumd, Sitamet, cON, aDI/Elitsed, "doeiu tempor", "Incididu Utlabore", …"
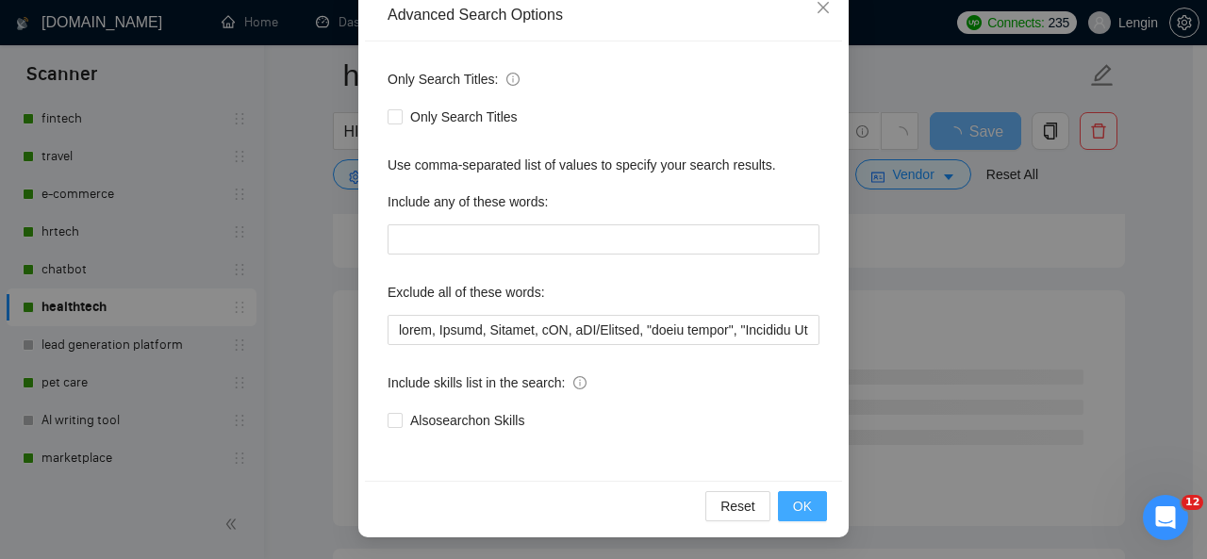
click at [799, 508] on span "OK" at bounding box center [802, 506] width 19 height 21
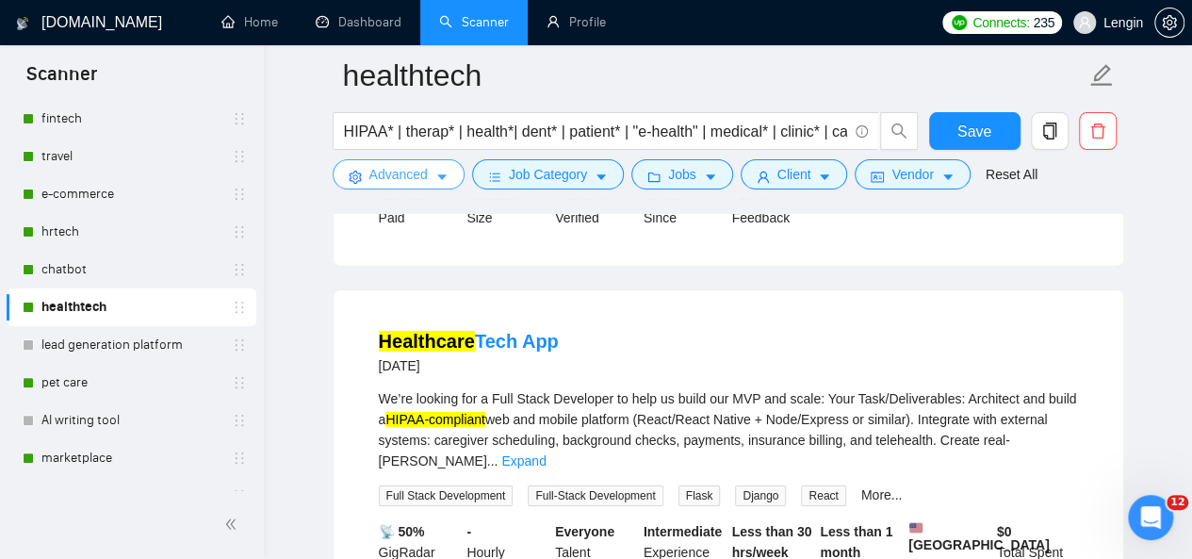
scroll to position [2983, 0]
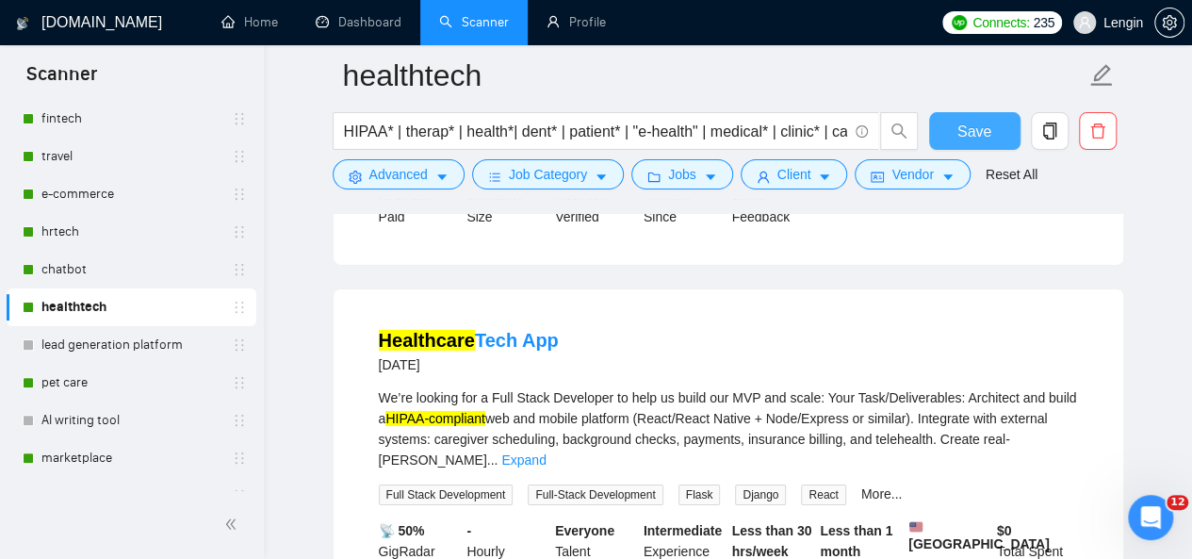
click at [966, 122] on span "Save" at bounding box center [975, 132] width 34 height 24
